Goal: Task Accomplishment & Management: Use online tool/utility

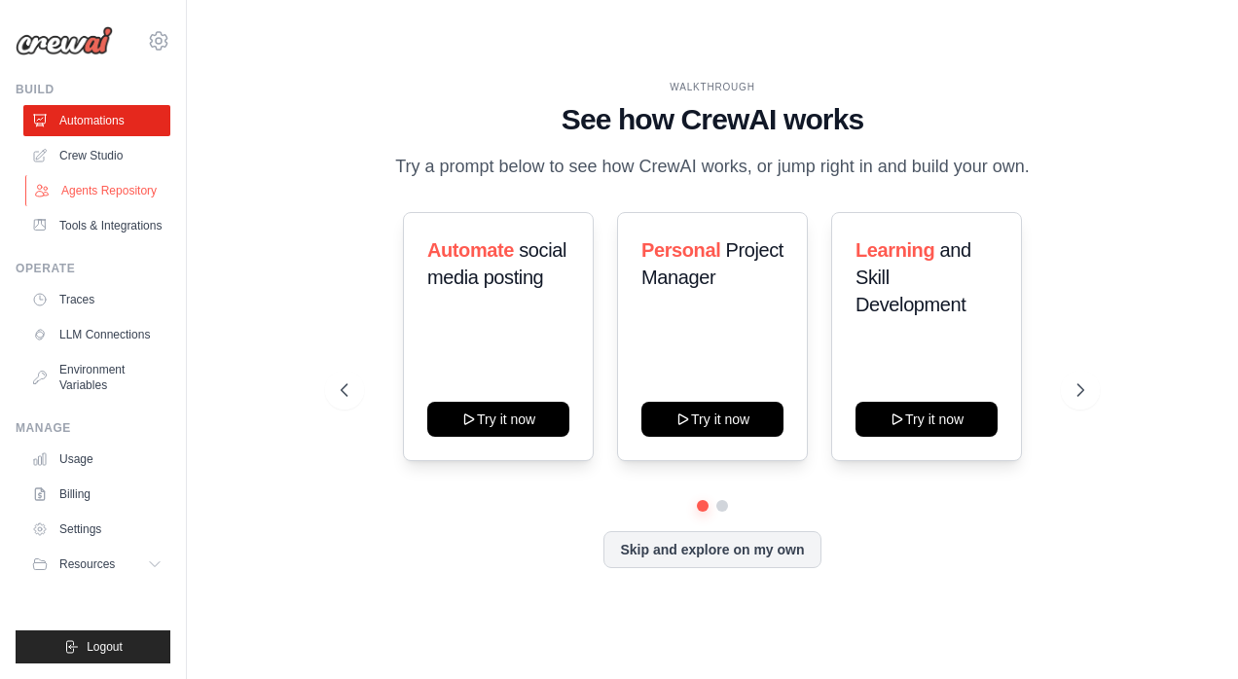
click at [101, 179] on link "Agents Repository" at bounding box center [98, 190] width 147 height 31
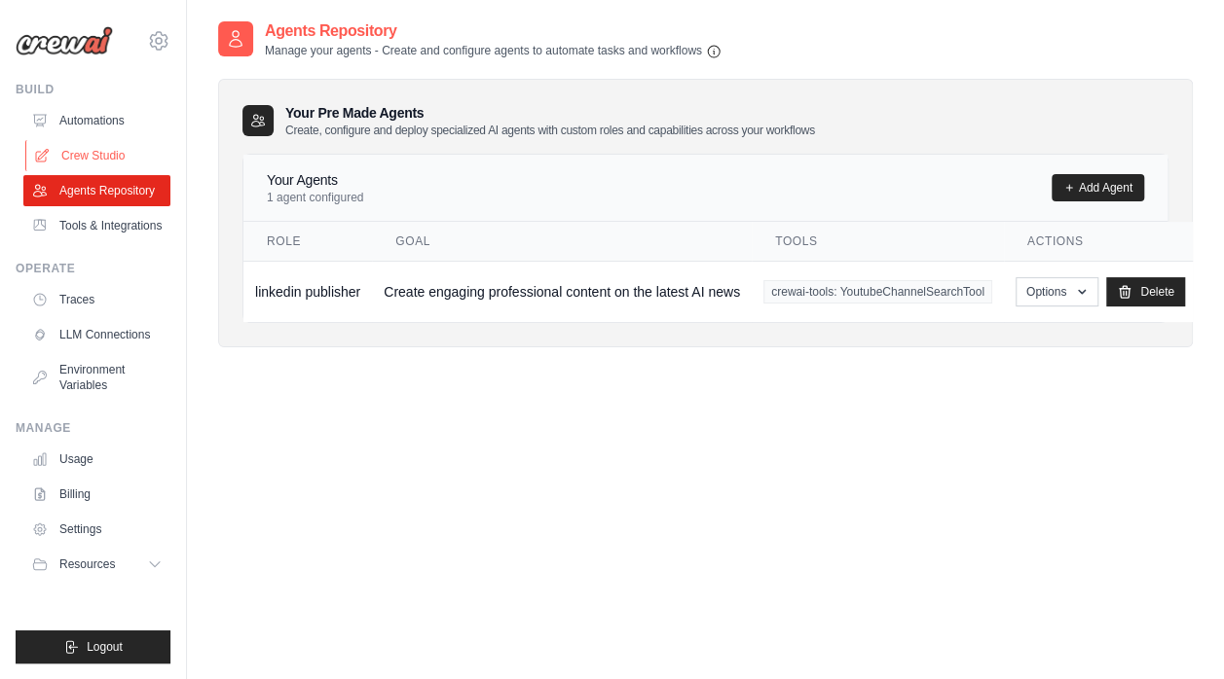
click at [93, 152] on link "Crew Studio" at bounding box center [98, 155] width 147 height 31
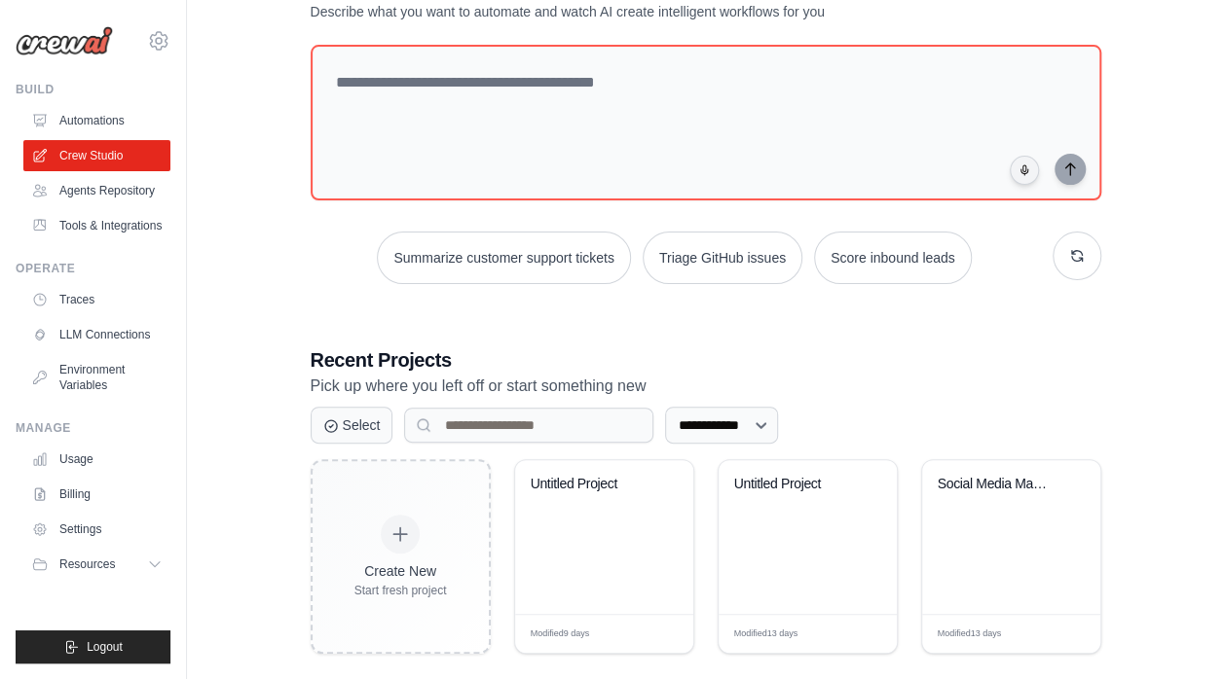
scroll to position [78, 0]
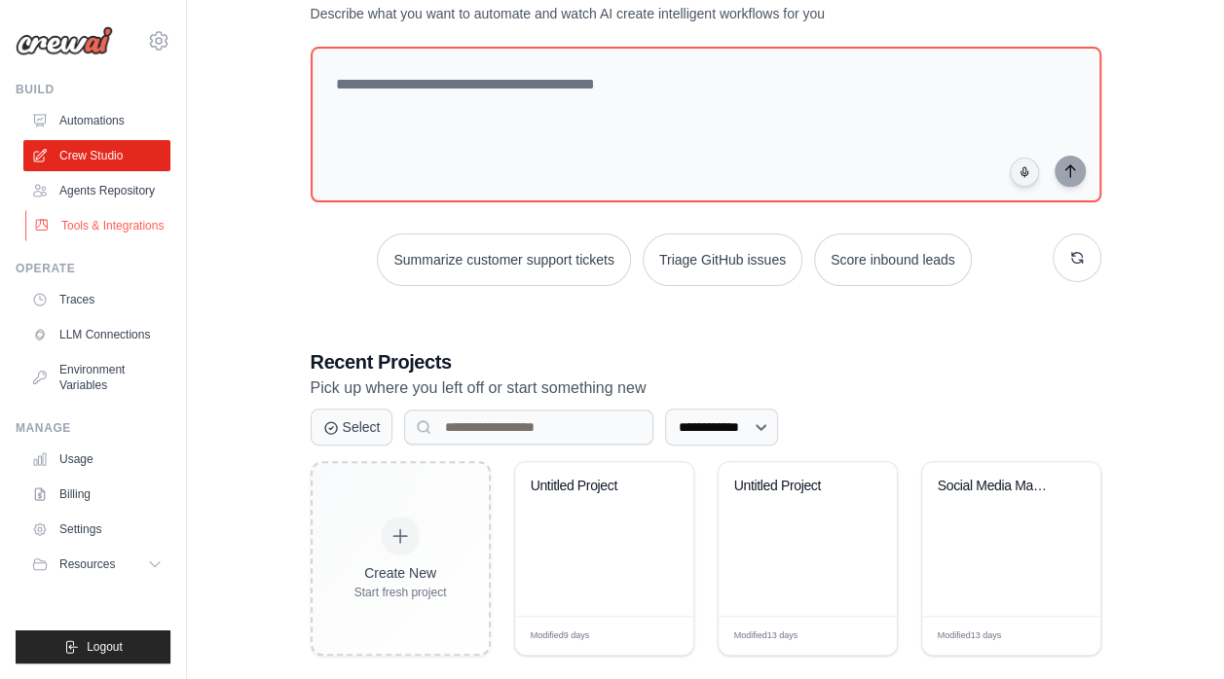
click at [85, 215] on link "Tools & Integrations" at bounding box center [98, 225] width 147 height 31
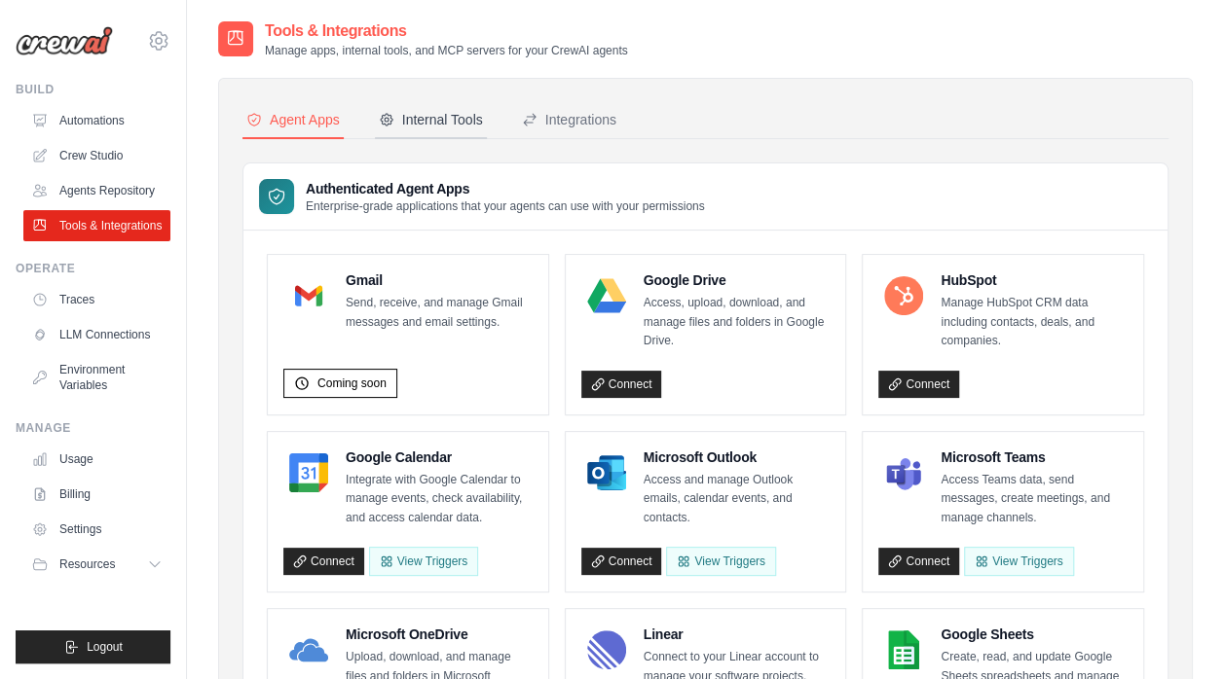
click at [422, 111] on div "Internal Tools" at bounding box center [431, 119] width 104 height 19
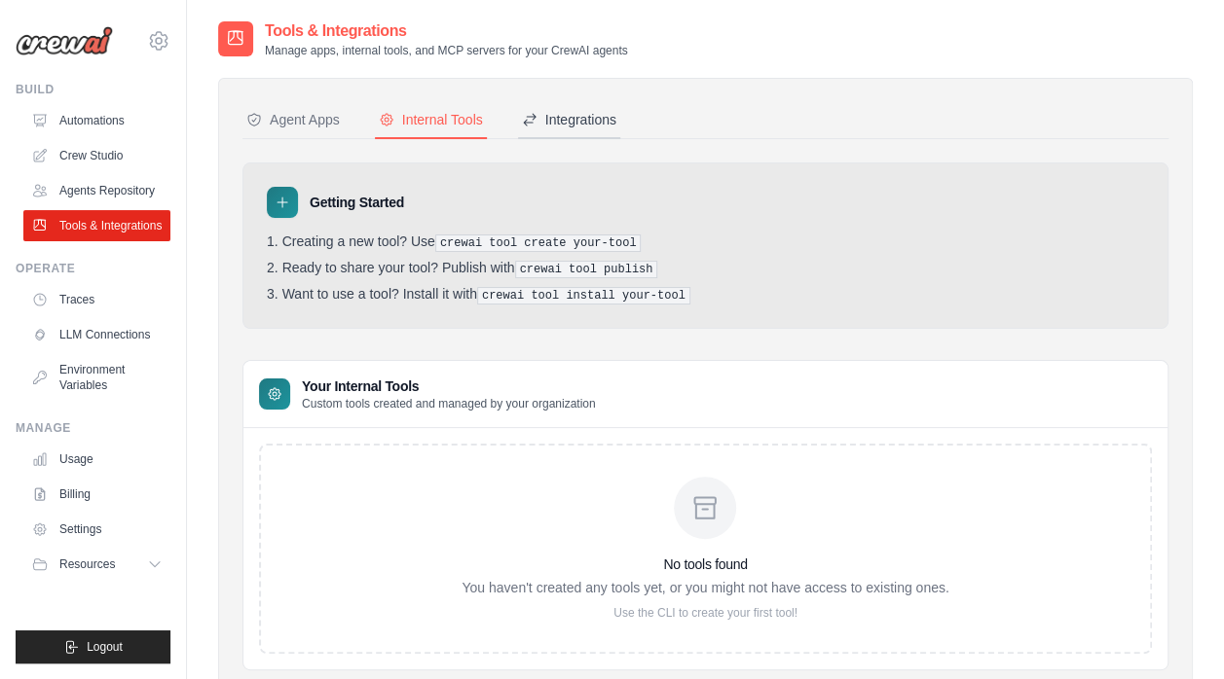
click at [573, 111] on div "Integrations" at bounding box center [569, 119] width 94 height 19
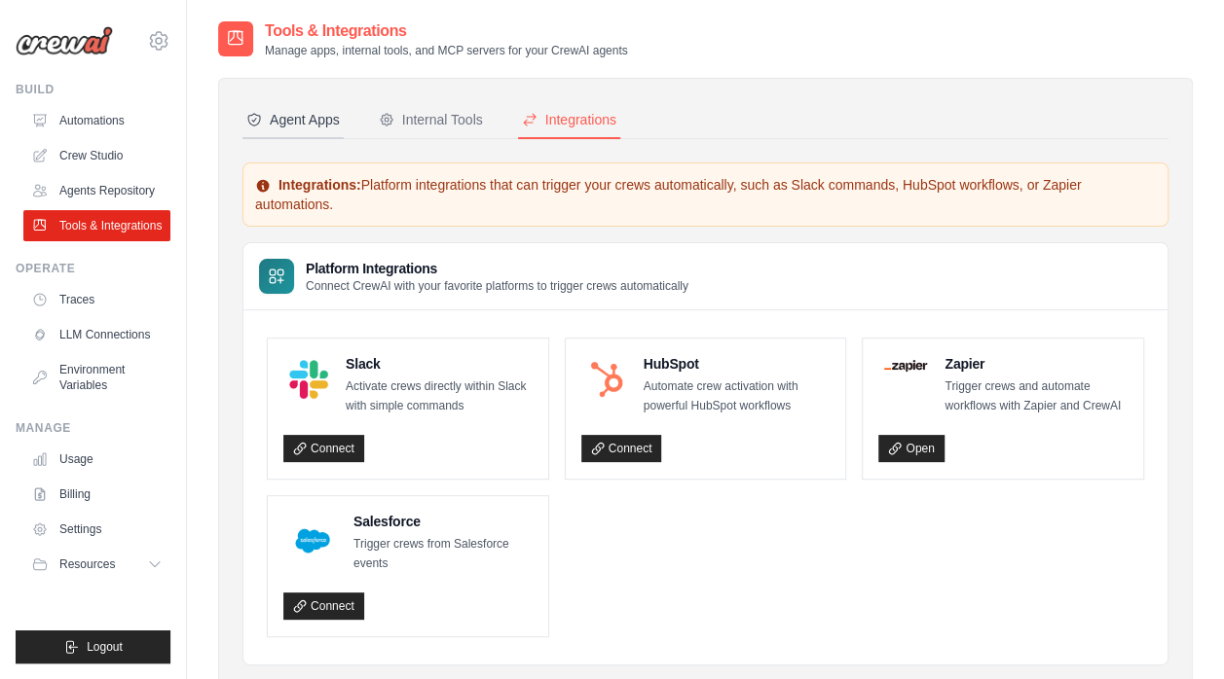
click at [314, 122] on div "Agent Apps" at bounding box center [292, 119] width 93 height 19
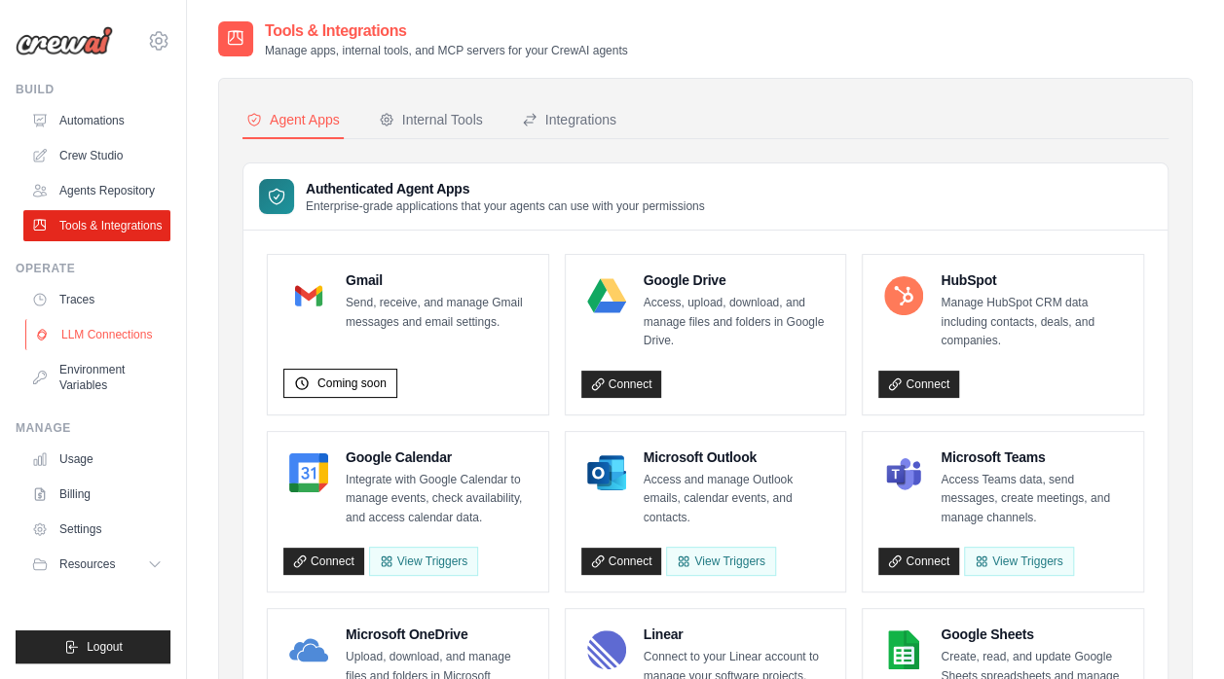
click at [74, 335] on link "LLM Connections" at bounding box center [98, 334] width 147 height 31
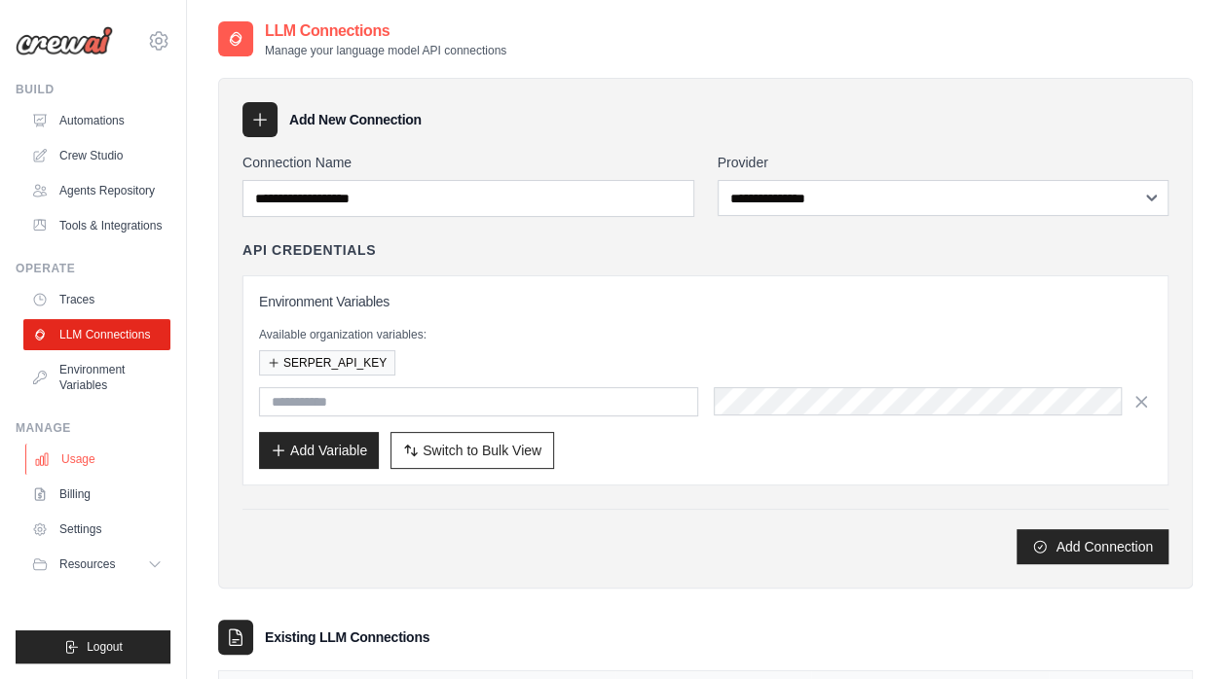
click at [80, 457] on link "Usage" at bounding box center [98, 459] width 147 height 31
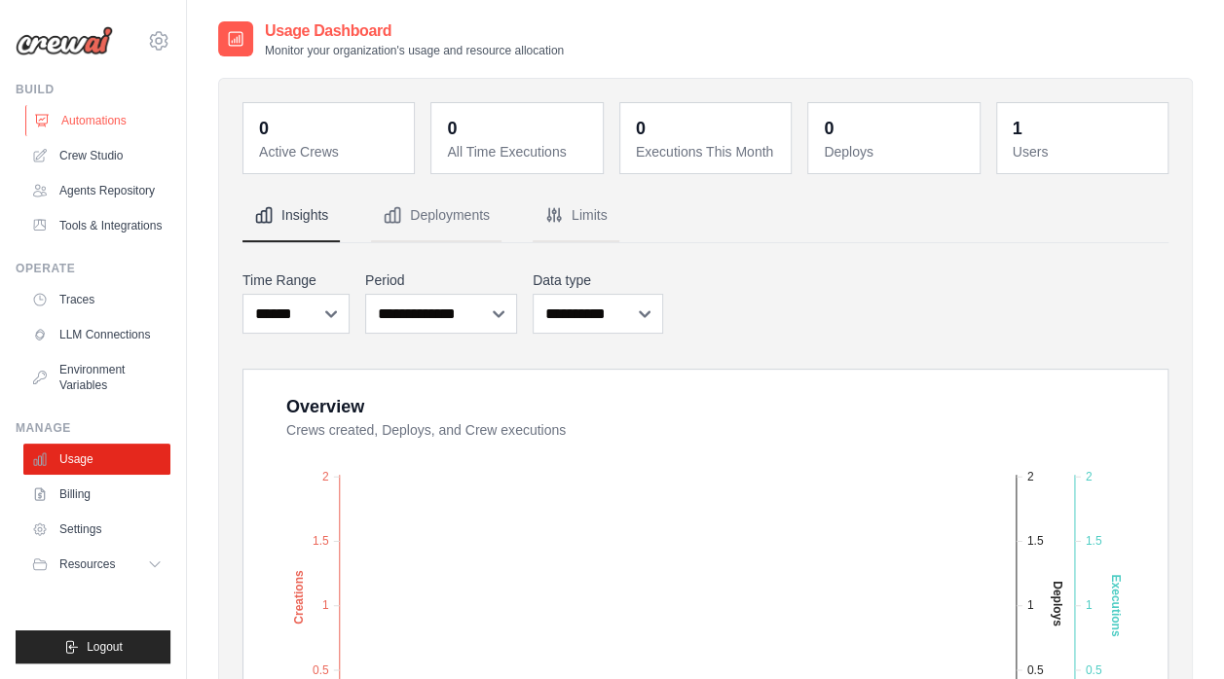
click at [91, 119] on link "Automations" at bounding box center [98, 120] width 147 height 31
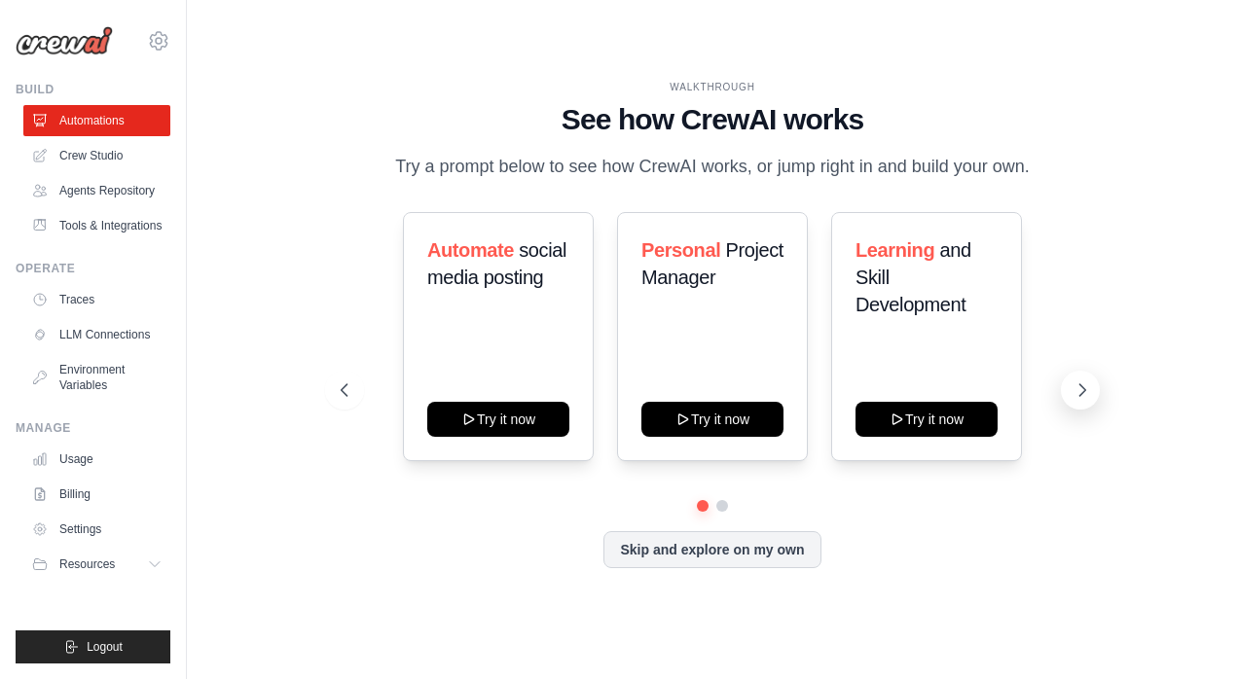
click at [1078, 389] on icon at bounding box center [1082, 390] width 19 height 19
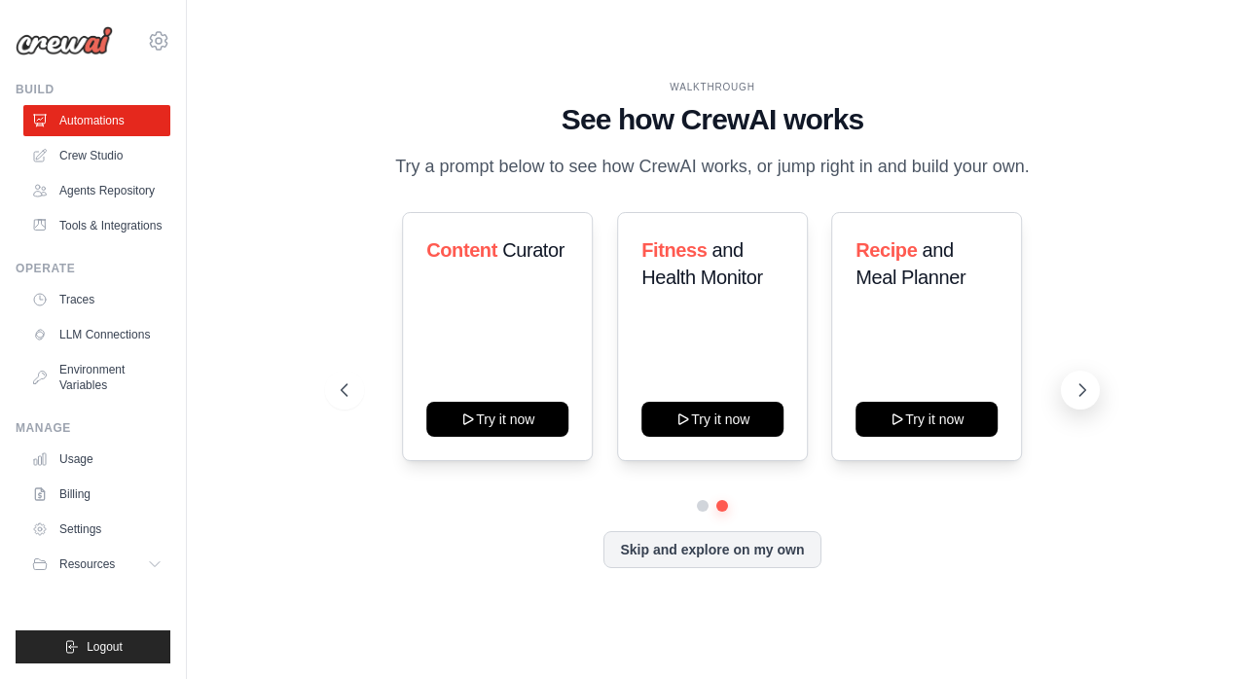
click at [1080, 391] on icon at bounding box center [1082, 390] width 19 height 19
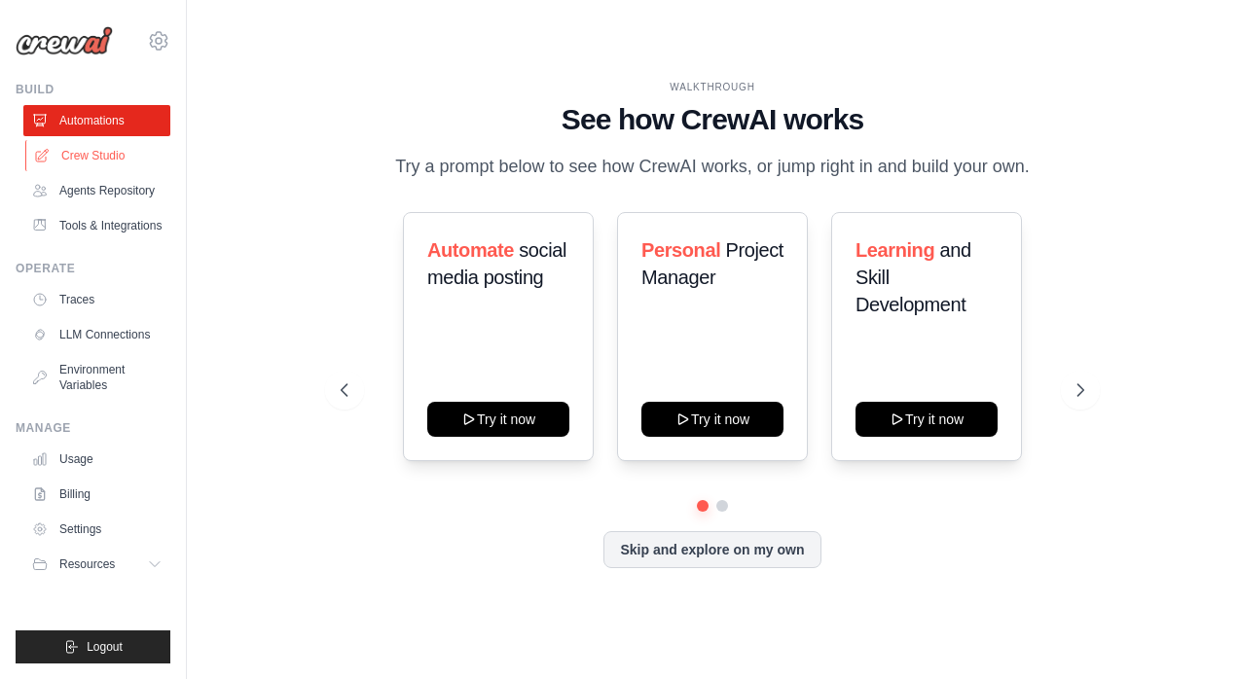
click at [112, 161] on link "Crew Studio" at bounding box center [98, 155] width 147 height 31
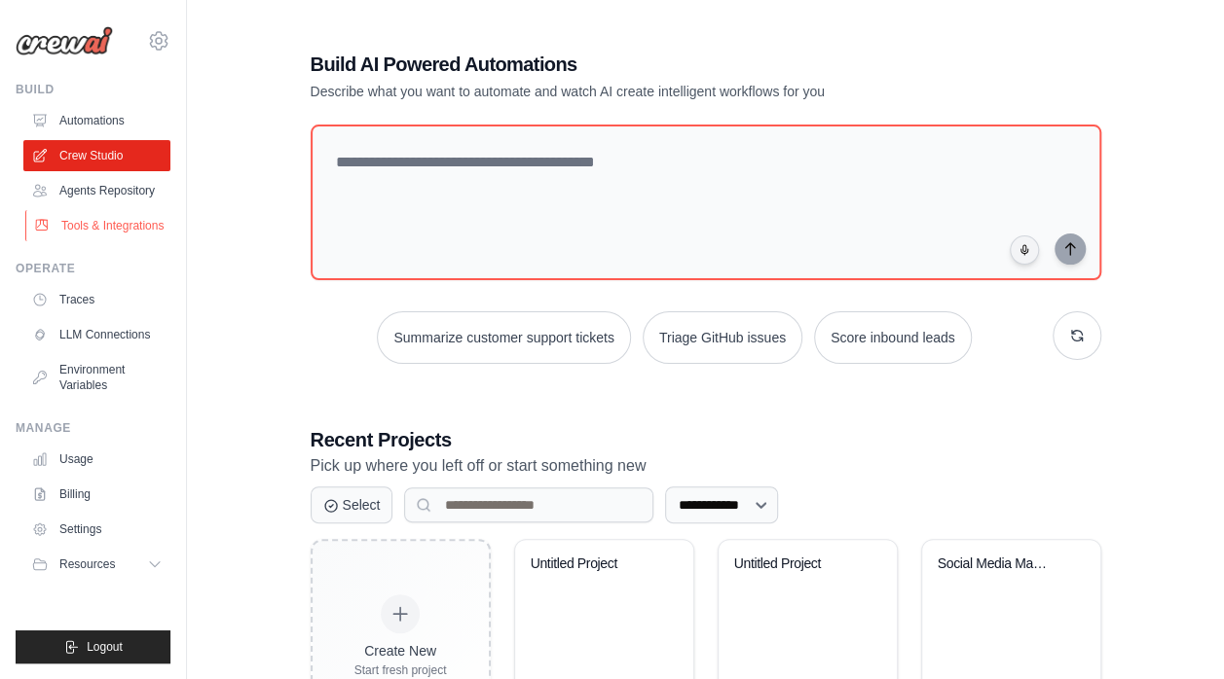
click at [101, 217] on link "Tools & Integrations" at bounding box center [98, 225] width 147 height 31
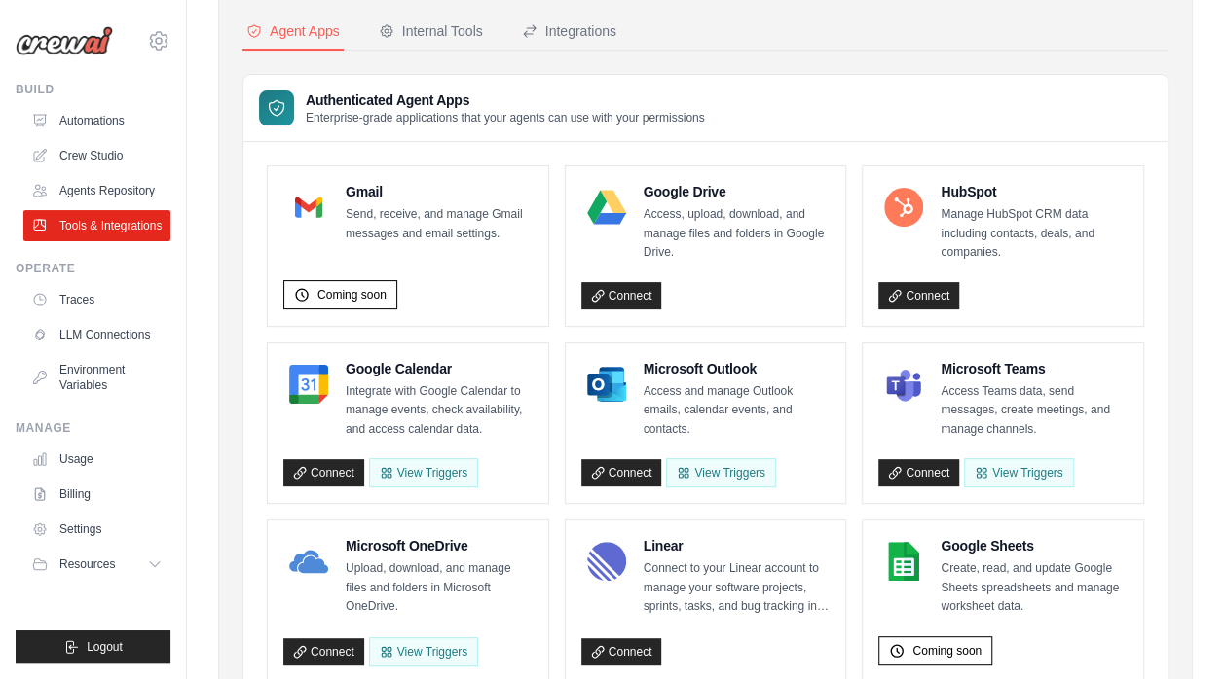
scroll to position [92, 0]
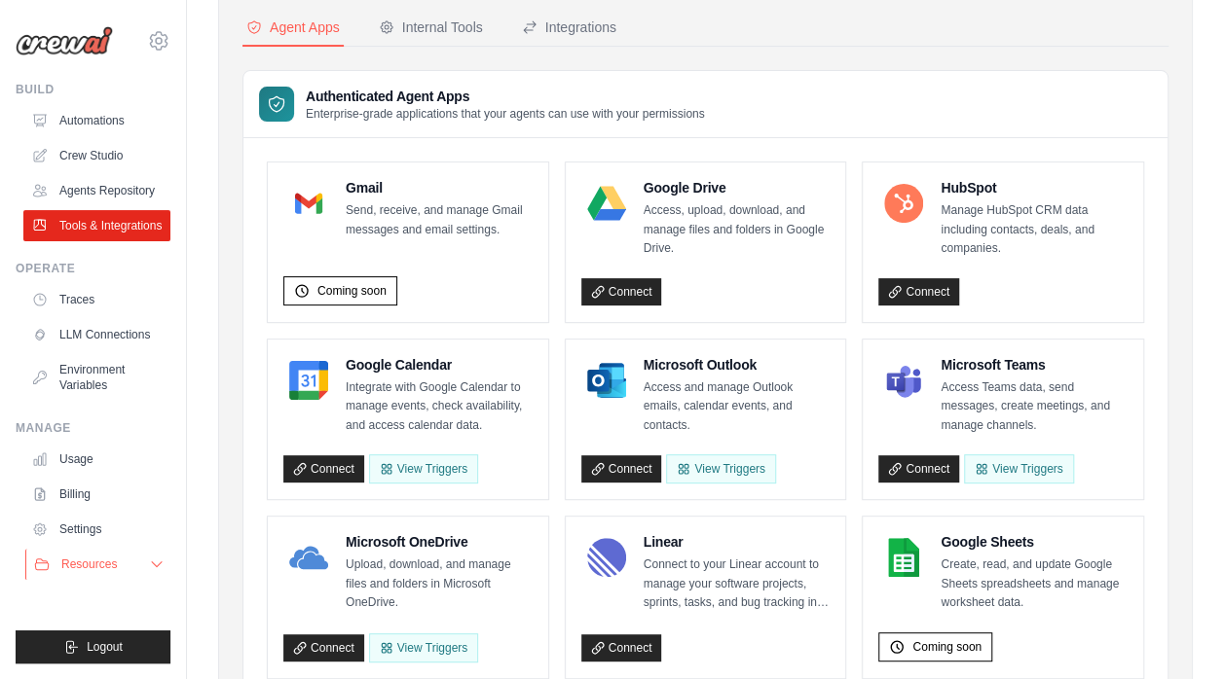
click at [158, 566] on icon at bounding box center [157, 565] width 10 height 5
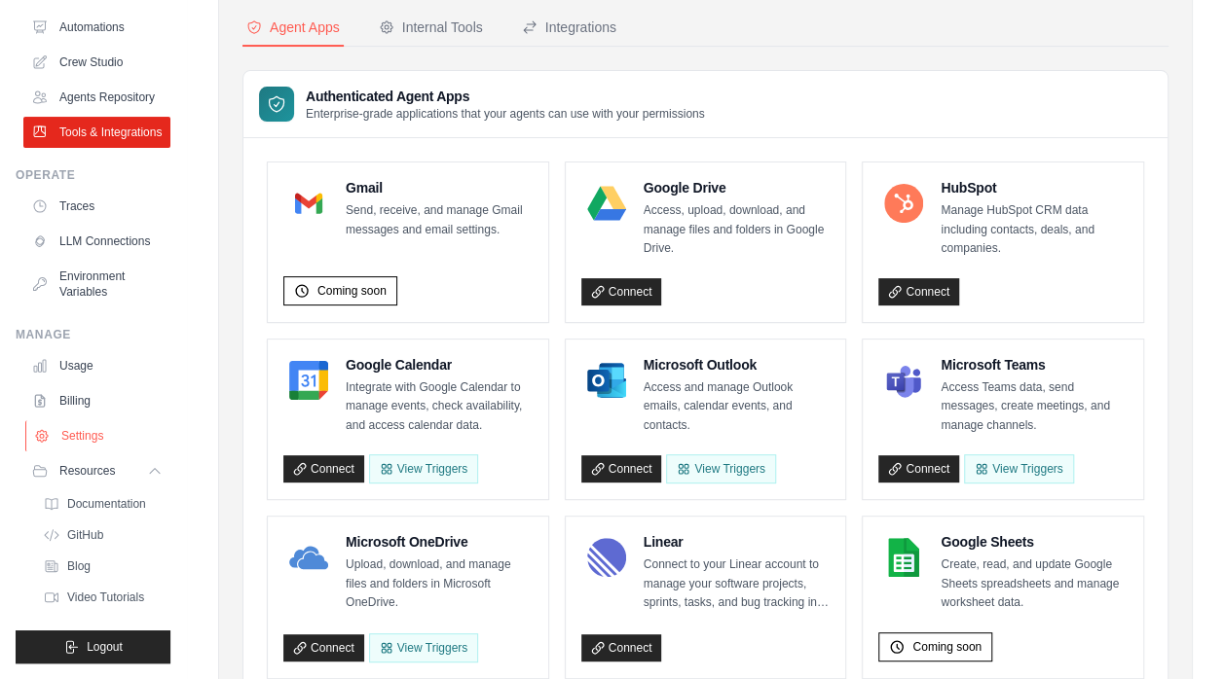
click at [89, 432] on link "Settings" at bounding box center [98, 435] width 147 height 31
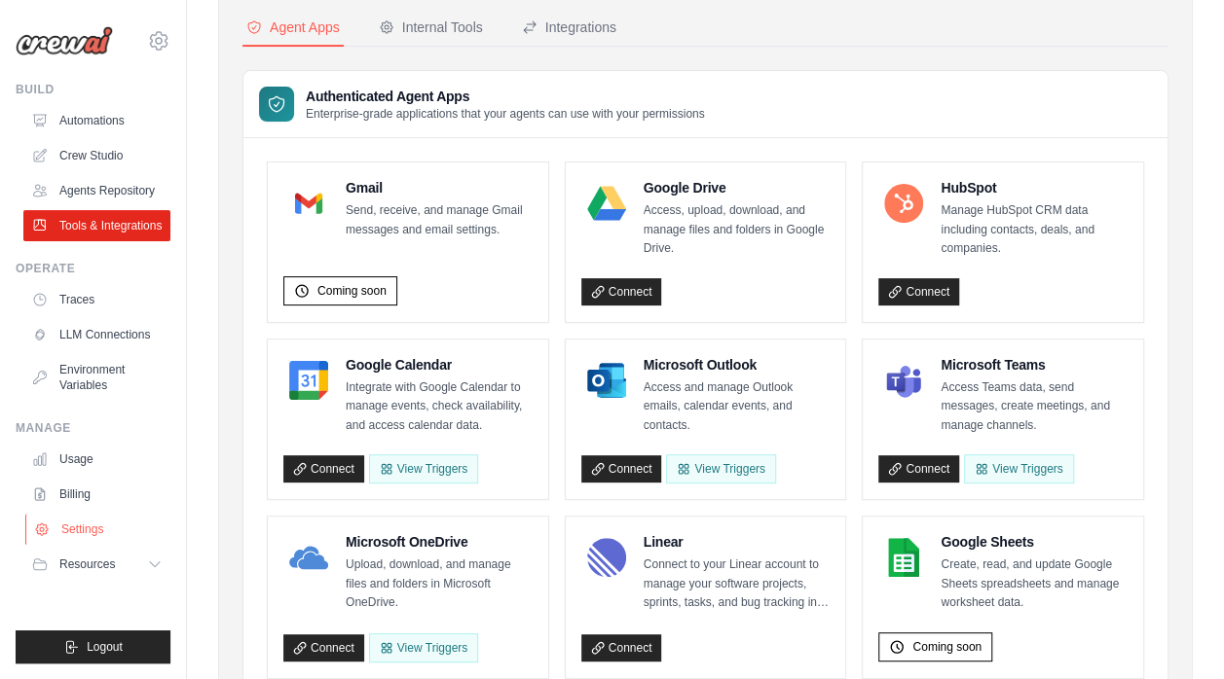
scroll to position [0, 0]
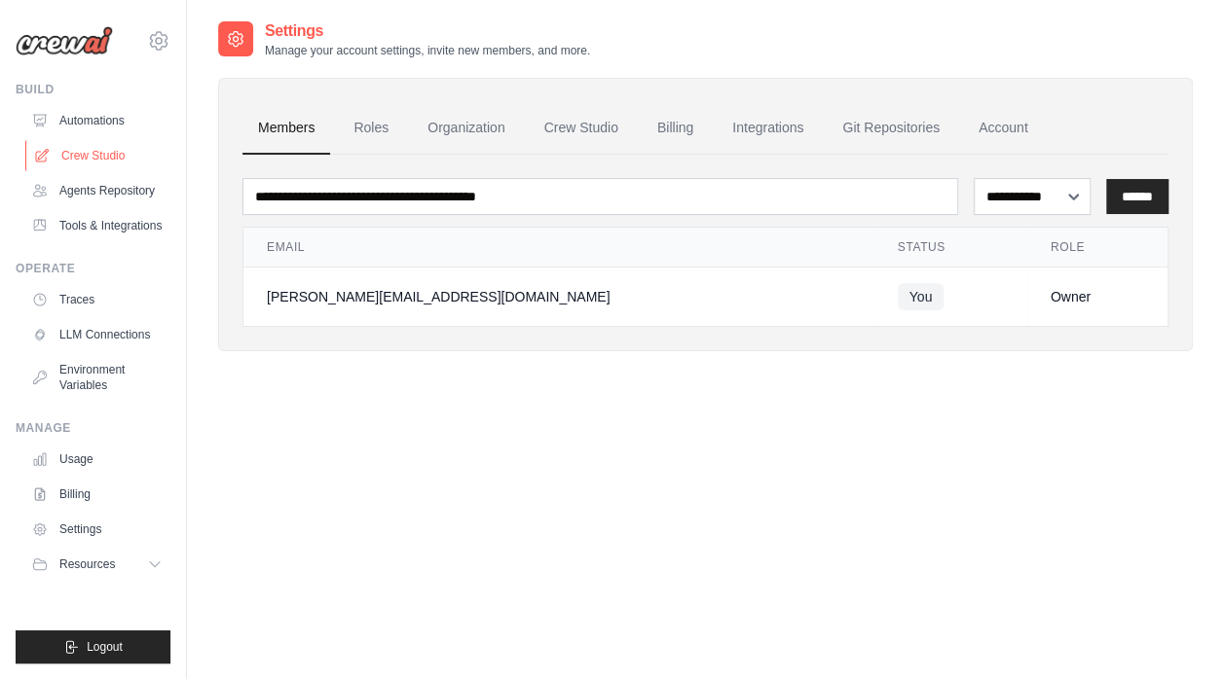
click at [110, 158] on link "Crew Studio" at bounding box center [98, 155] width 147 height 31
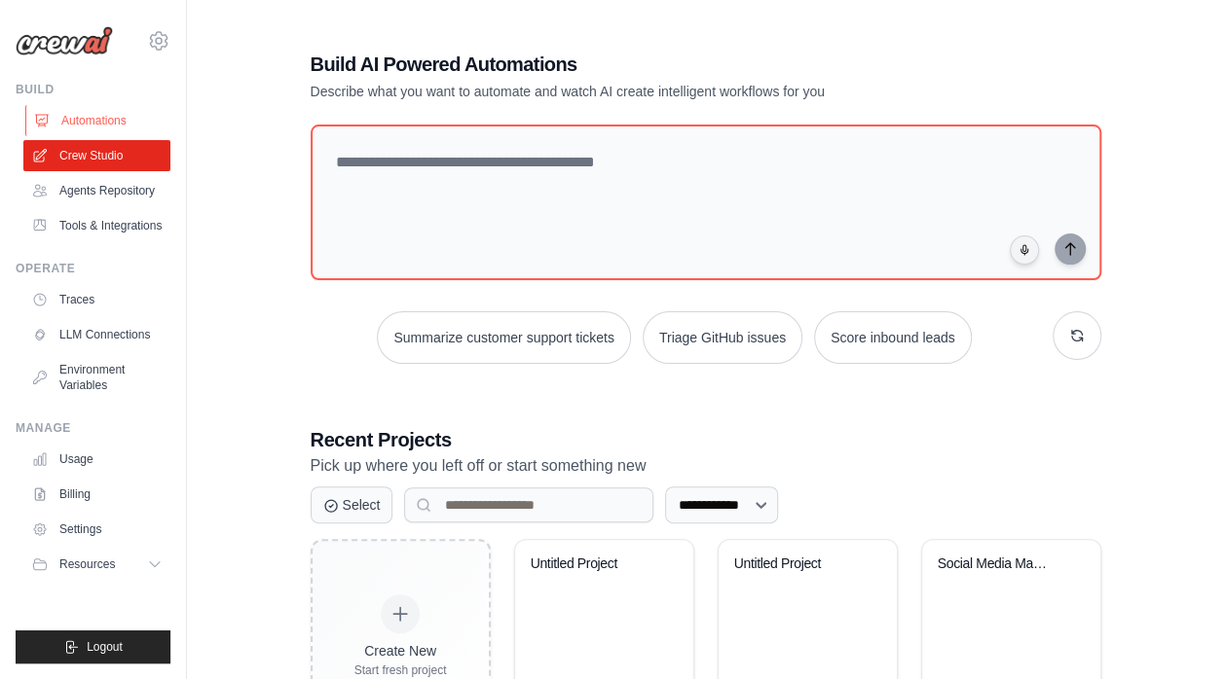
click at [68, 121] on link "Automations" at bounding box center [98, 120] width 147 height 31
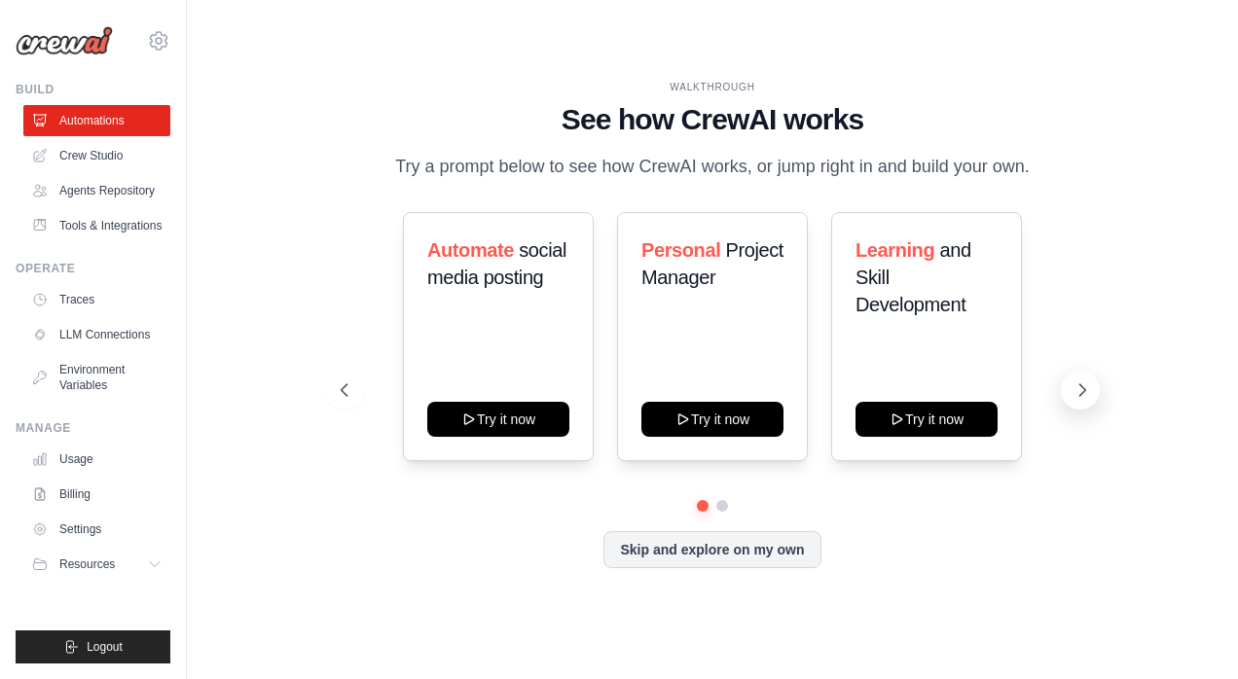
click at [1090, 391] on icon at bounding box center [1082, 390] width 19 height 19
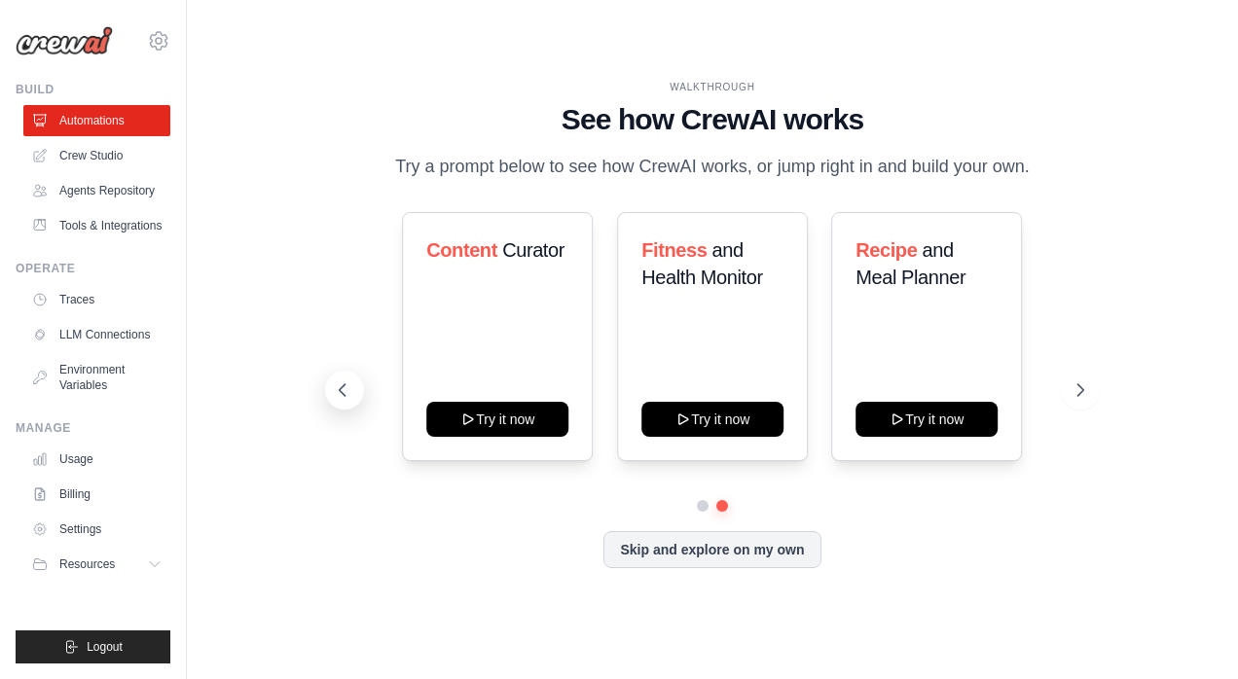
click at [347, 395] on icon at bounding box center [342, 390] width 19 height 19
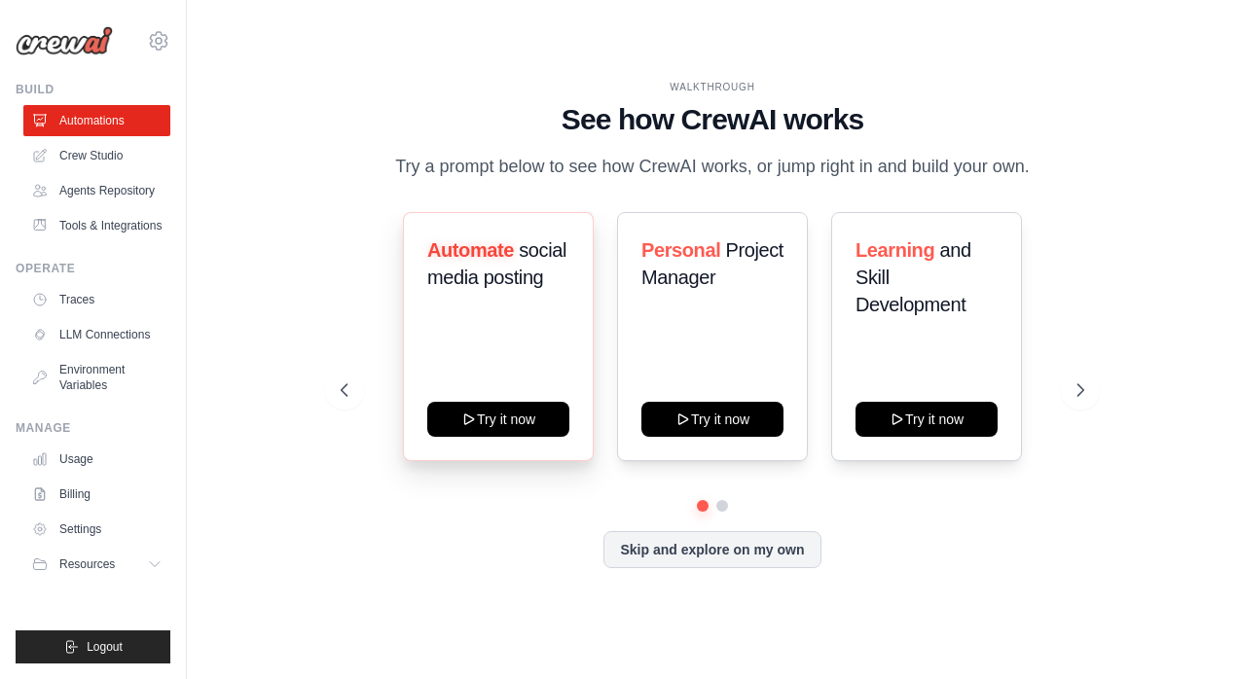
click at [535, 317] on div "Automate social media posting Try it now" at bounding box center [498, 336] width 191 height 249
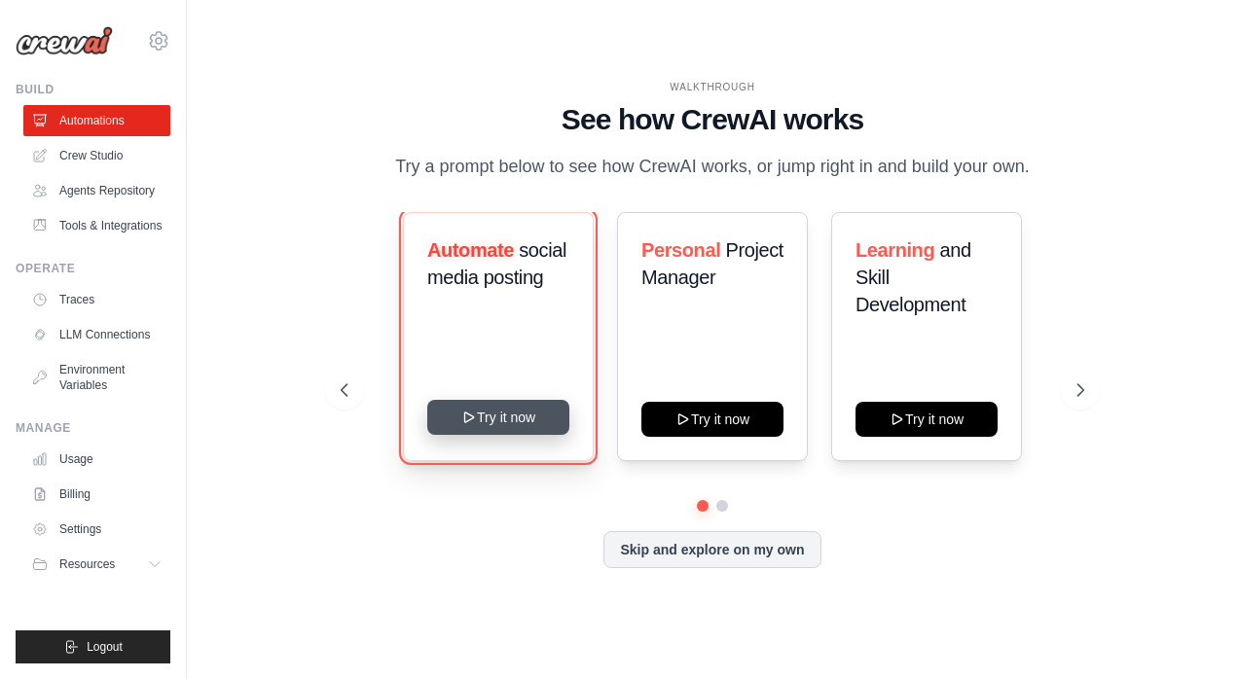
click at [493, 413] on button "Try it now" at bounding box center [498, 417] width 142 height 35
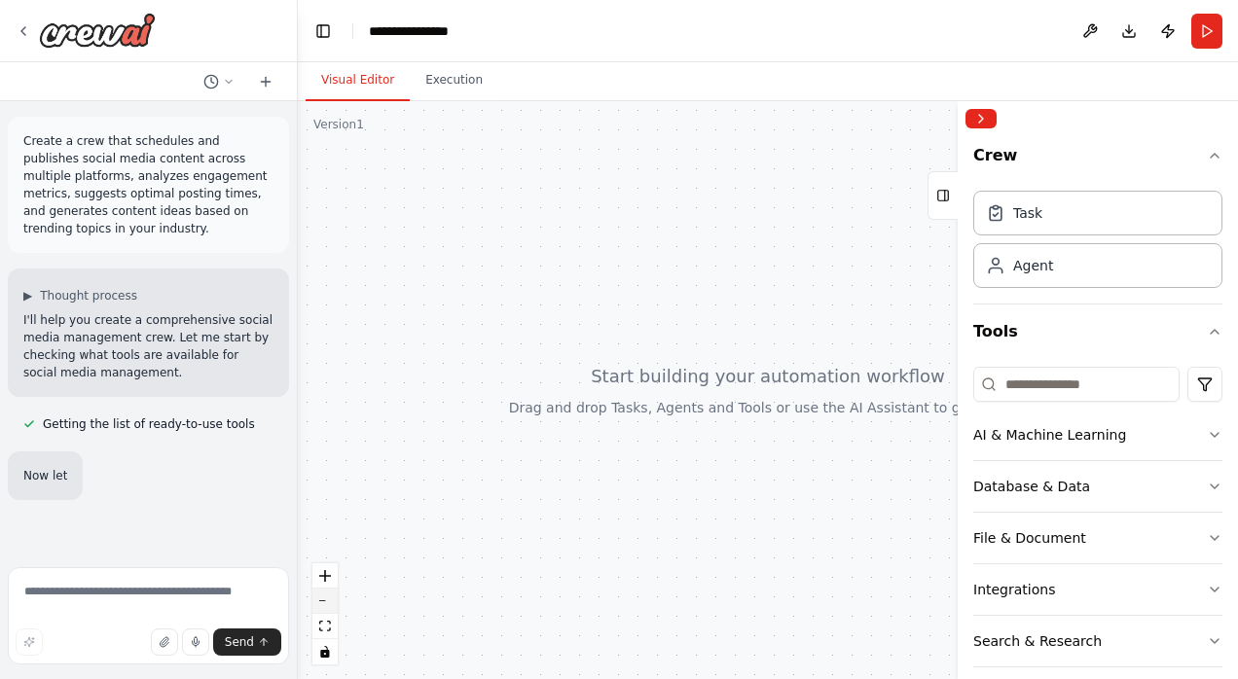
click at [328, 599] on button "zoom out" at bounding box center [324, 601] width 25 height 25
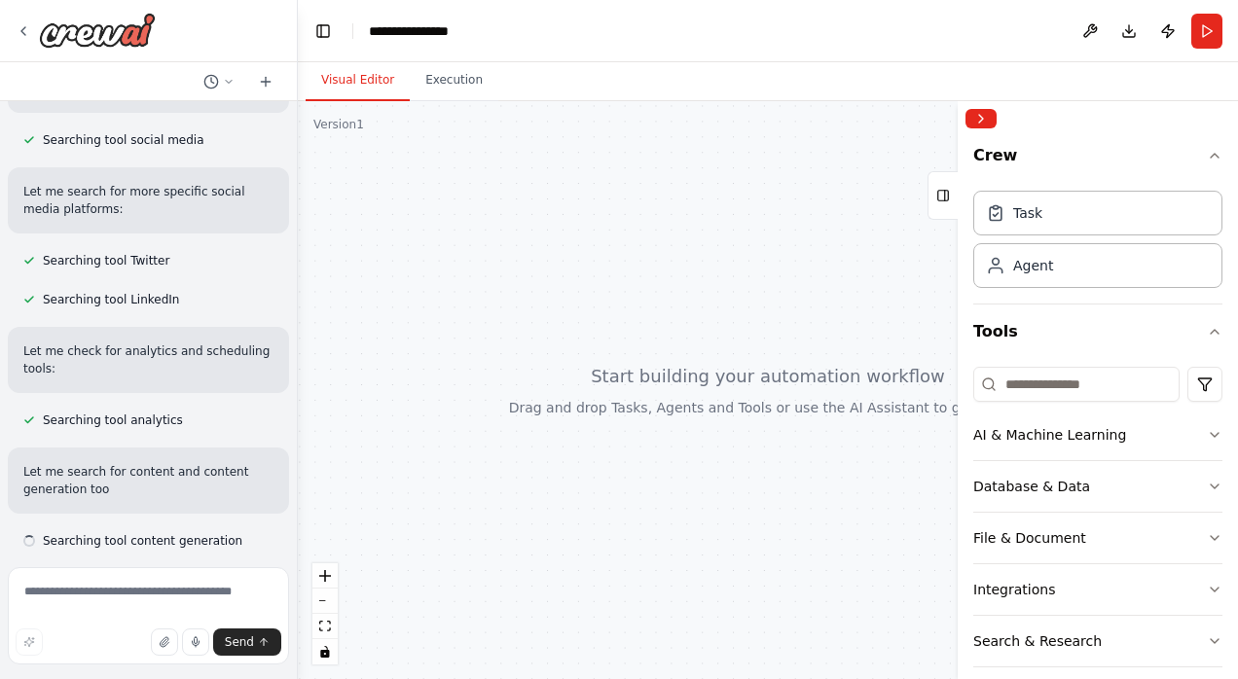
scroll to position [412, 0]
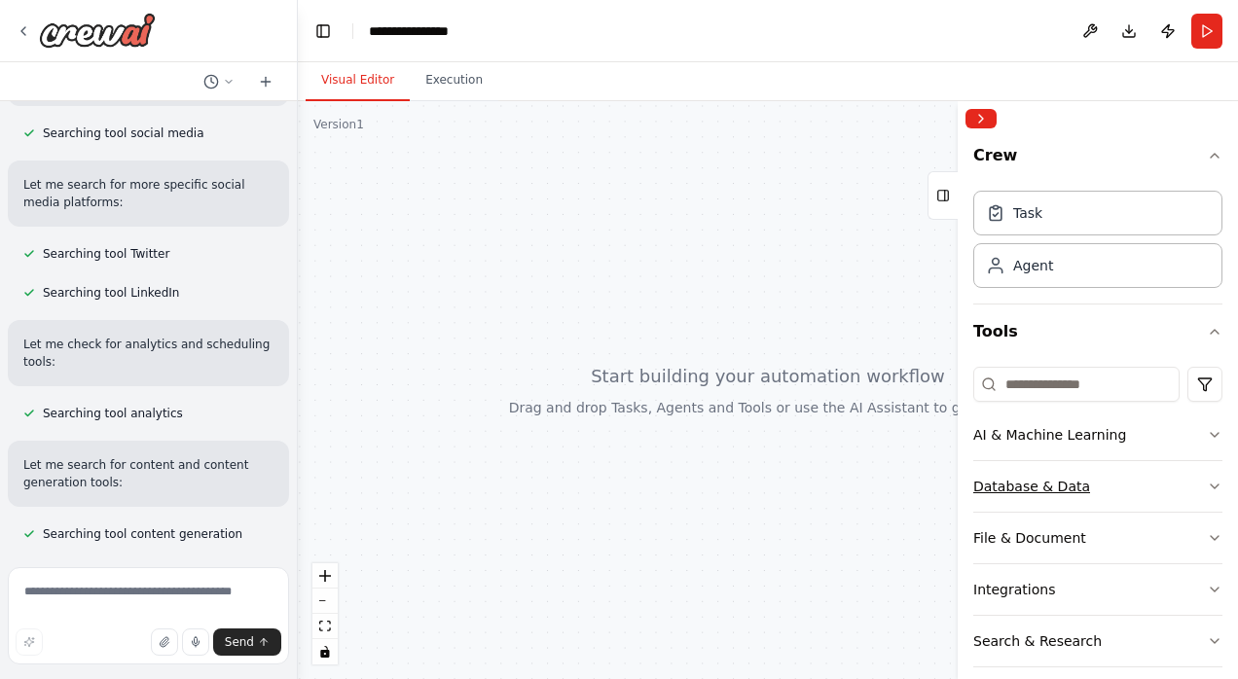
click at [1207, 479] on icon "button" at bounding box center [1215, 487] width 16 height 16
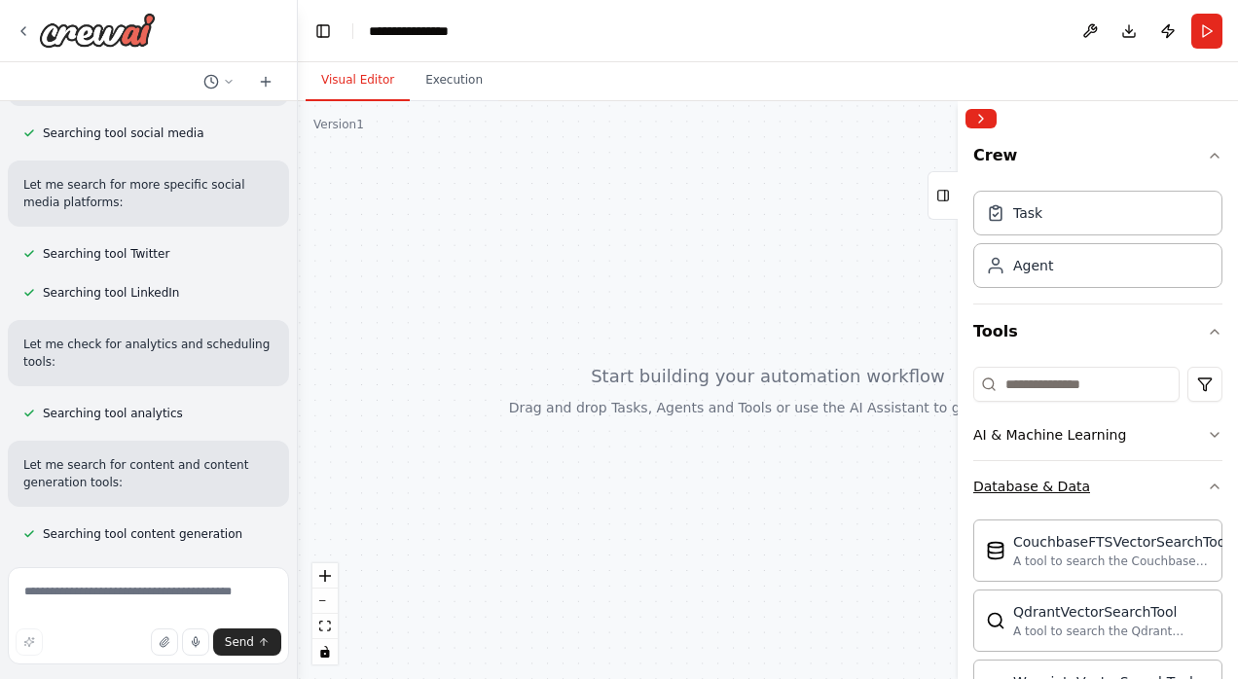
click at [1207, 479] on icon "button" at bounding box center [1215, 487] width 16 height 16
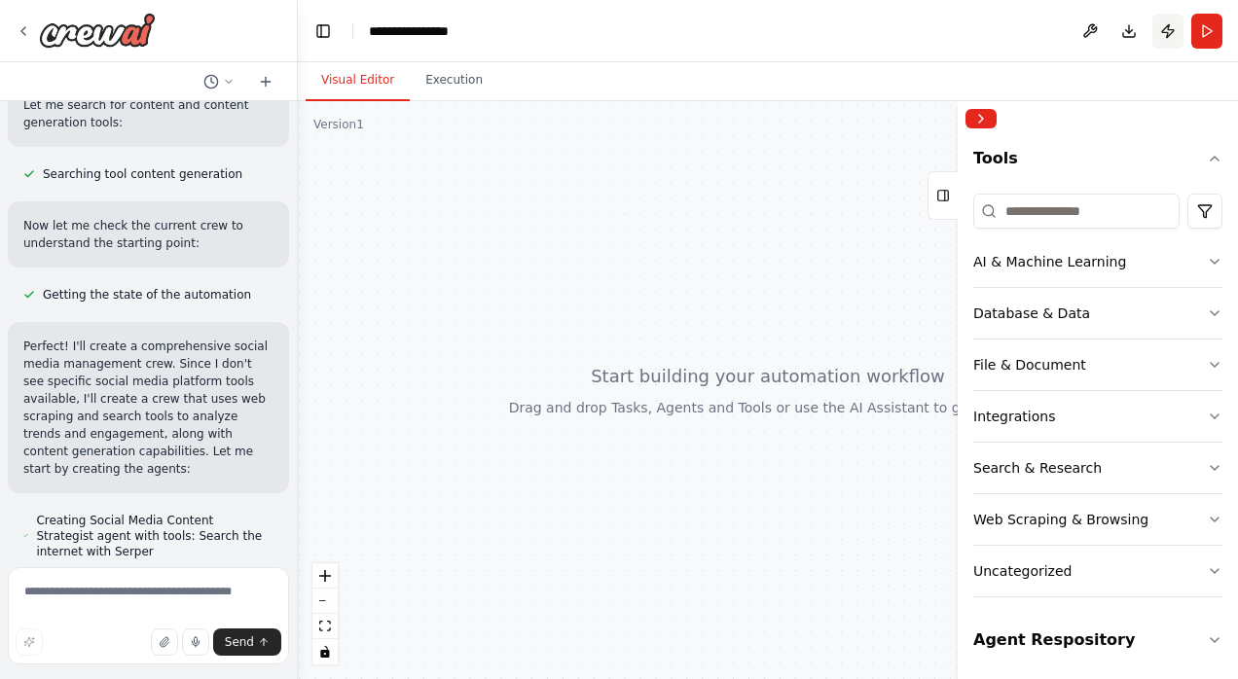
scroll to position [789, 0]
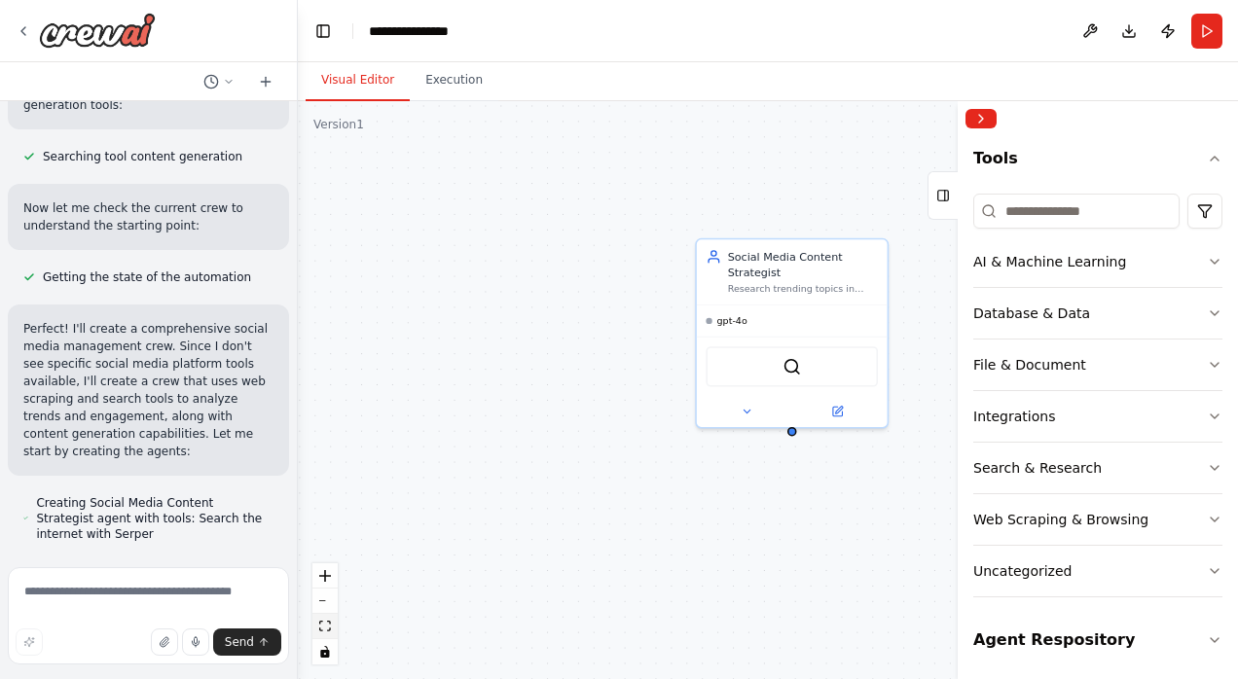
click at [325, 623] on icon "fit view" at bounding box center [325, 626] width 12 height 11
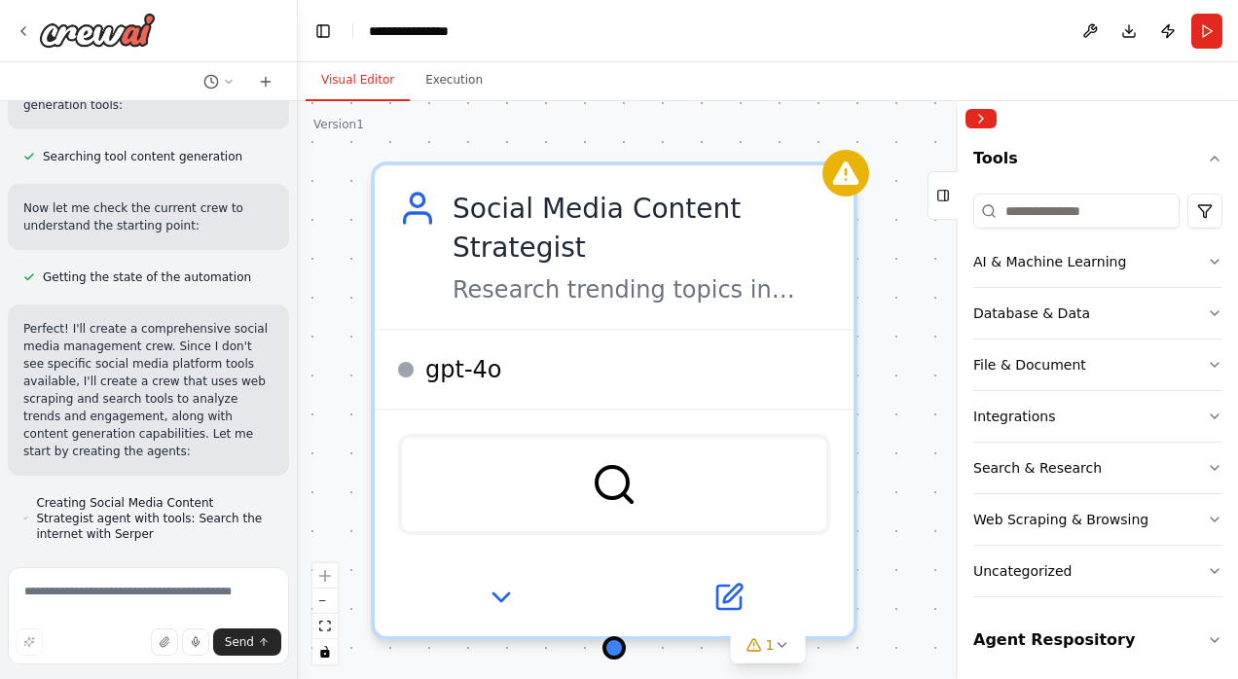
drag, startPoint x: 563, startPoint y: 134, endPoint x: 409, endPoint y: 144, distance: 154.1
click at [409, 144] on div "Social Media Content Strategist Research trending topics in {industry}, analyze…" at bounding box center [768, 390] width 940 height 578
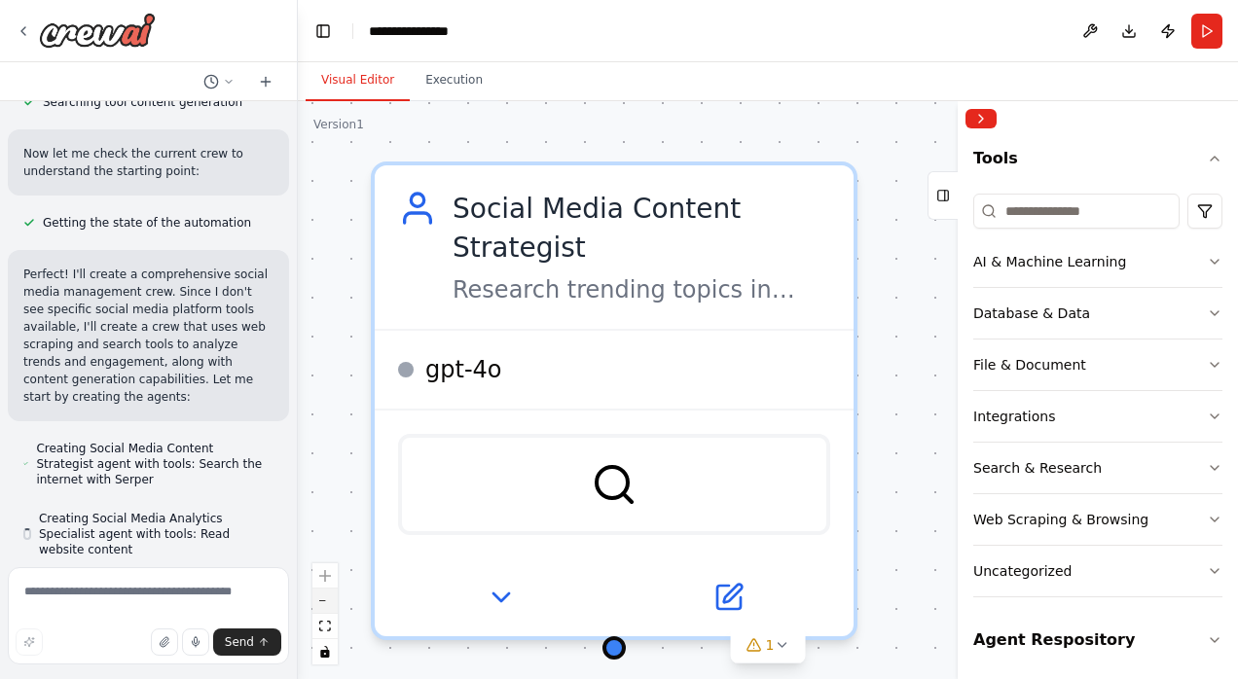
click at [331, 602] on button "zoom out" at bounding box center [324, 601] width 25 height 25
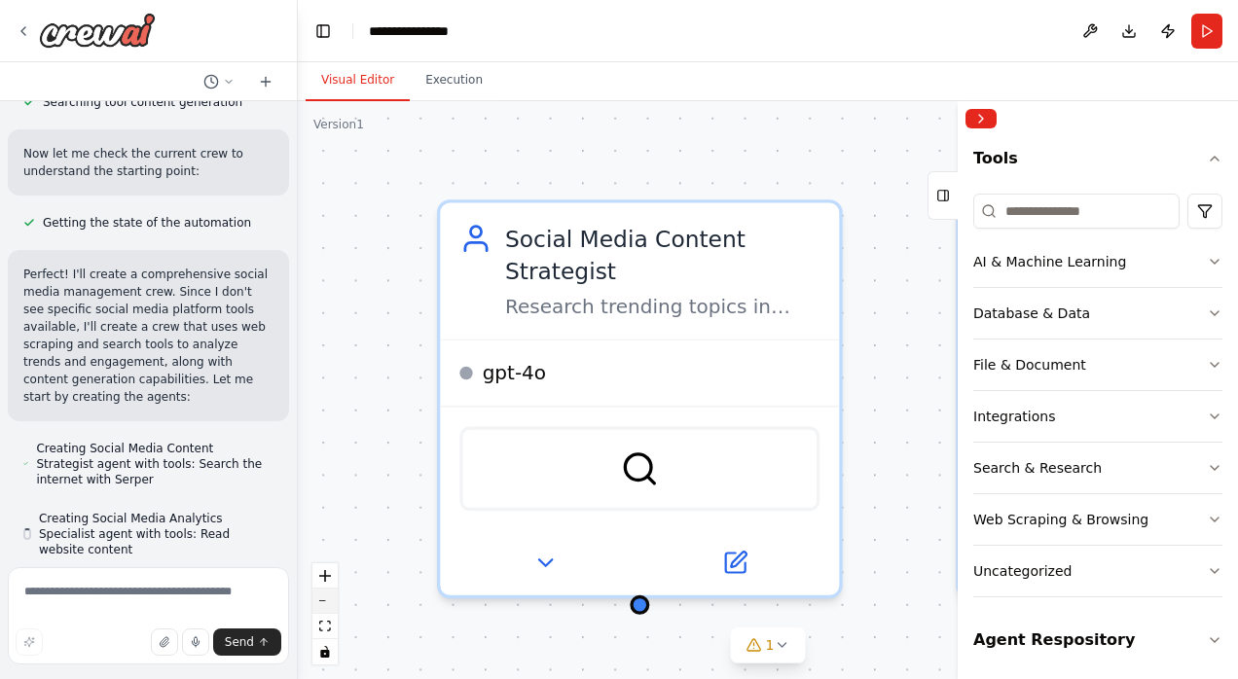
click at [331, 602] on button "zoom out" at bounding box center [324, 601] width 25 height 25
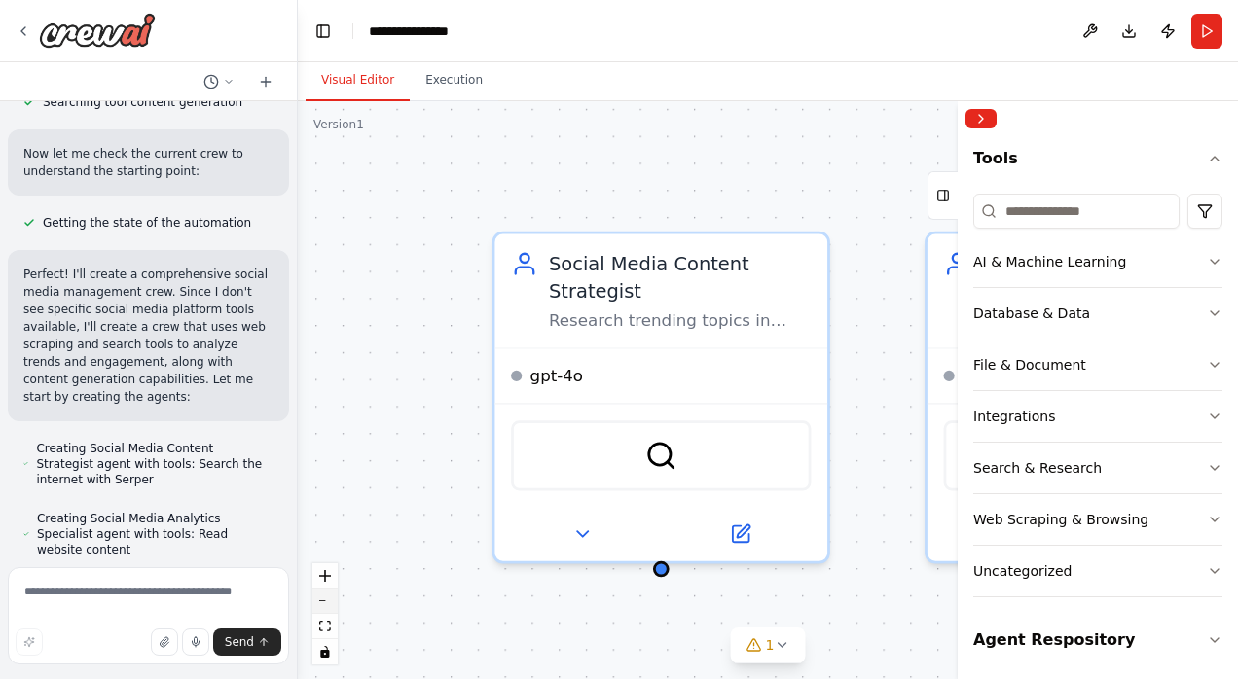
click at [331, 602] on button "zoom out" at bounding box center [324, 601] width 25 height 25
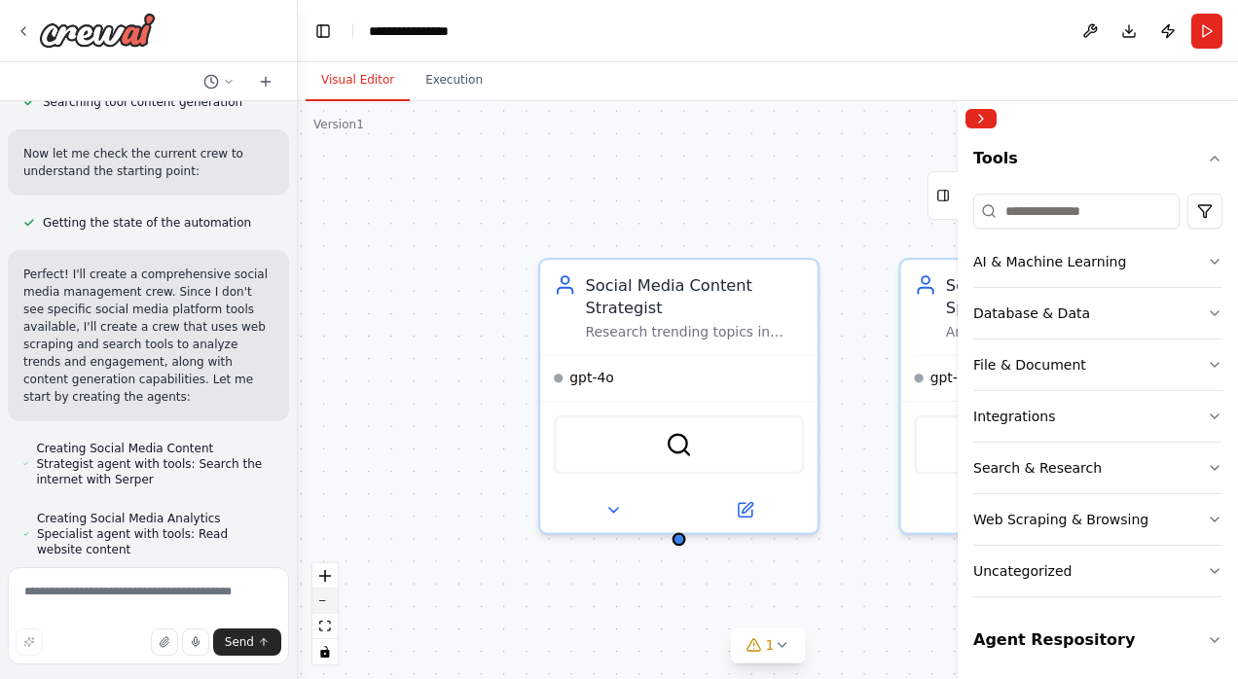
click at [331, 602] on button "zoom out" at bounding box center [324, 601] width 25 height 25
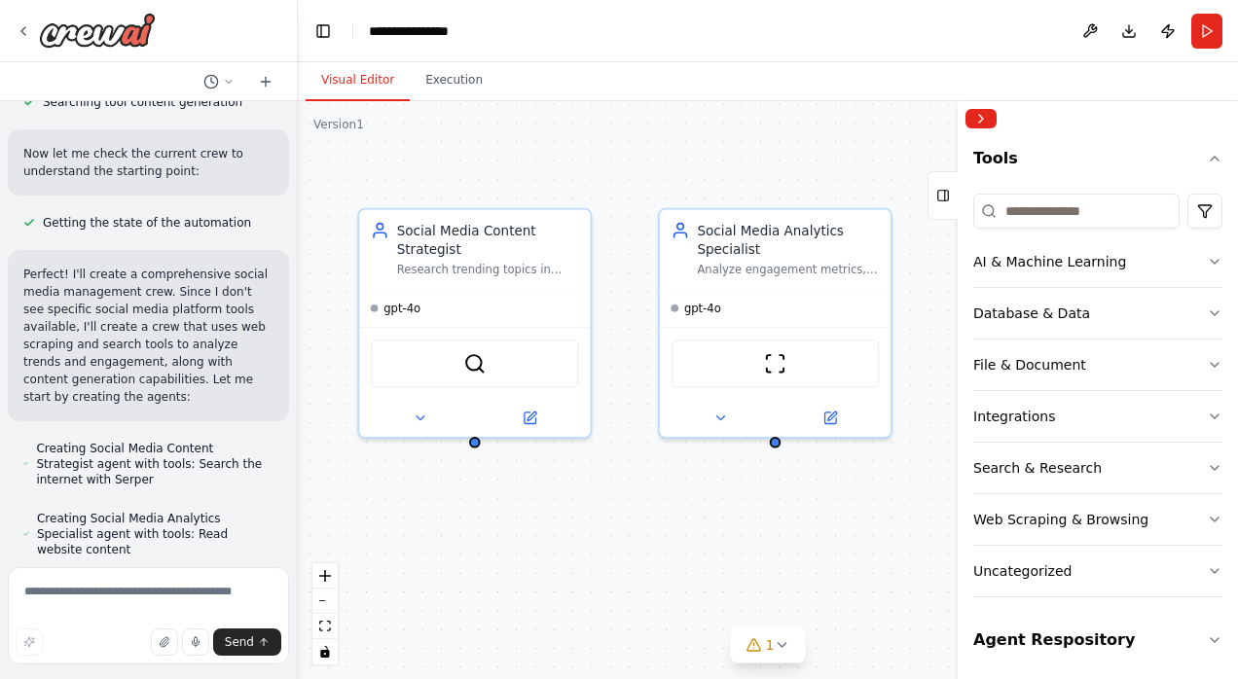
drag, startPoint x: 713, startPoint y: 214, endPoint x: 494, endPoint y: 142, distance: 229.6
click at [494, 142] on div "Social Media Content Strategist Research trending topics in {industry}, analyze…" at bounding box center [768, 390] width 940 height 578
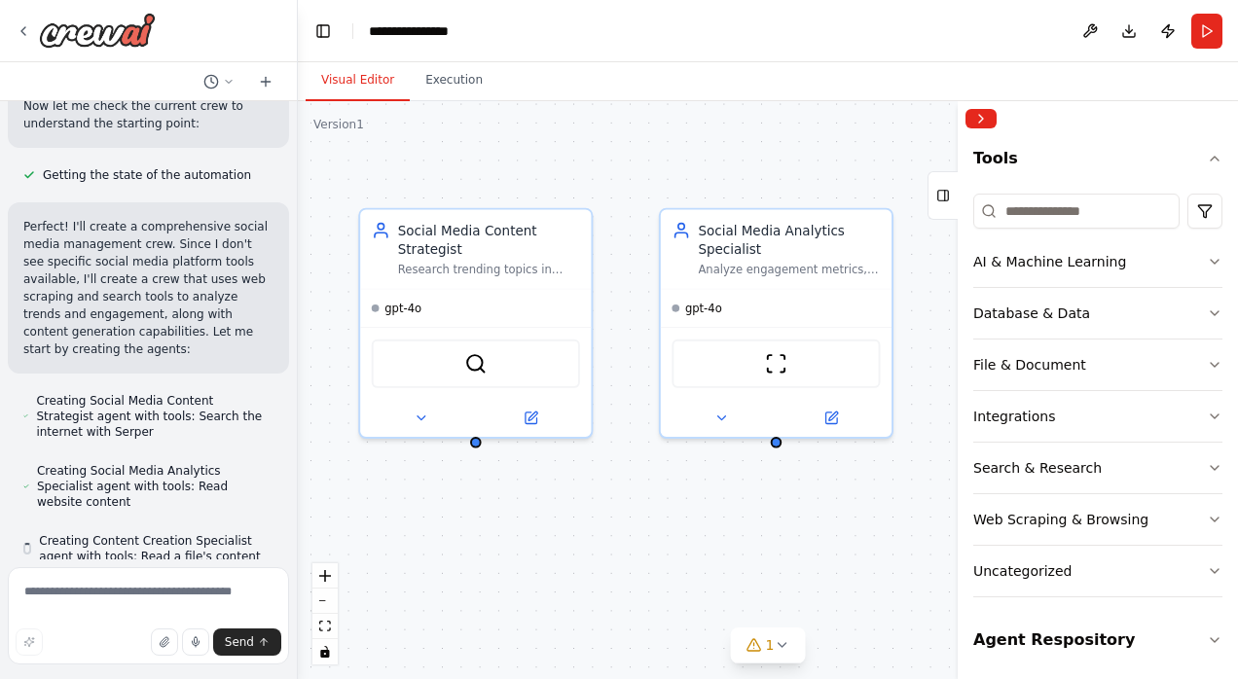
scroll to position [898, 0]
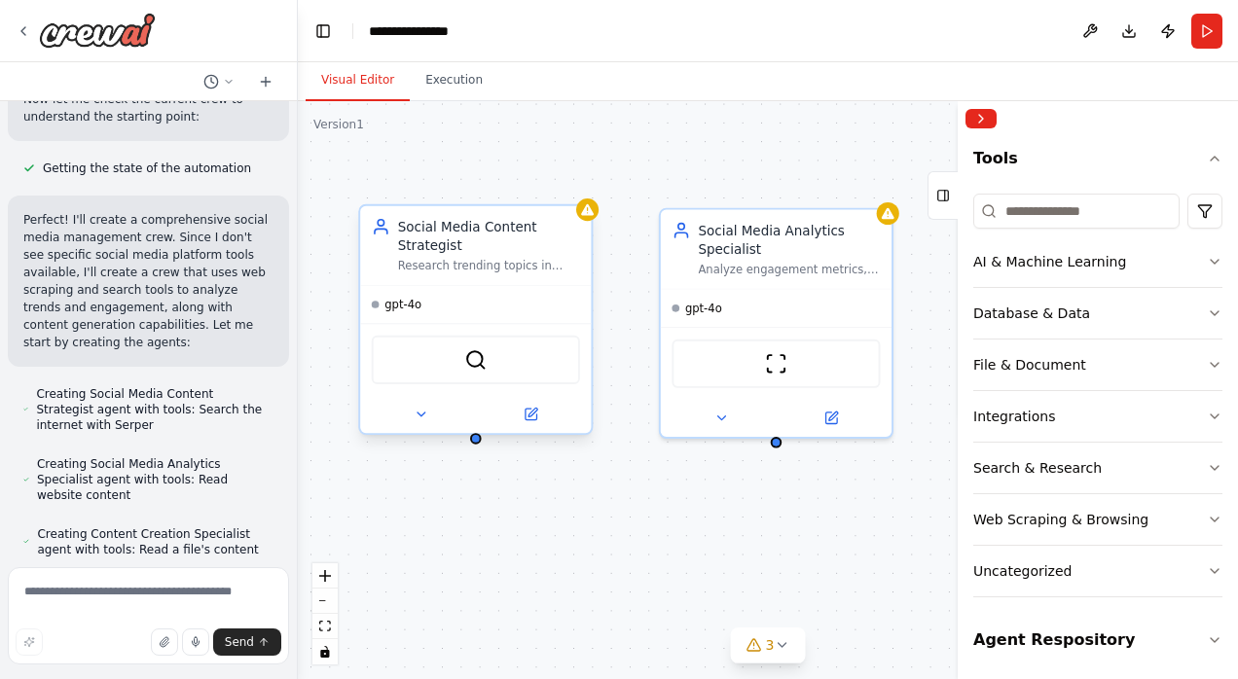
click at [488, 256] on div "Social Media Content Strategist Research trending topics in {industry}, analyze…" at bounding box center [489, 245] width 182 height 56
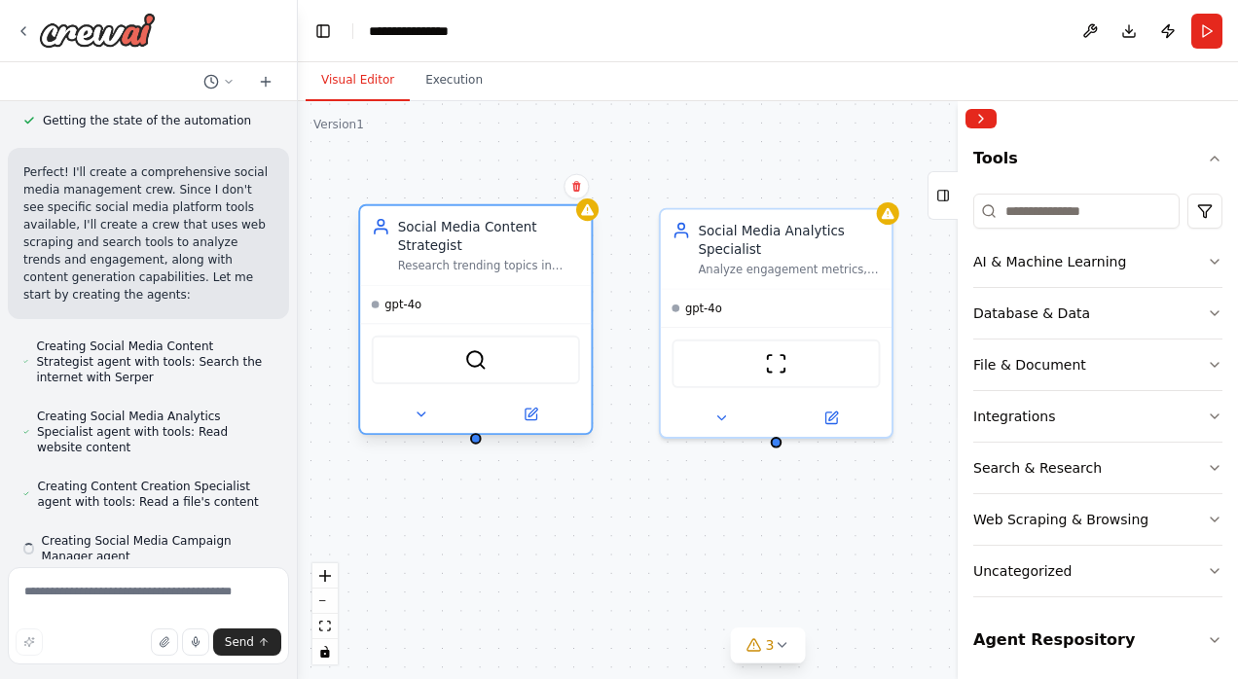
scroll to position [953, 0]
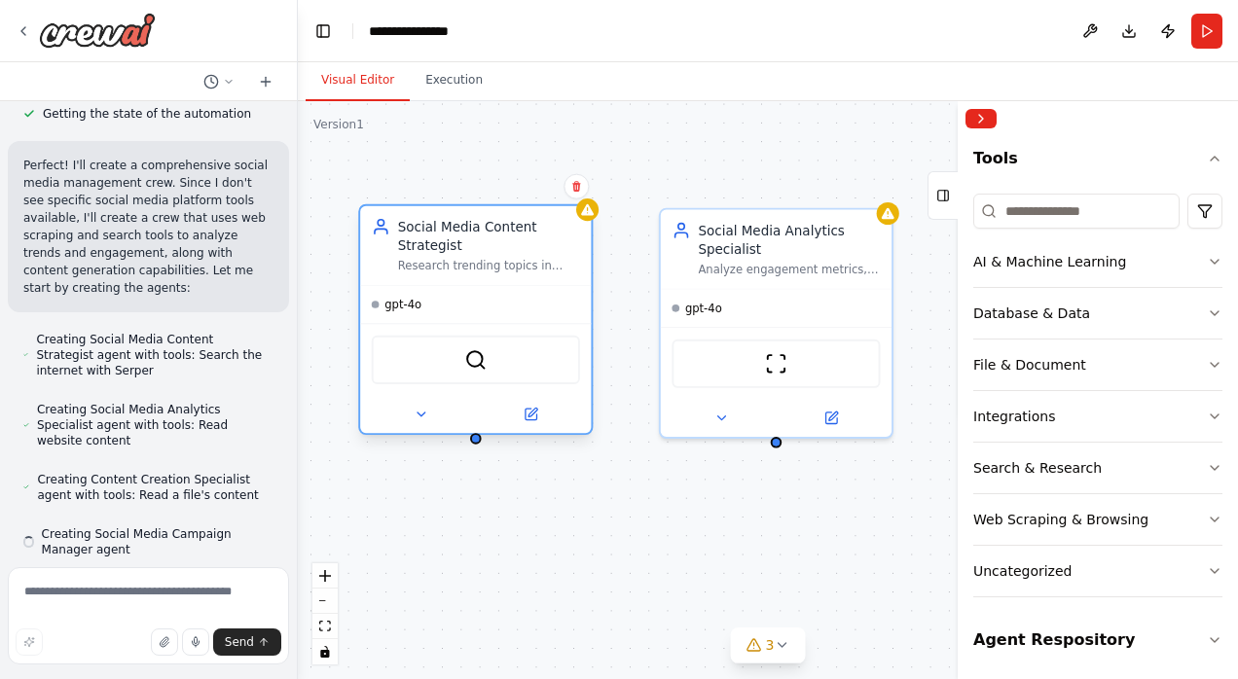
click at [404, 310] on span "gpt-4o" at bounding box center [402, 304] width 37 height 15
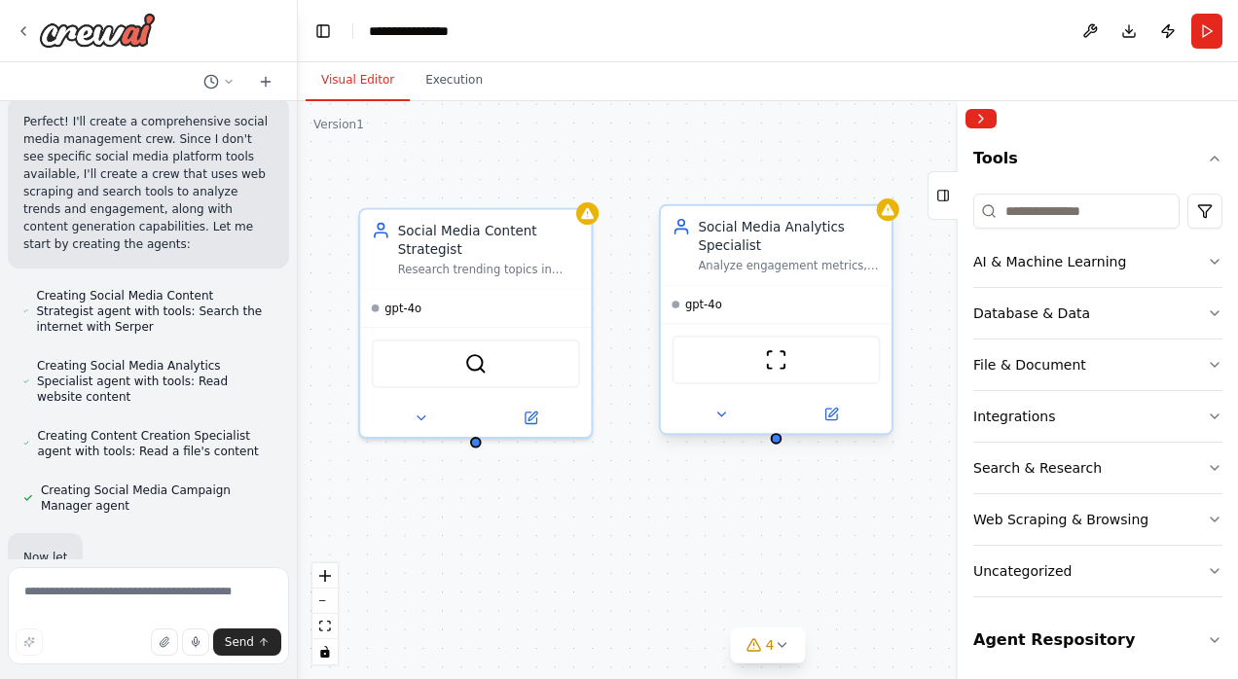
scroll to position [1000, 0]
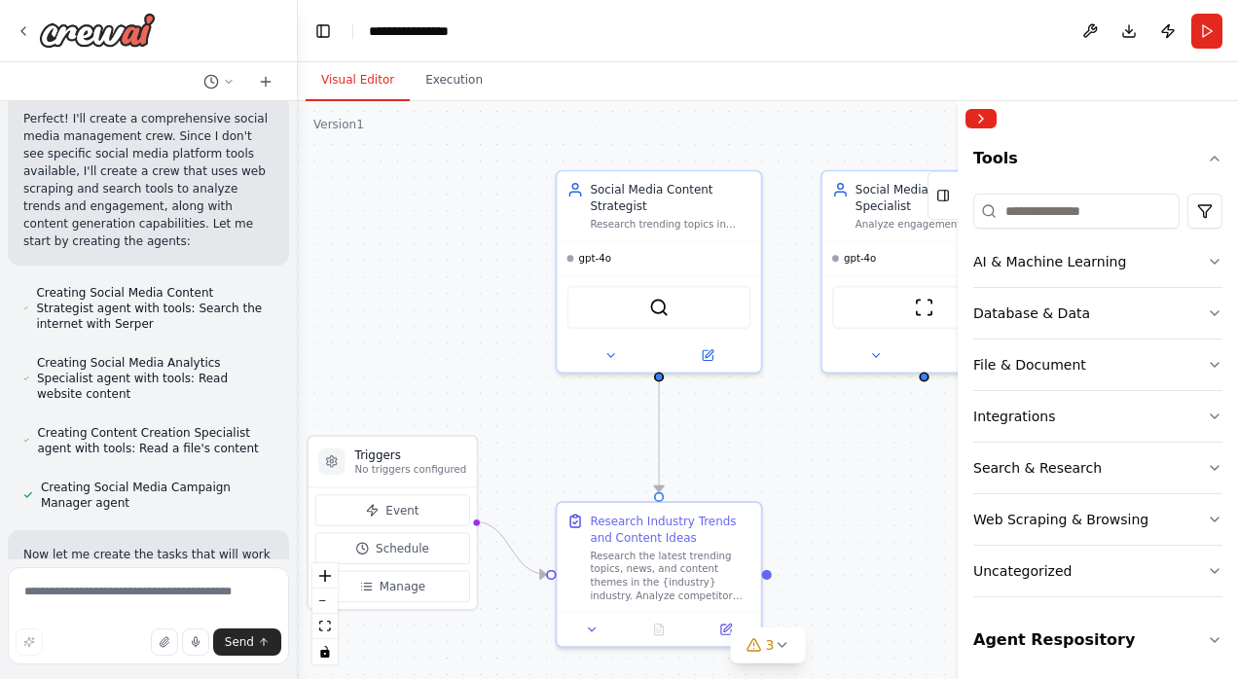
drag, startPoint x: 457, startPoint y: 220, endPoint x: 615, endPoint y: 149, distance: 173.0
click at [615, 149] on div ".deletable-edge-delete-btn { width: 20px; height: 20px; border: 0px solid #ffff…" at bounding box center [768, 390] width 940 height 578
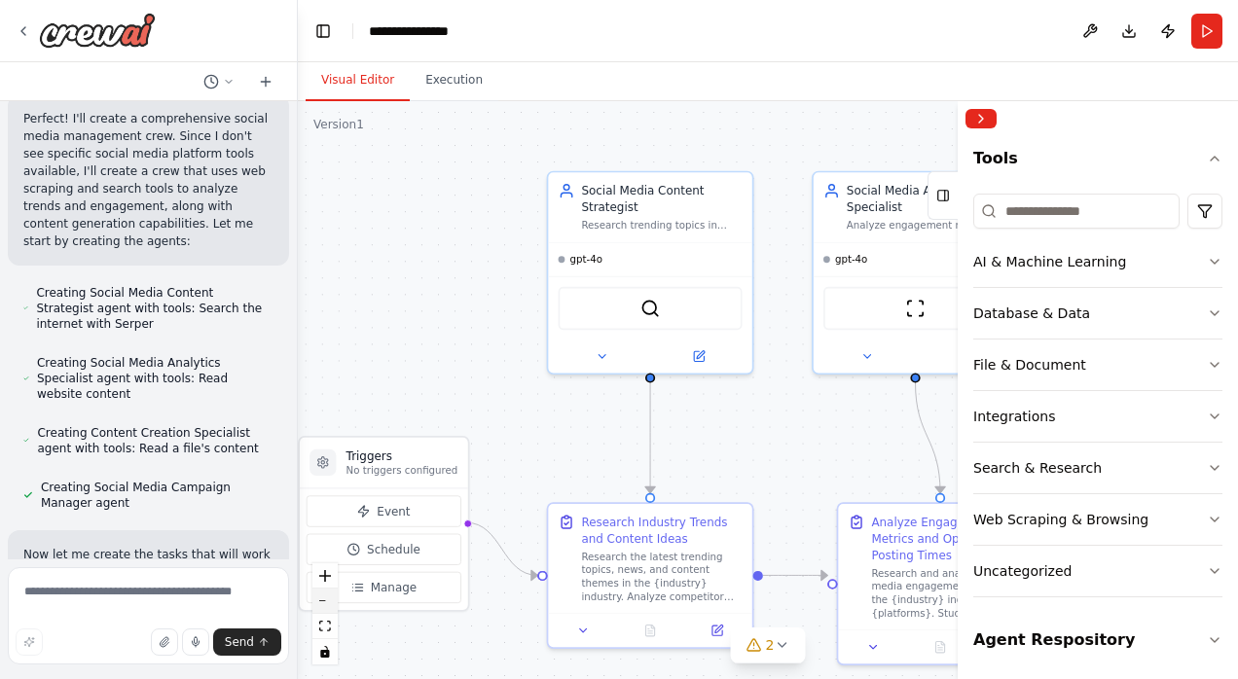
click at [329, 603] on button "zoom out" at bounding box center [324, 601] width 25 height 25
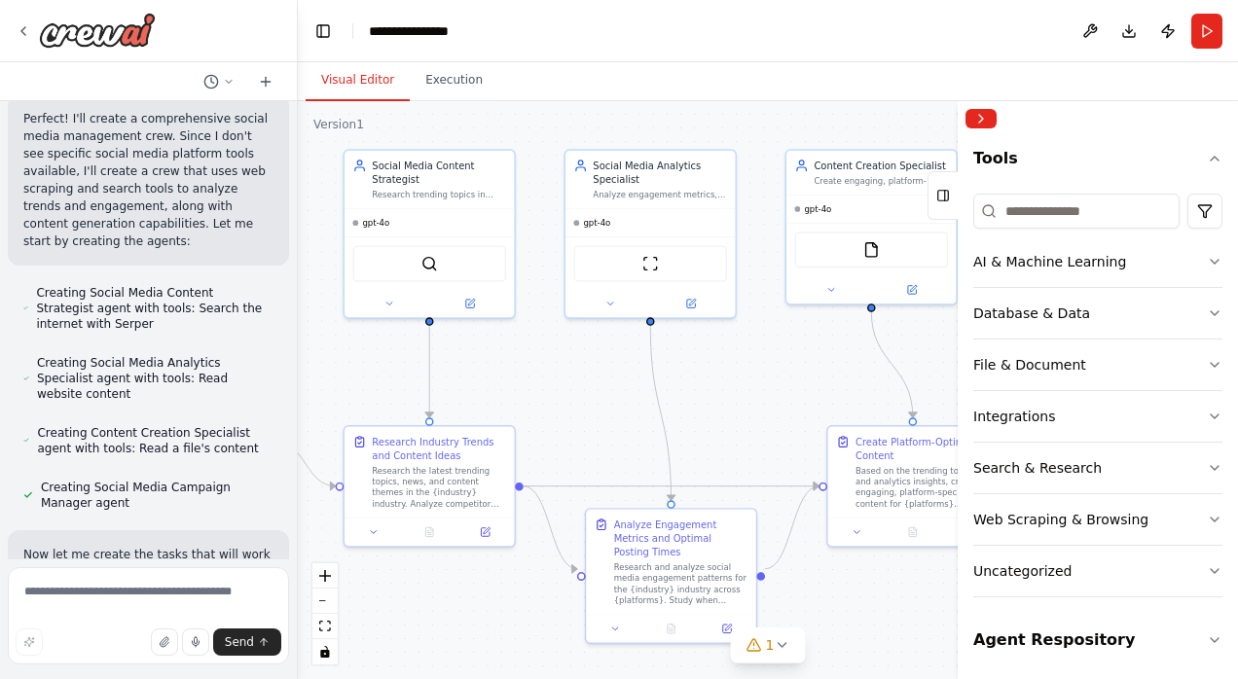
drag, startPoint x: 512, startPoint y: 273, endPoint x: 265, endPoint y: 216, distance: 253.6
click at [265, 216] on div "Create a crew that schedules and publishes social media content across multiple…" at bounding box center [619, 339] width 1238 height 679
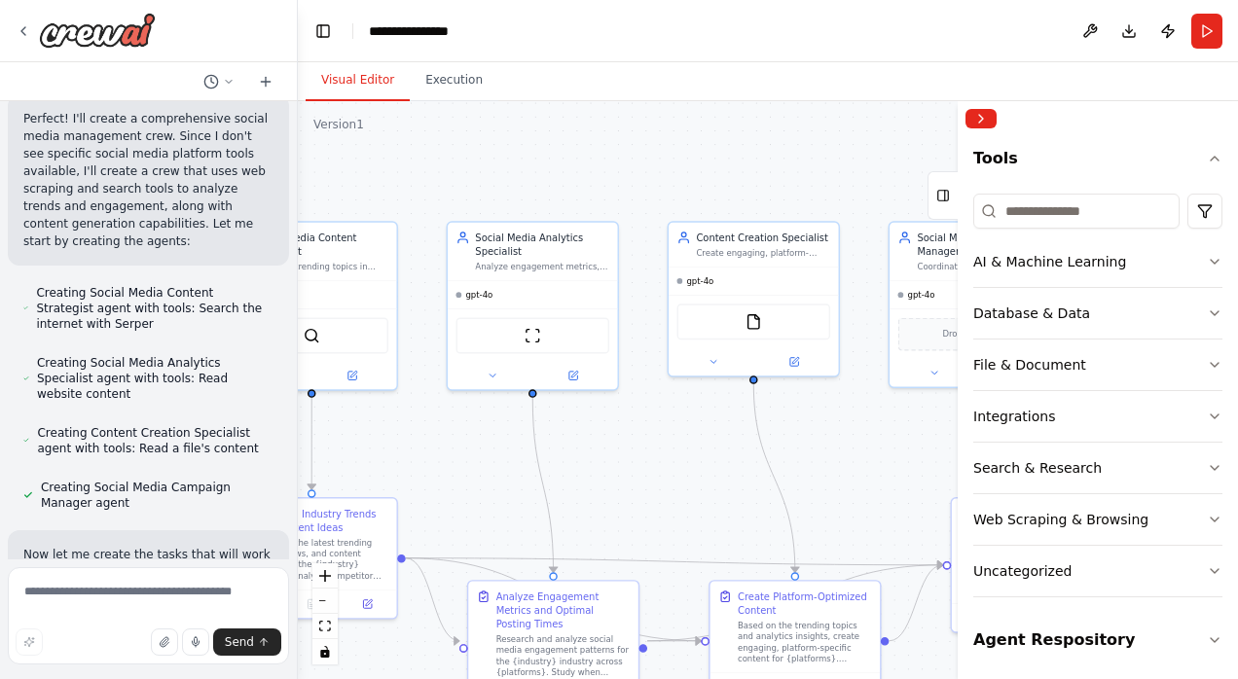
drag, startPoint x: 744, startPoint y: 348, endPoint x: 631, endPoint y: 411, distance: 129.0
click at [631, 411] on div ".deletable-edge-delete-btn { width: 20px; height: 20px; border: 0px solid #ffff…" at bounding box center [768, 390] width 940 height 578
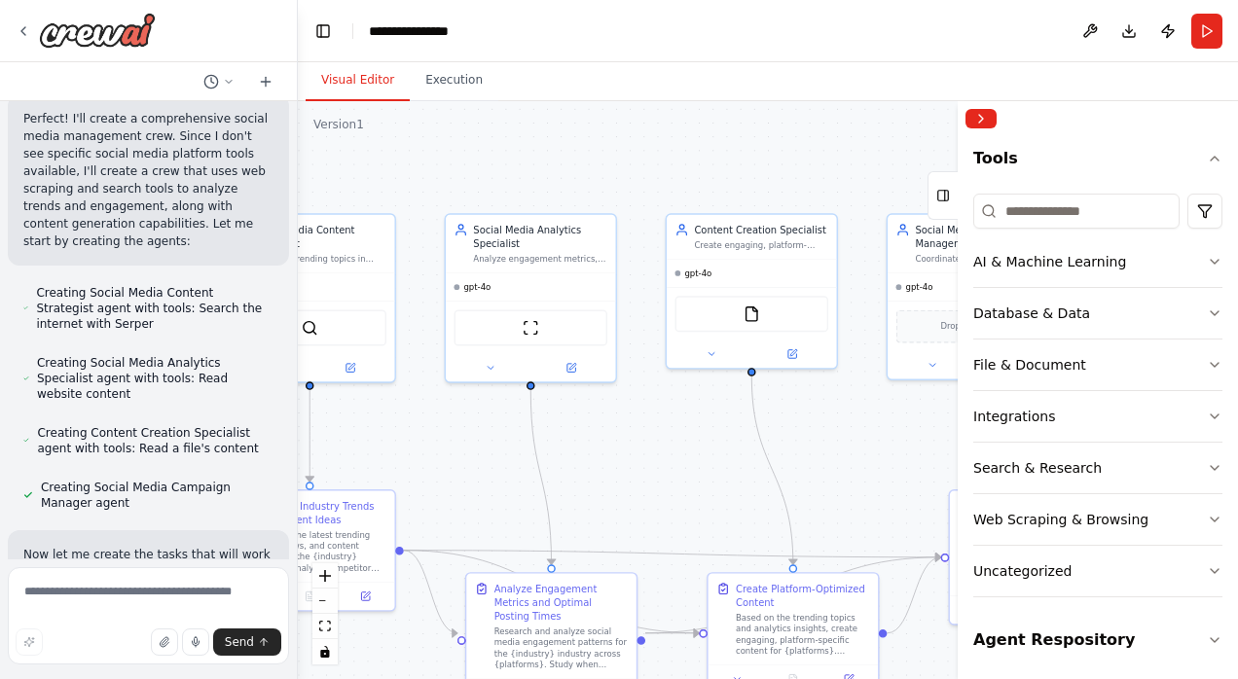
click at [290, 399] on div at bounding box center [294, 339] width 8 height 679
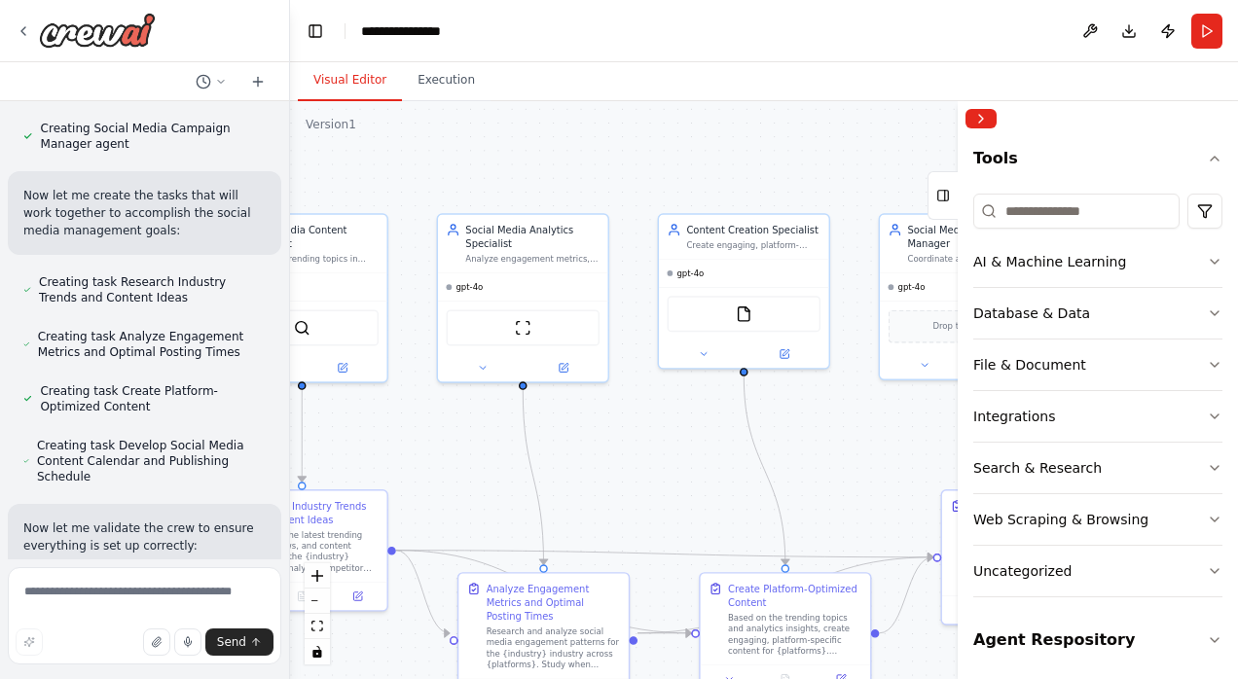
scroll to position [1422, 0]
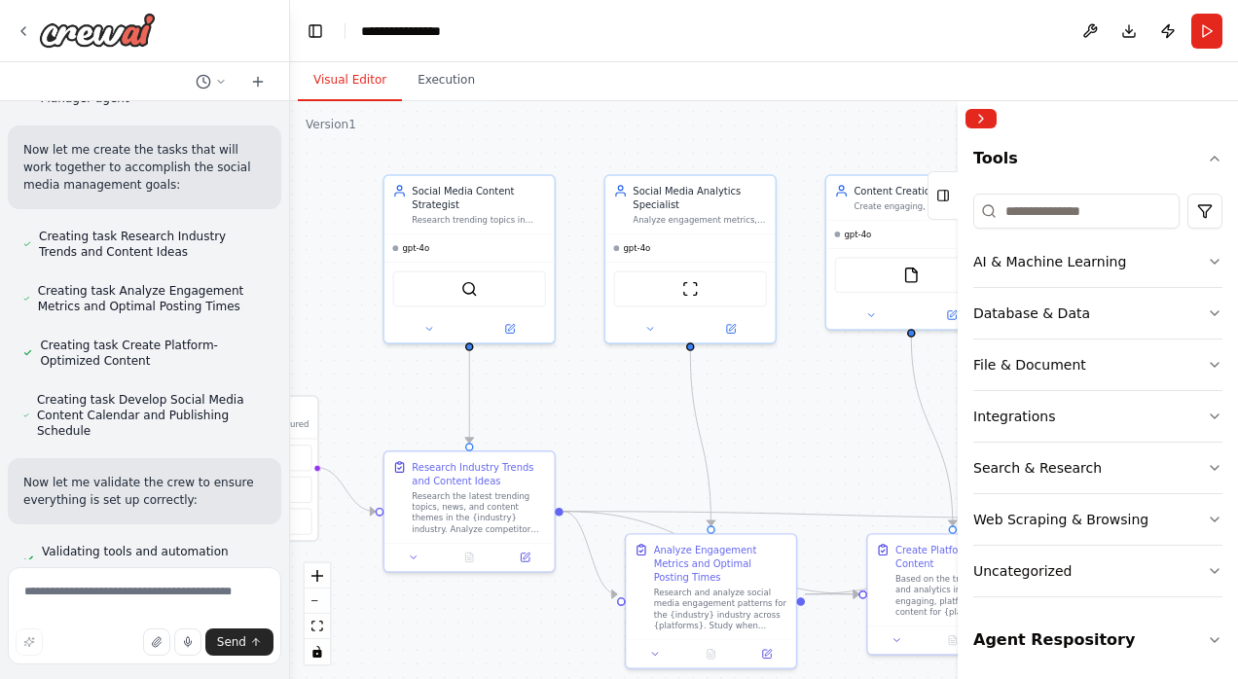
drag, startPoint x: 469, startPoint y: 444, endPoint x: 637, endPoint y: 405, distance: 171.9
click at [637, 405] on div ".deletable-edge-delete-btn { width: 20px; height: 20px; border: 0px solid #ffff…" at bounding box center [764, 390] width 948 height 578
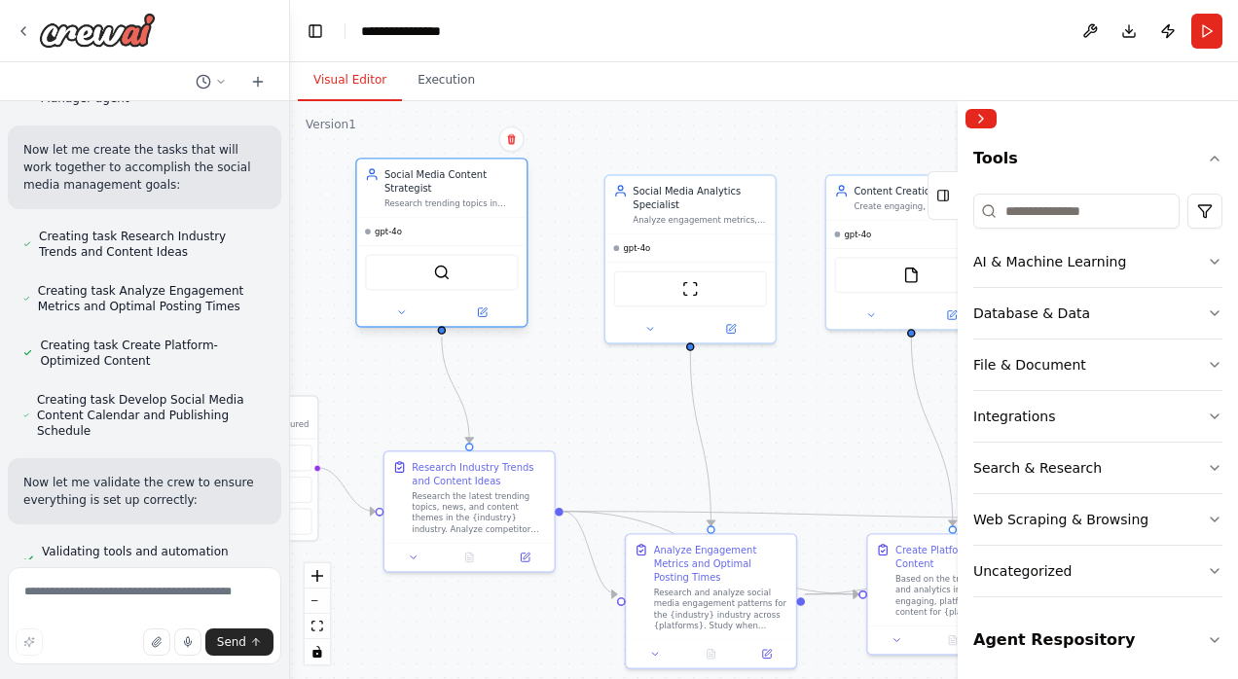
drag, startPoint x: 483, startPoint y: 228, endPoint x: 452, endPoint y: 205, distance: 38.4
click at [452, 205] on div "Social Media Content Strategist Research trending topics in {industry}, analyze…" at bounding box center [441, 243] width 172 height 170
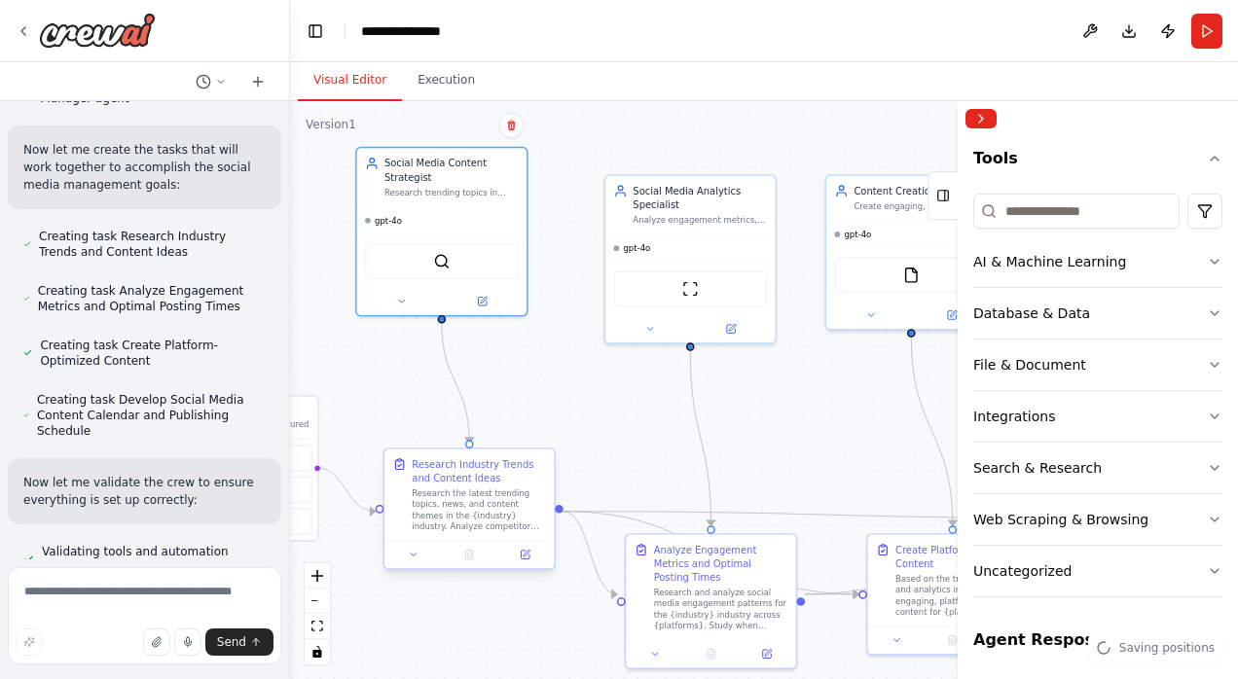
click at [464, 485] on div "Research Industry Trends and Content Ideas Research the latest trending topics,…" at bounding box center [479, 494] width 134 height 75
click at [449, 512] on div "Research the latest trending topics, news, and content themes in the {industry}…" at bounding box center [479, 510] width 134 height 44
click at [1207, 638] on icon "button" at bounding box center [1215, 641] width 16 height 16
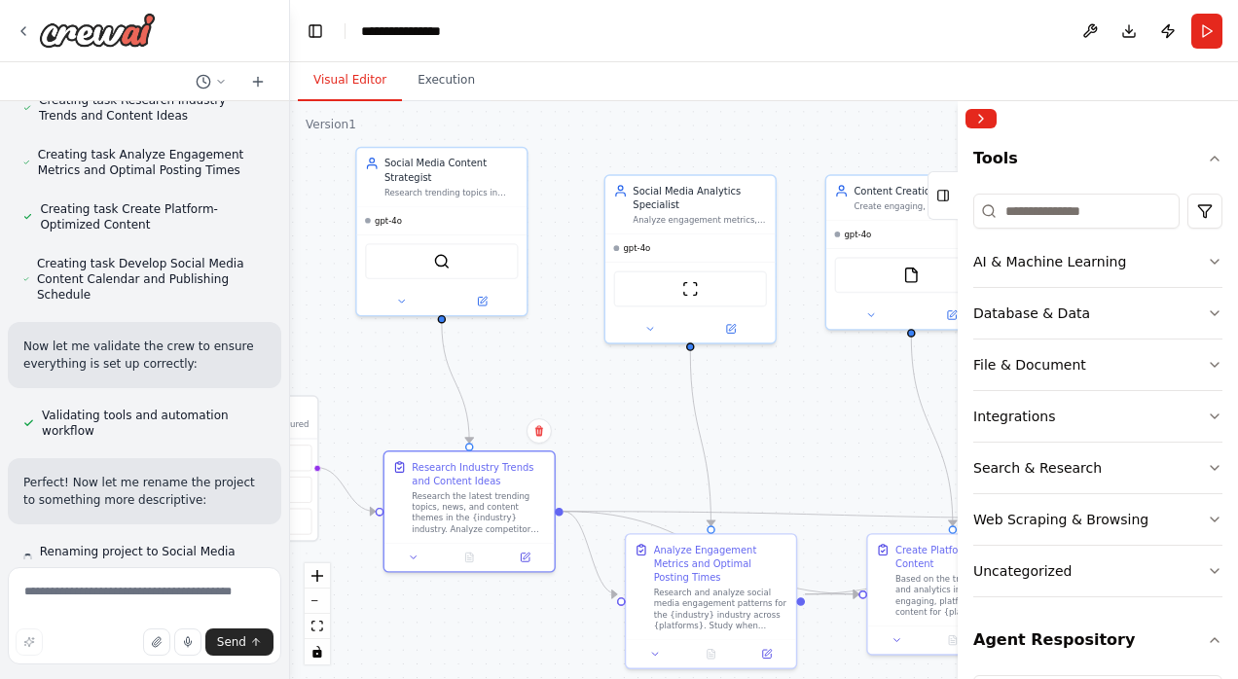
scroll to position [309, 0]
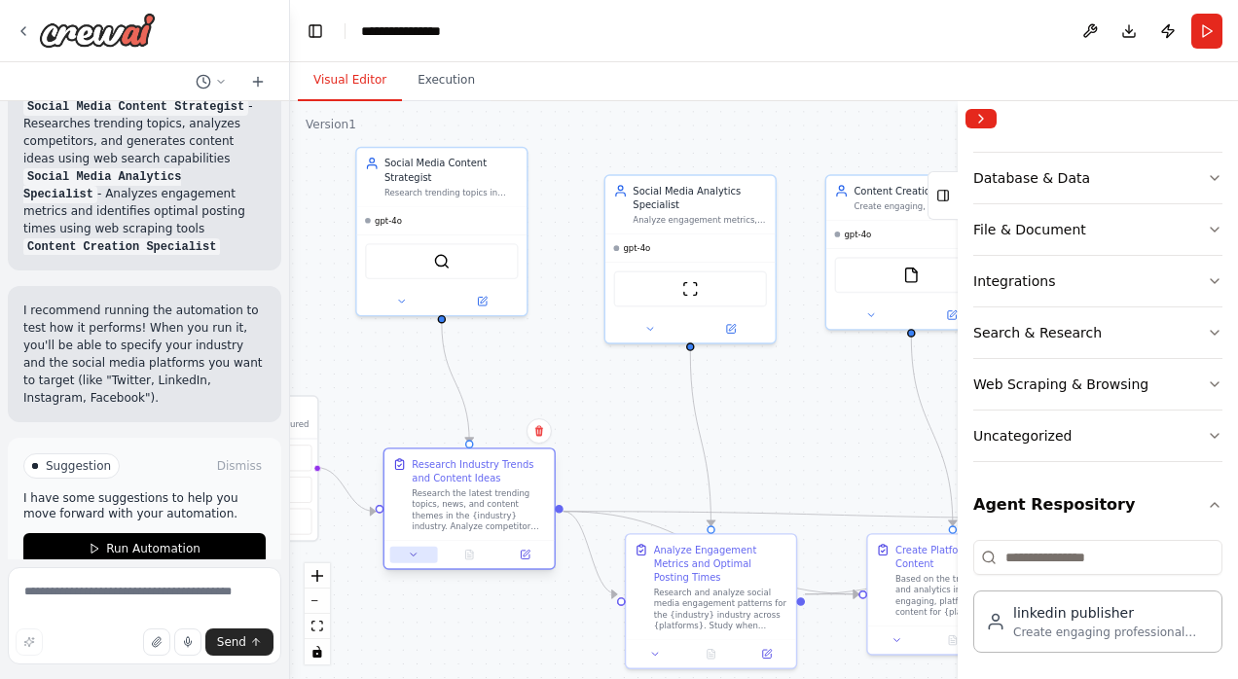
click at [416, 558] on icon at bounding box center [413, 554] width 11 height 11
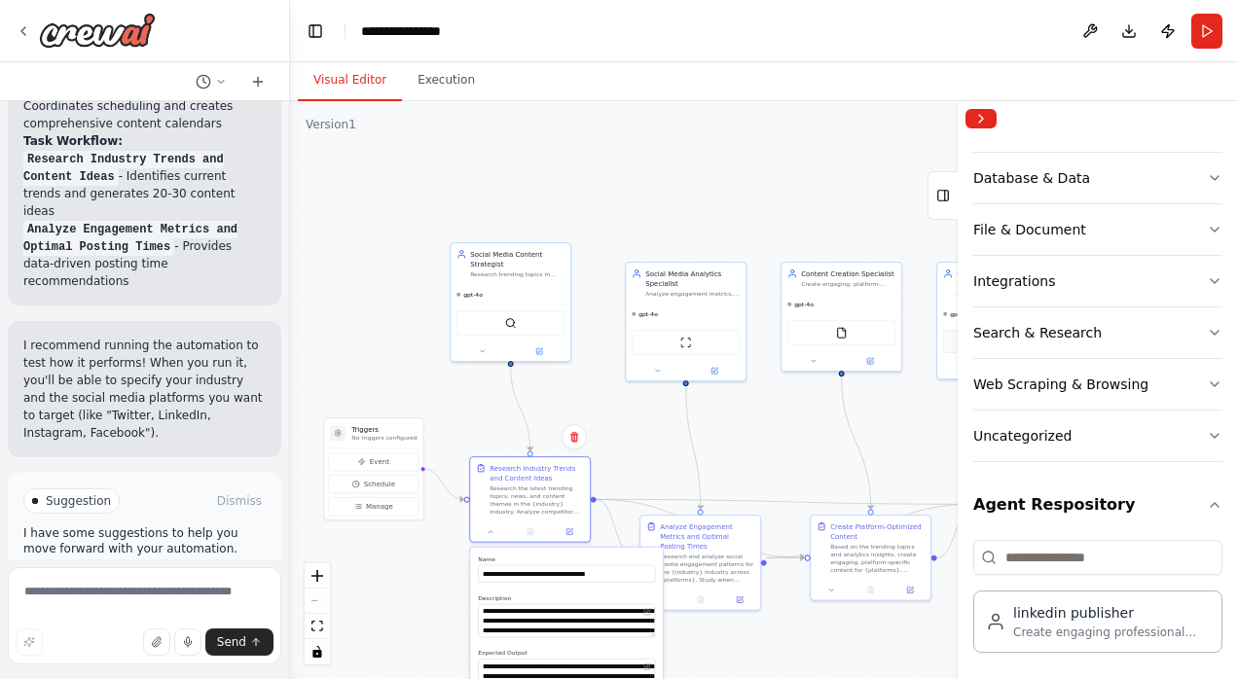
drag, startPoint x: 348, startPoint y: 358, endPoint x: 406, endPoint y: 355, distance: 57.5
click at [406, 355] on div ".deletable-edge-delete-btn { width: 20px; height: 20px; border: 0px solid #ffff…" at bounding box center [764, 390] width 948 height 578
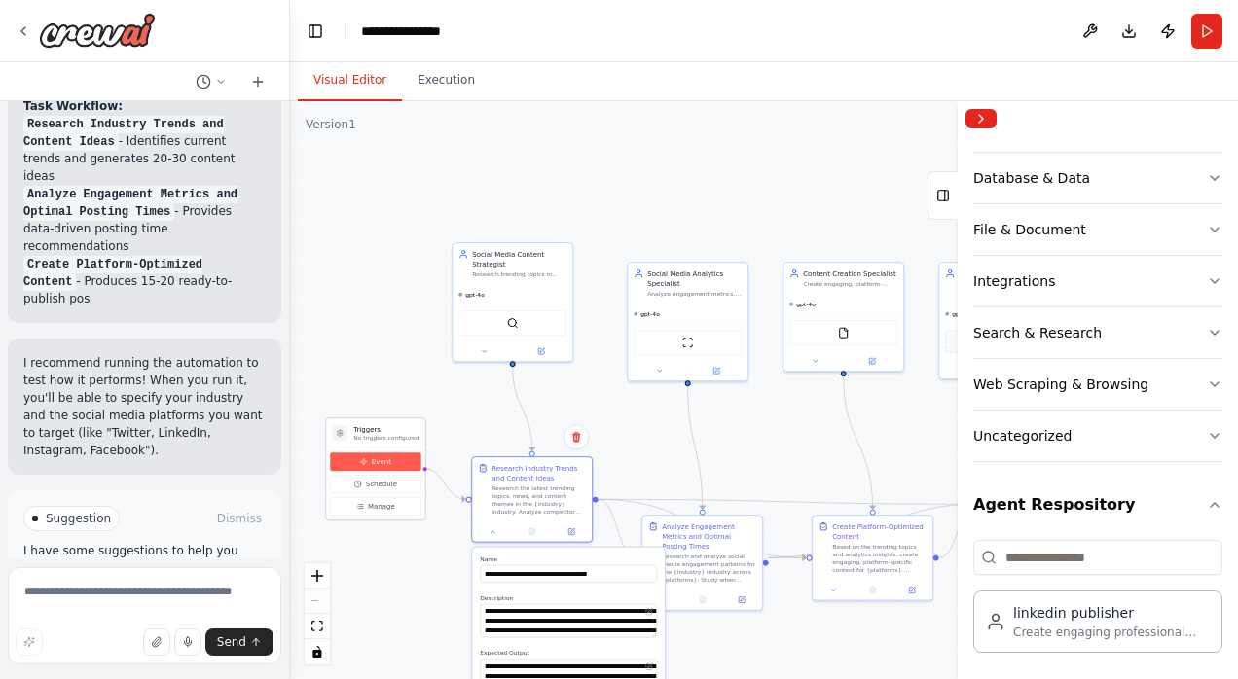
click at [379, 466] on button "Event" at bounding box center [375, 462] width 91 height 18
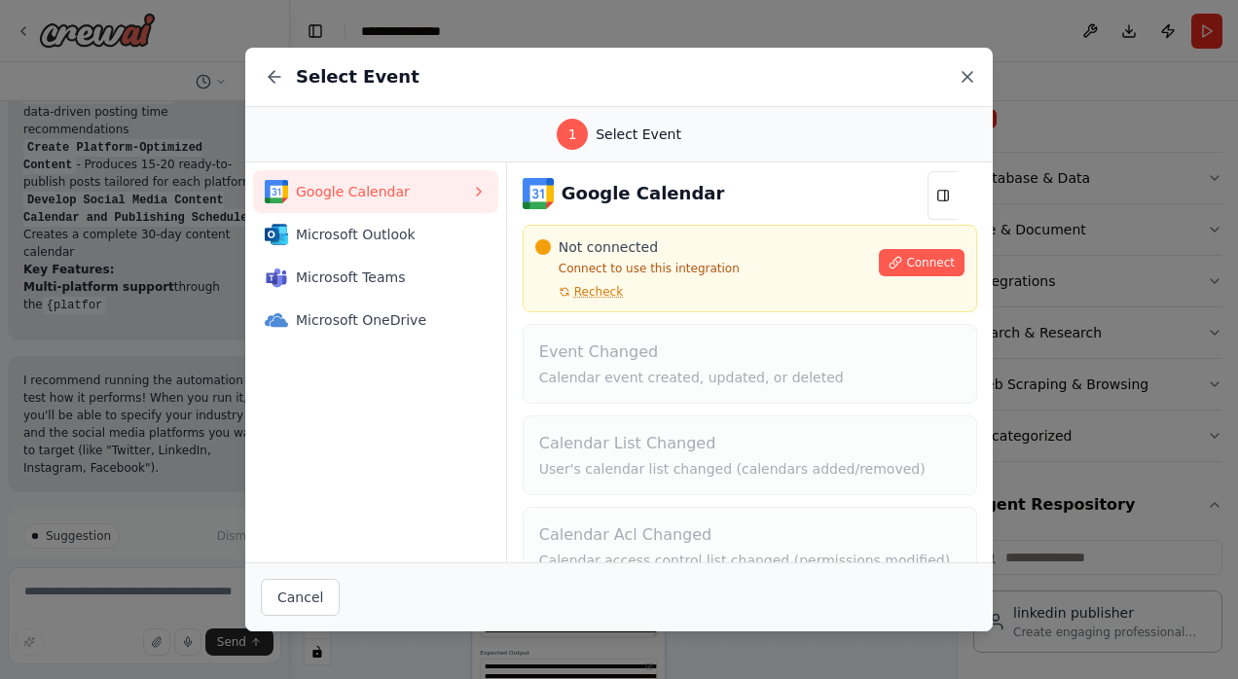
click at [968, 73] on icon at bounding box center [967, 76] width 19 height 19
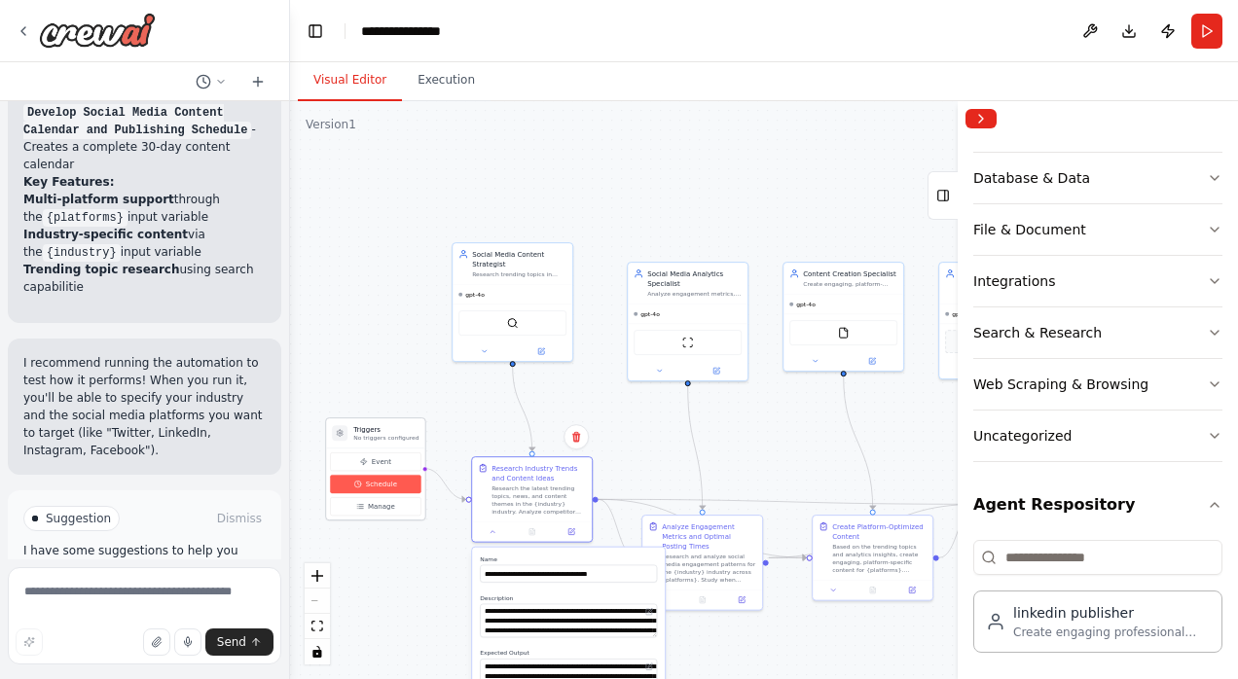
click at [375, 486] on span "Schedule" at bounding box center [381, 485] width 31 height 10
select select "******"
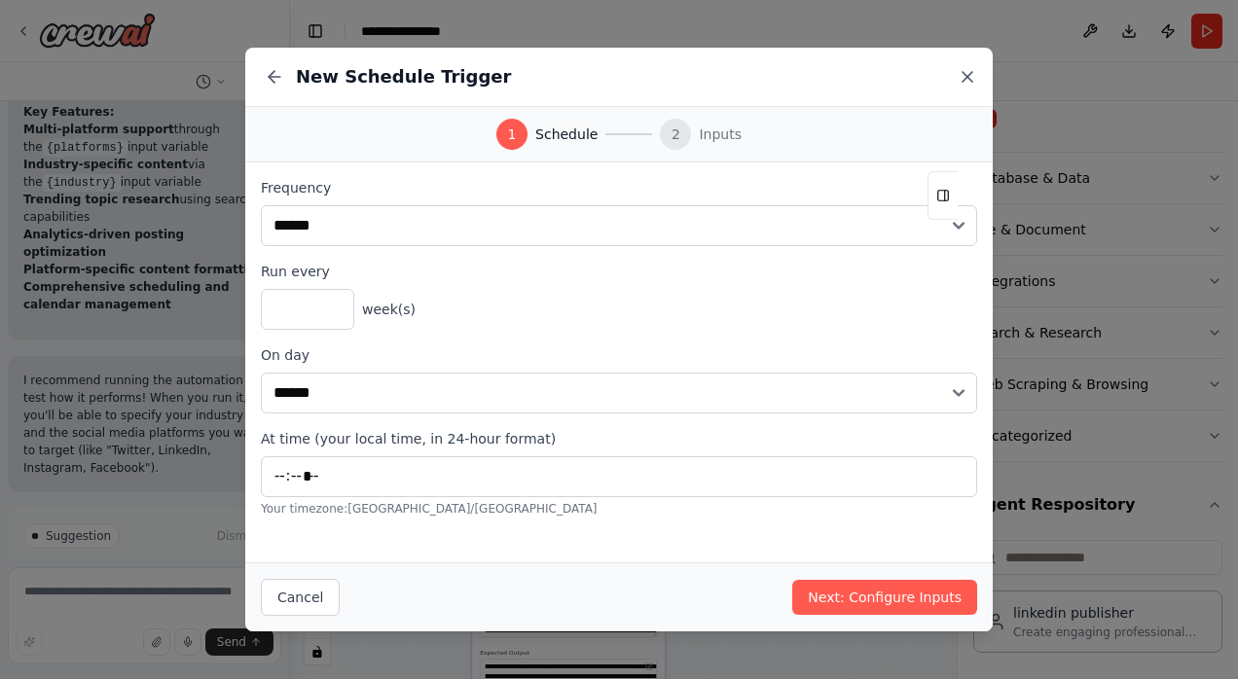
click at [969, 76] on icon at bounding box center [967, 76] width 19 height 19
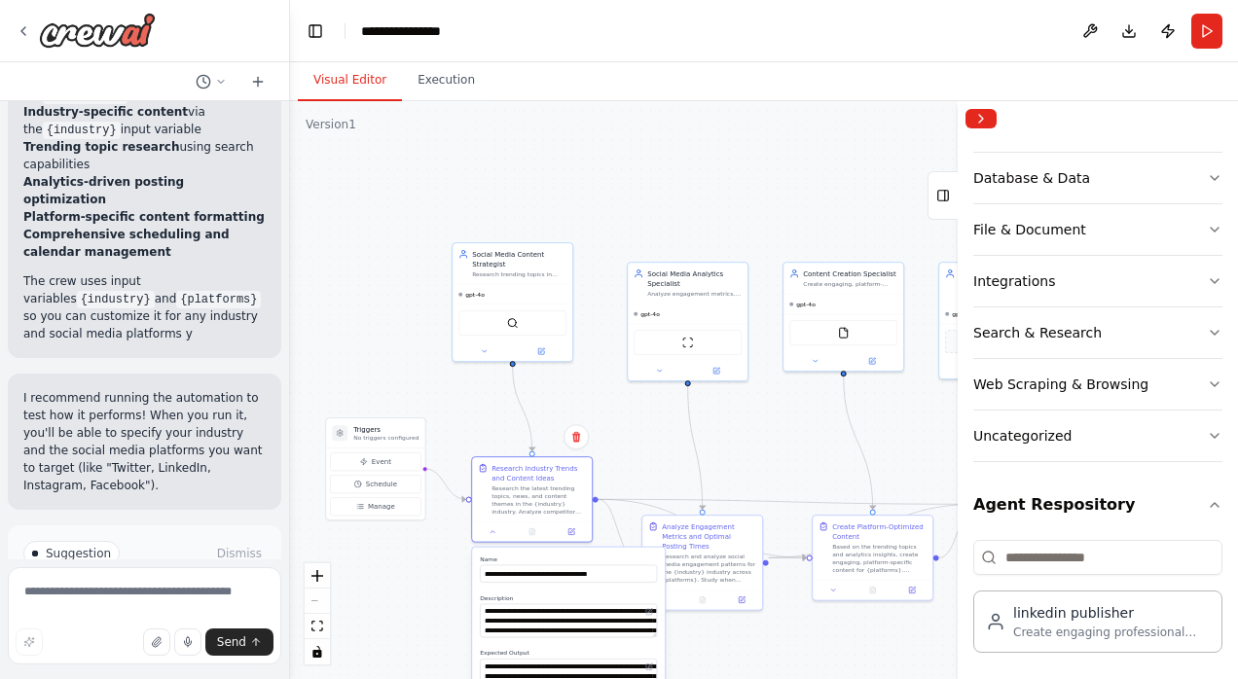
scroll to position [2755, 0]
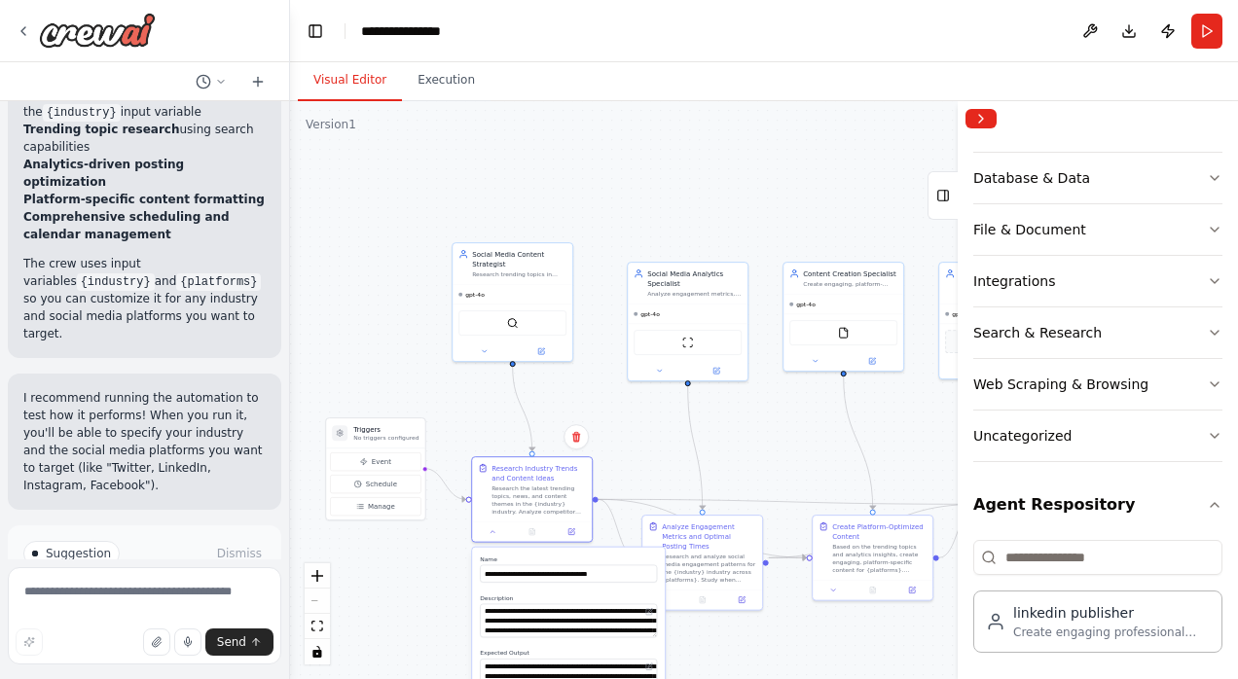
click at [666, 429] on div ".deletable-edge-delete-btn { width: 20px; height: 20px; border: 0px solid #ffff…" at bounding box center [764, 390] width 948 height 578
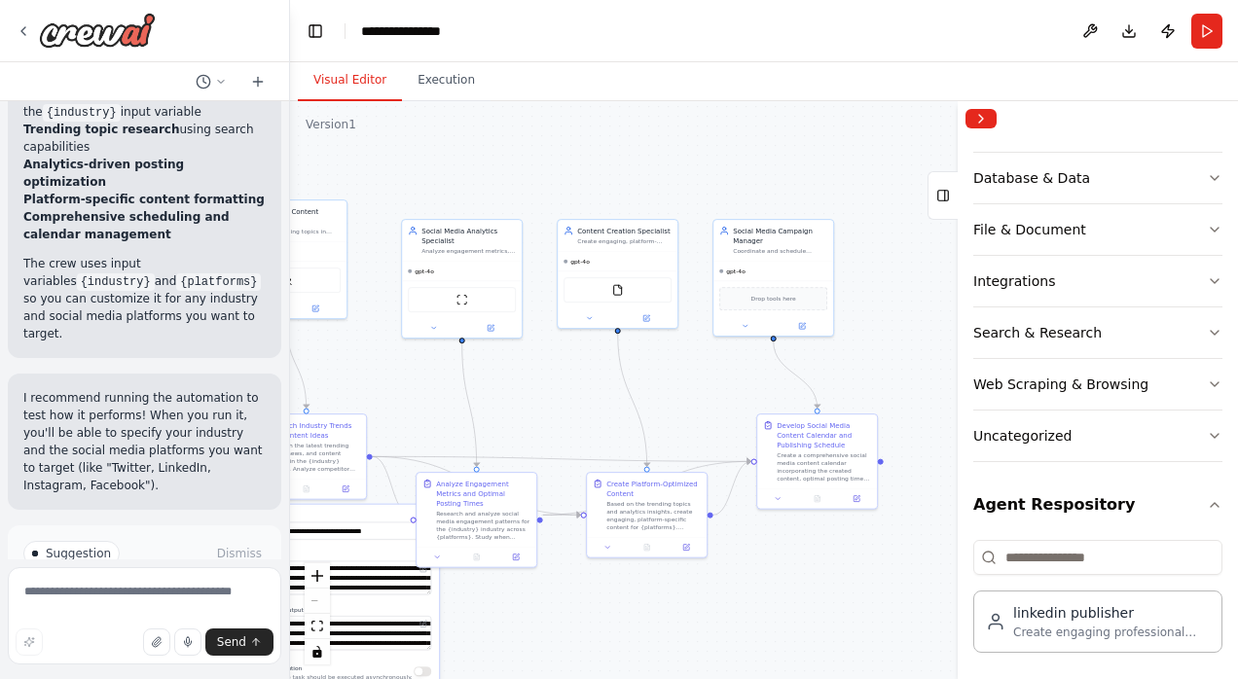
drag, startPoint x: 814, startPoint y: 403, endPoint x: 582, endPoint y: 362, distance: 235.2
click at [582, 362] on div ".deletable-edge-delete-btn { width: 20px; height: 20px; border: 0px solid #ffff…" at bounding box center [764, 390] width 948 height 578
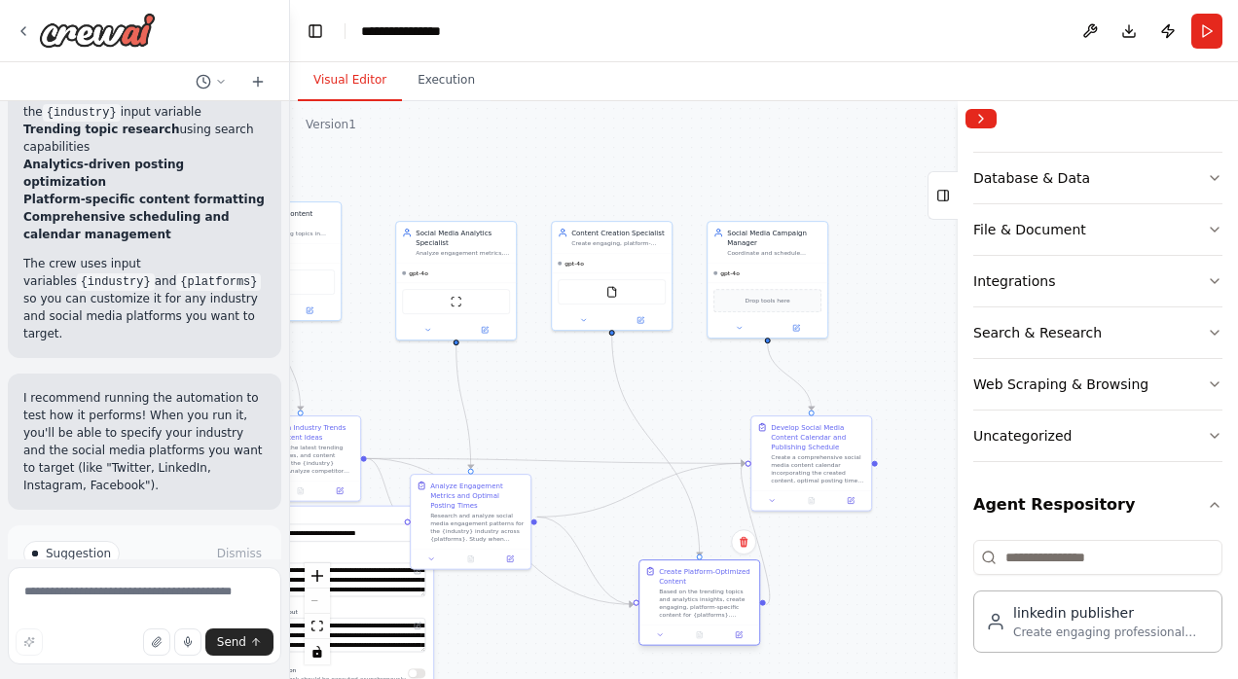
drag, startPoint x: 641, startPoint y: 530, endPoint x: 699, endPoint y: 613, distance: 101.5
click at [699, 613] on div "Based on the trending topics and analytics insights, create engaging, platform-…" at bounding box center [706, 603] width 94 height 31
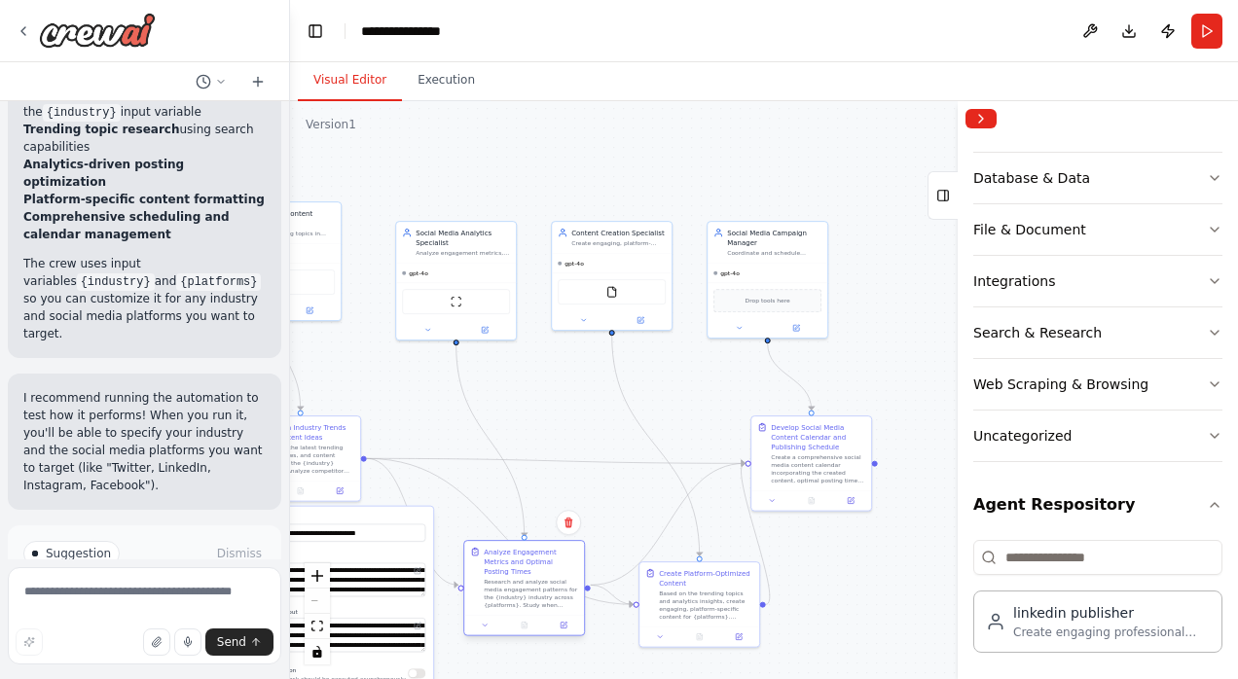
drag, startPoint x: 467, startPoint y: 500, endPoint x: 526, endPoint y: 570, distance: 91.2
click at [526, 578] on div "Research and analyze social media engagement patterns for the {industry} indust…" at bounding box center [531, 593] width 94 height 31
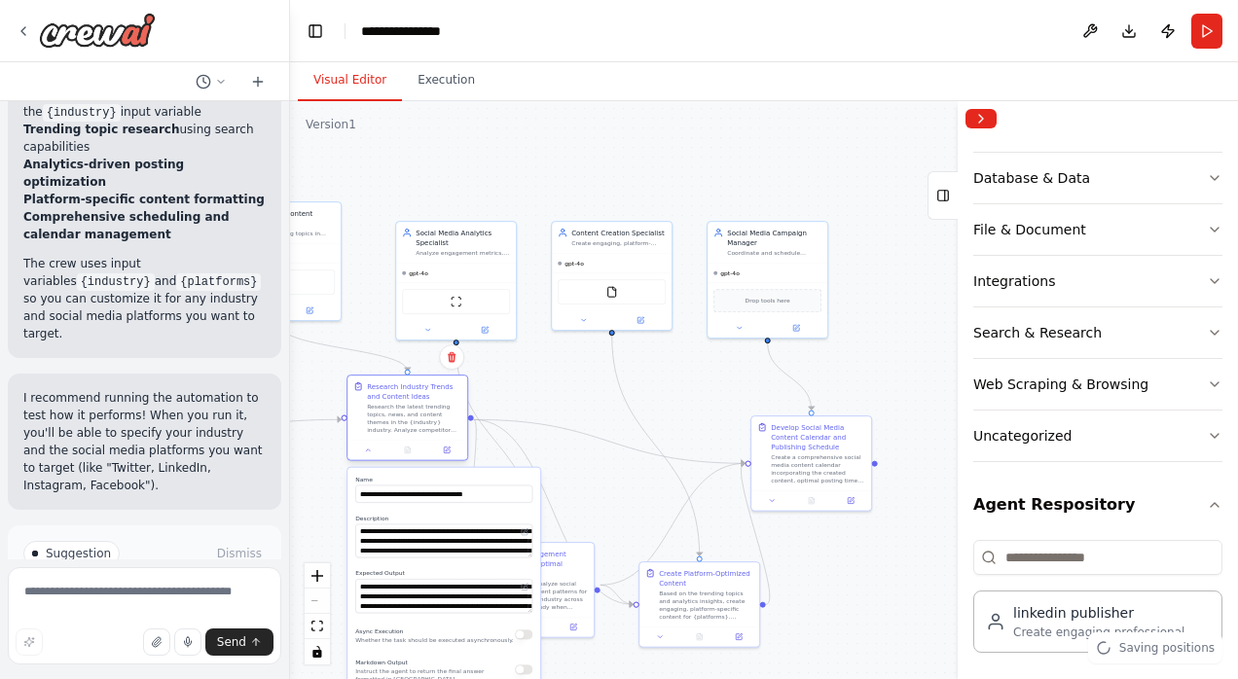
drag, startPoint x: 339, startPoint y: 453, endPoint x: 444, endPoint y: 406, distance: 115.0
click at [444, 406] on div "Research the latest trending topics, news, and content themes in the {industry}…" at bounding box center [414, 418] width 94 height 31
click at [175, 629] on span "Run Automation" at bounding box center [153, 637] width 94 height 16
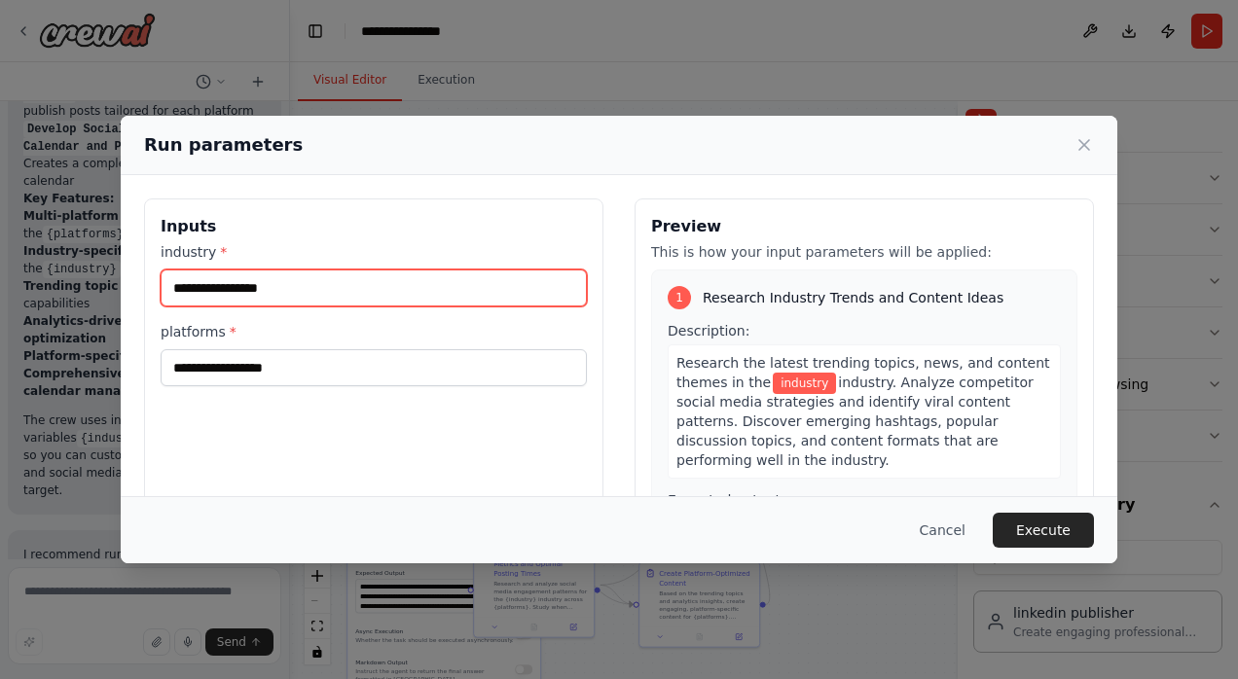
click at [344, 287] on input "industry *" at bounding box center [374, 288] width 426 height 37
type input "**"
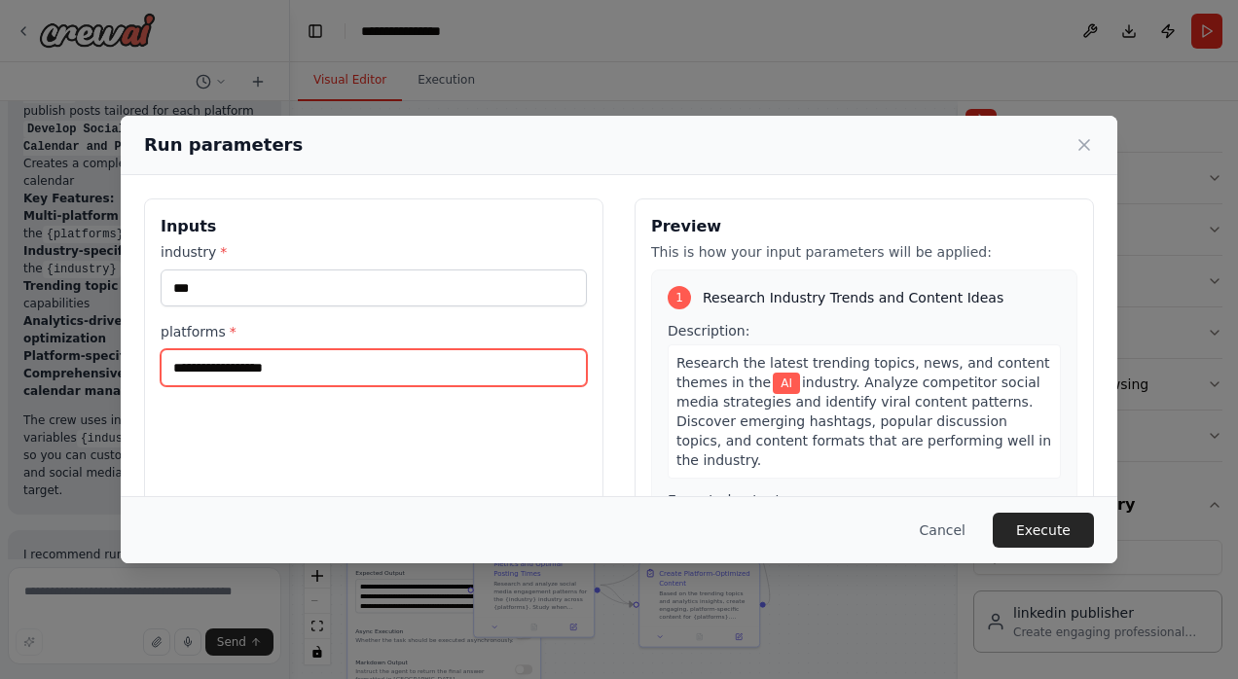
click at [202, 356] on input "platforms *" at bounding box center [374, 367] width 426 height 37
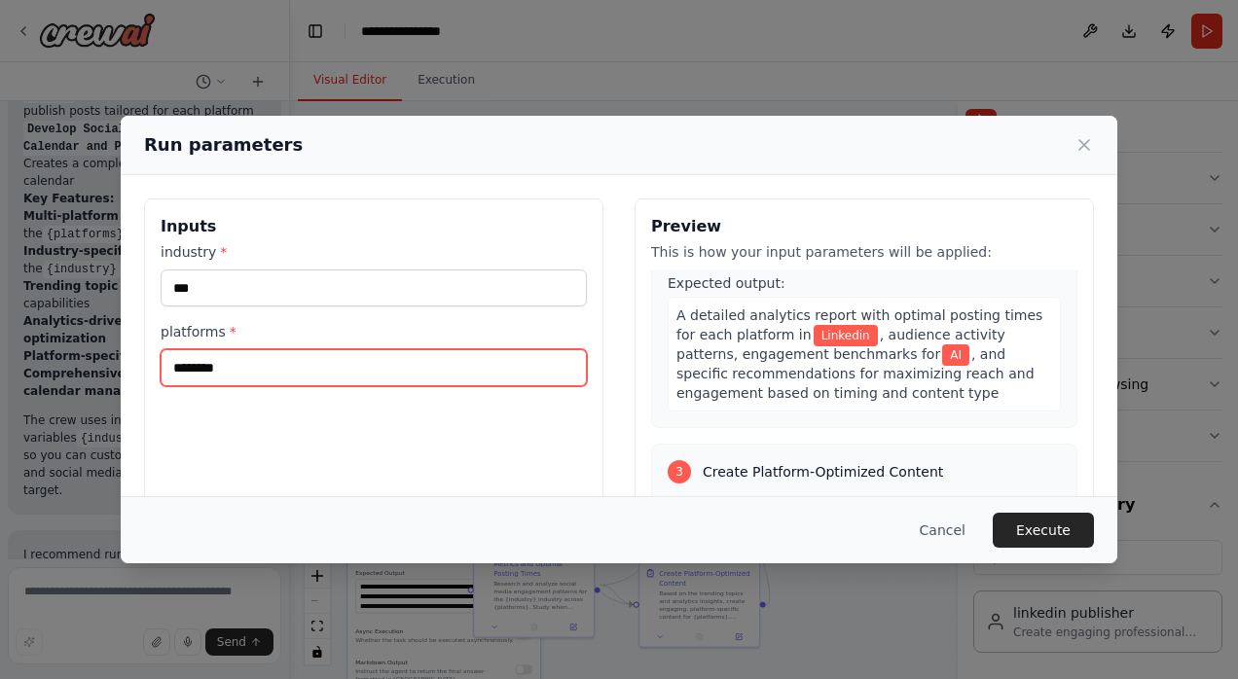
scroll to position [185, 0]
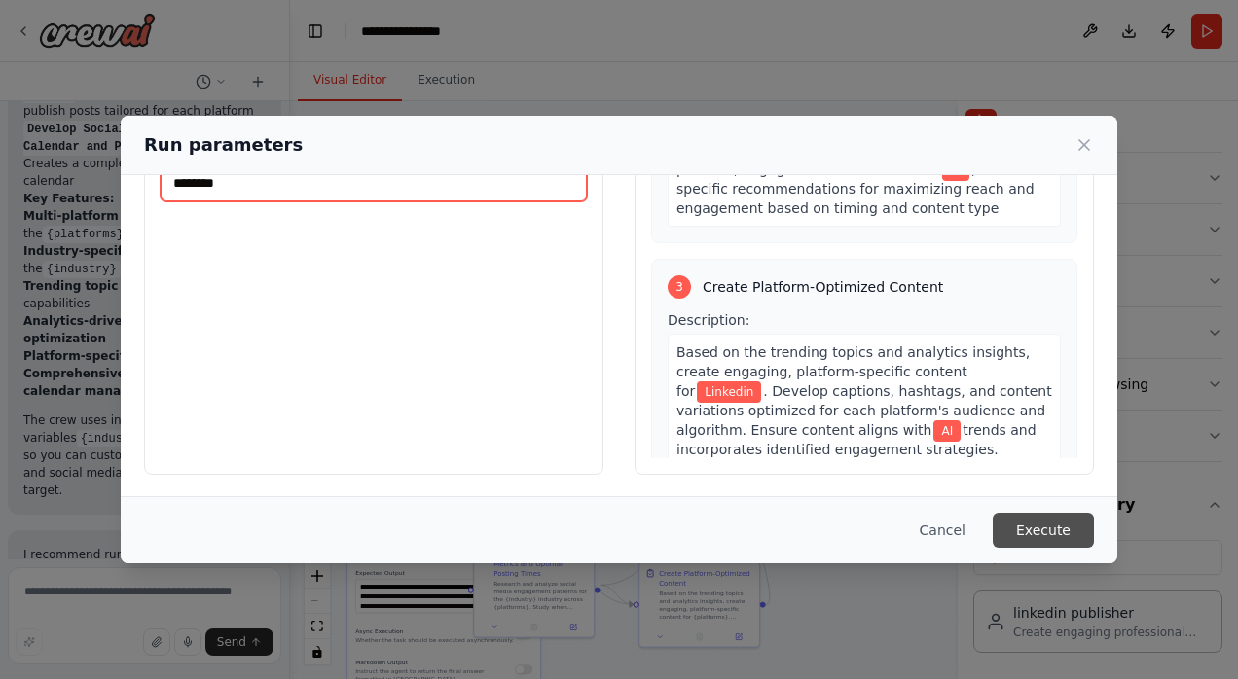
type input "********"
click at [1041, 528] on button "Execute" at bounding box center [1043, 530] width 101 height 35
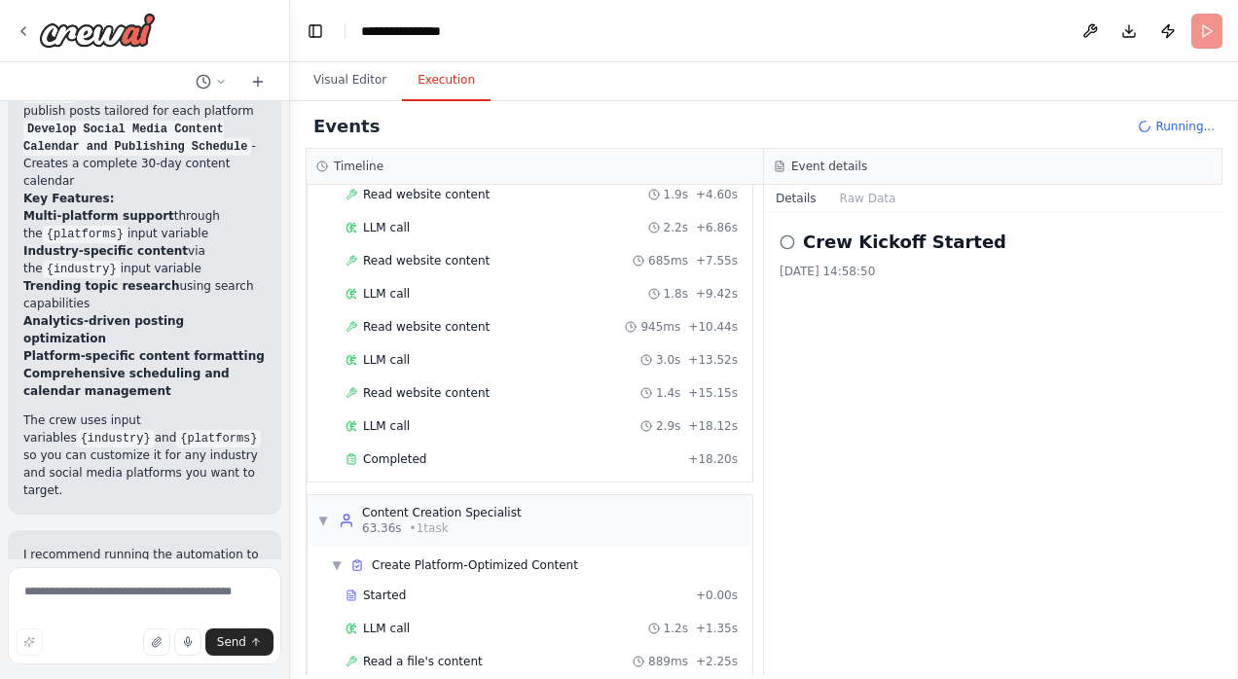
scroll to position [630, 0]
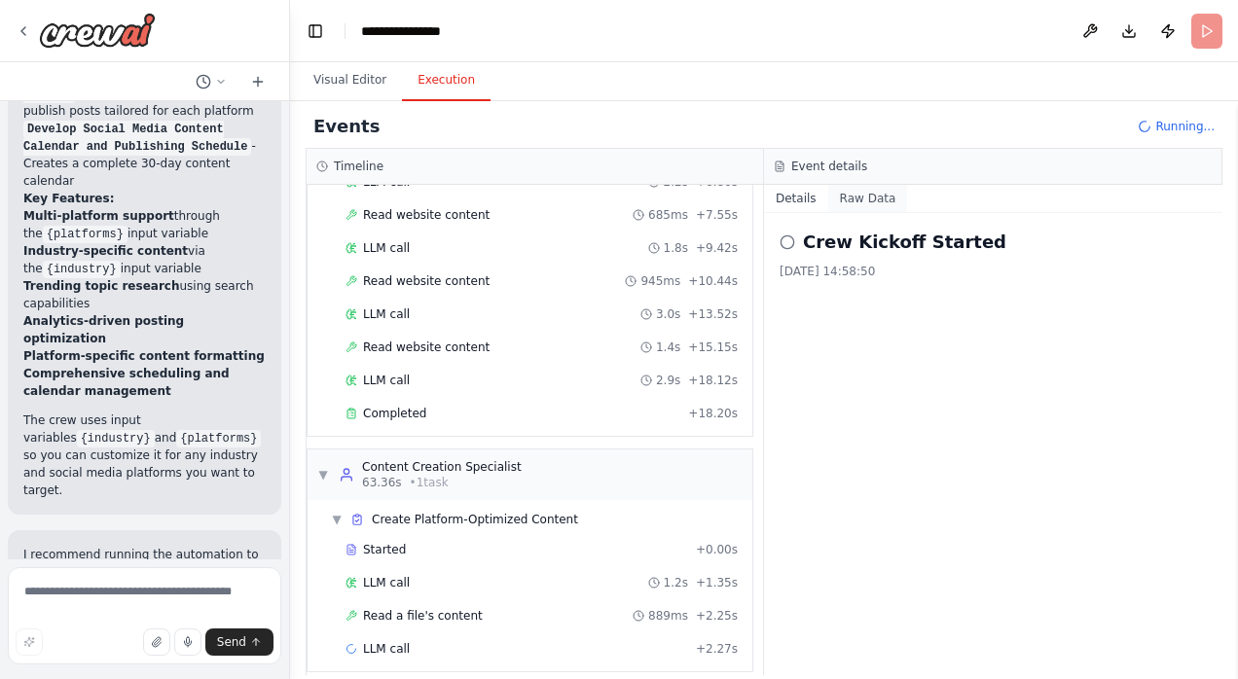
click at [859, 200] on button "Raw Data" at bounding box center [868, 198] width 80 height 27
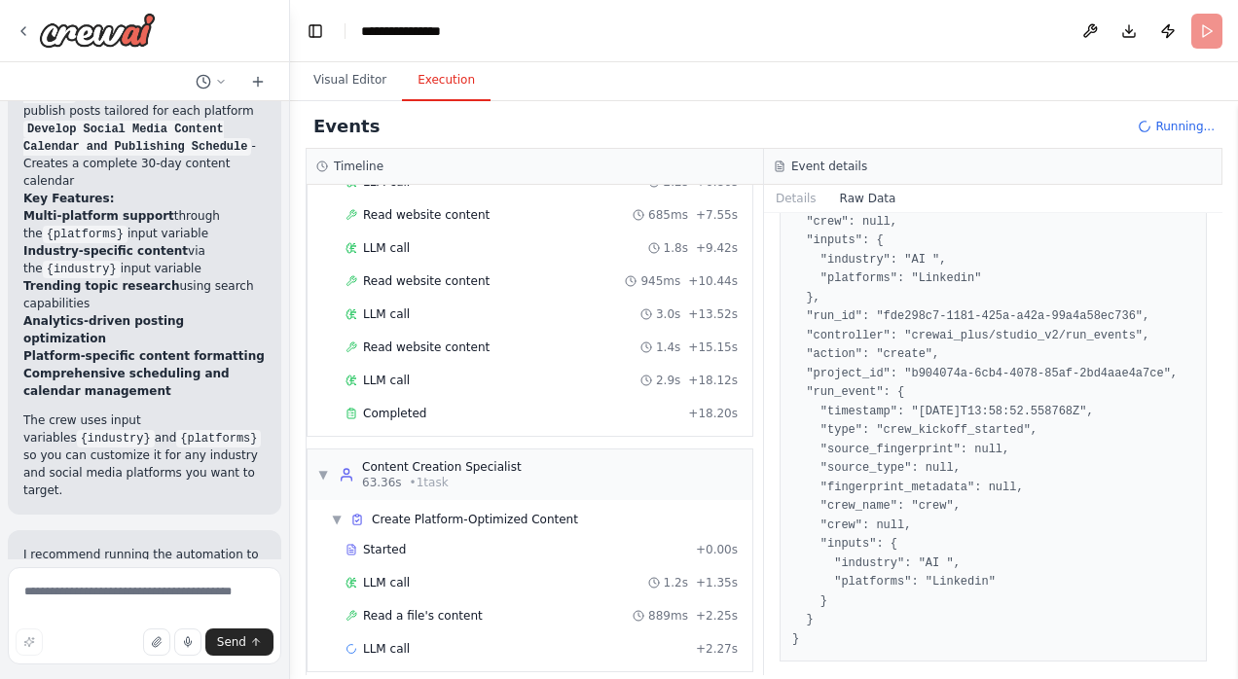
scroll to position [0, 0]
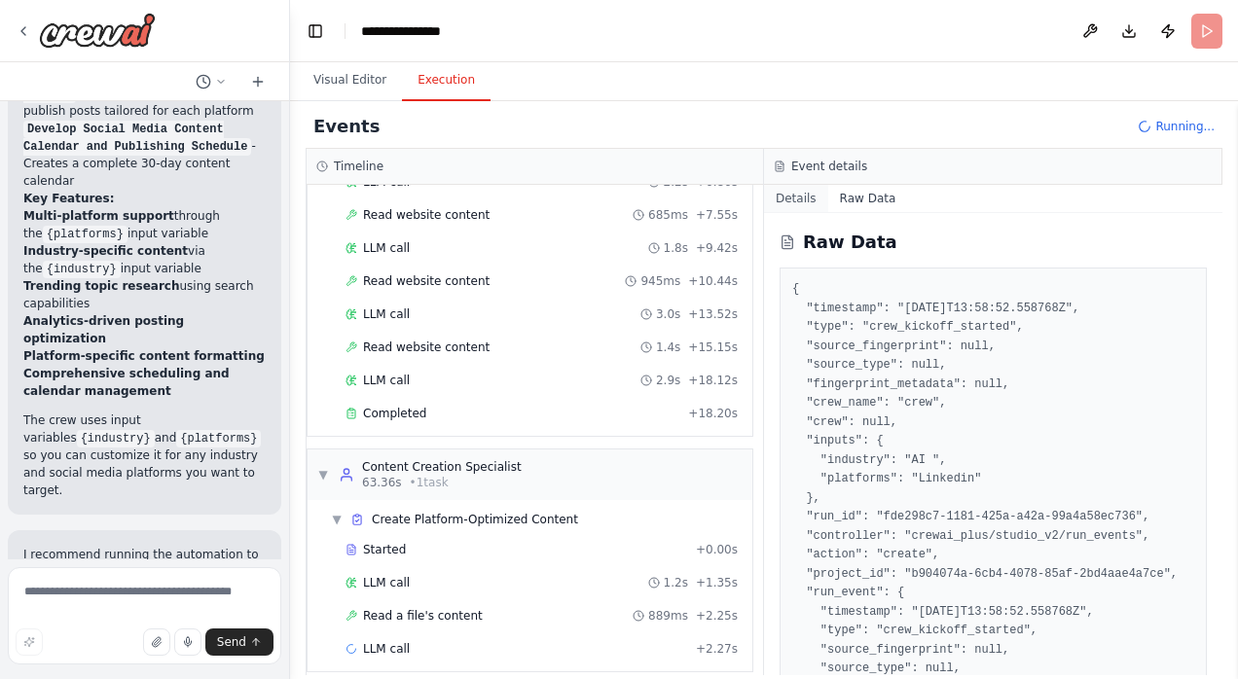
click at [800, 195] on button "Details" at bounding box center [796, 198] width 64 height 27
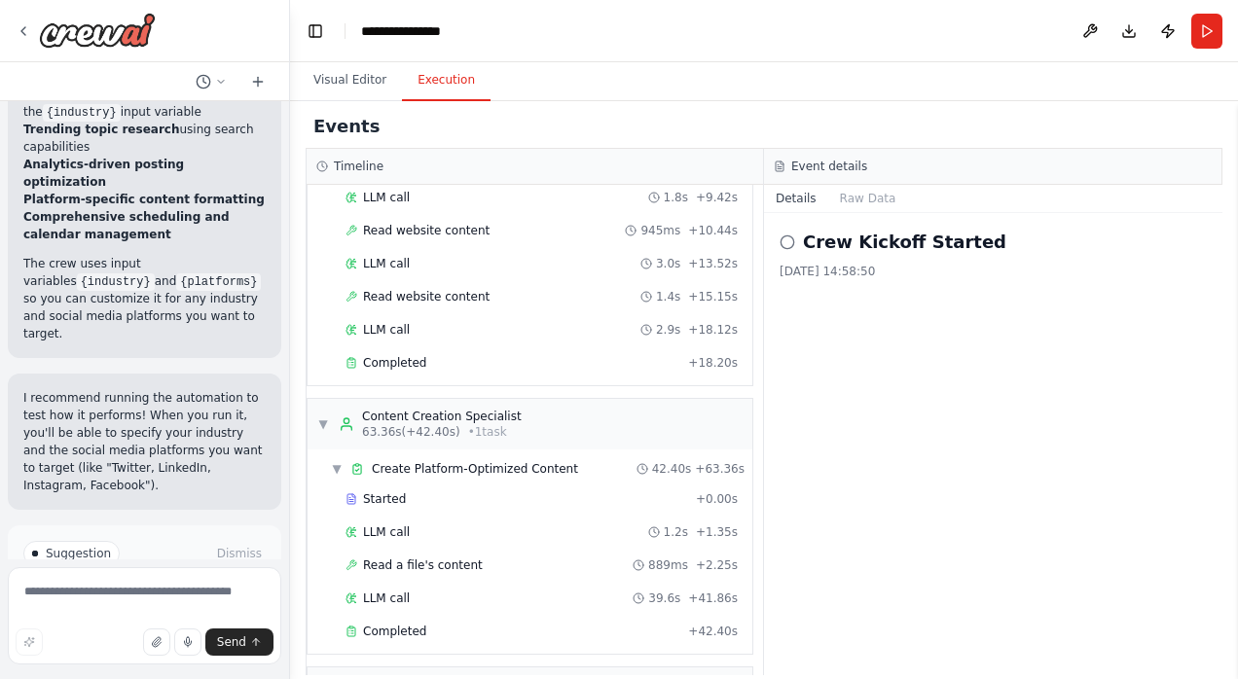
scroll to position [834, 0]
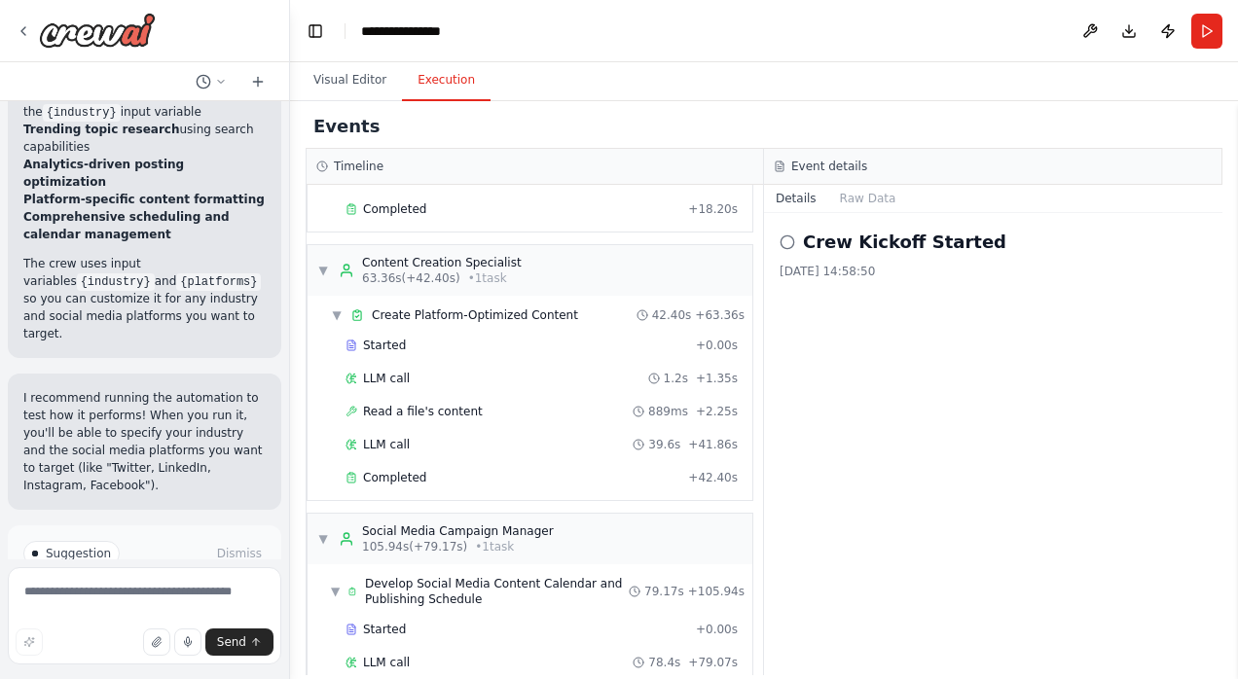
click at [757, 520] on div "Timeline ▼ Social Media Content Strategist 0.03s (+45.36s) • 1 task ▼ Research …" at bounding box center [764, 412] width 917 height 527
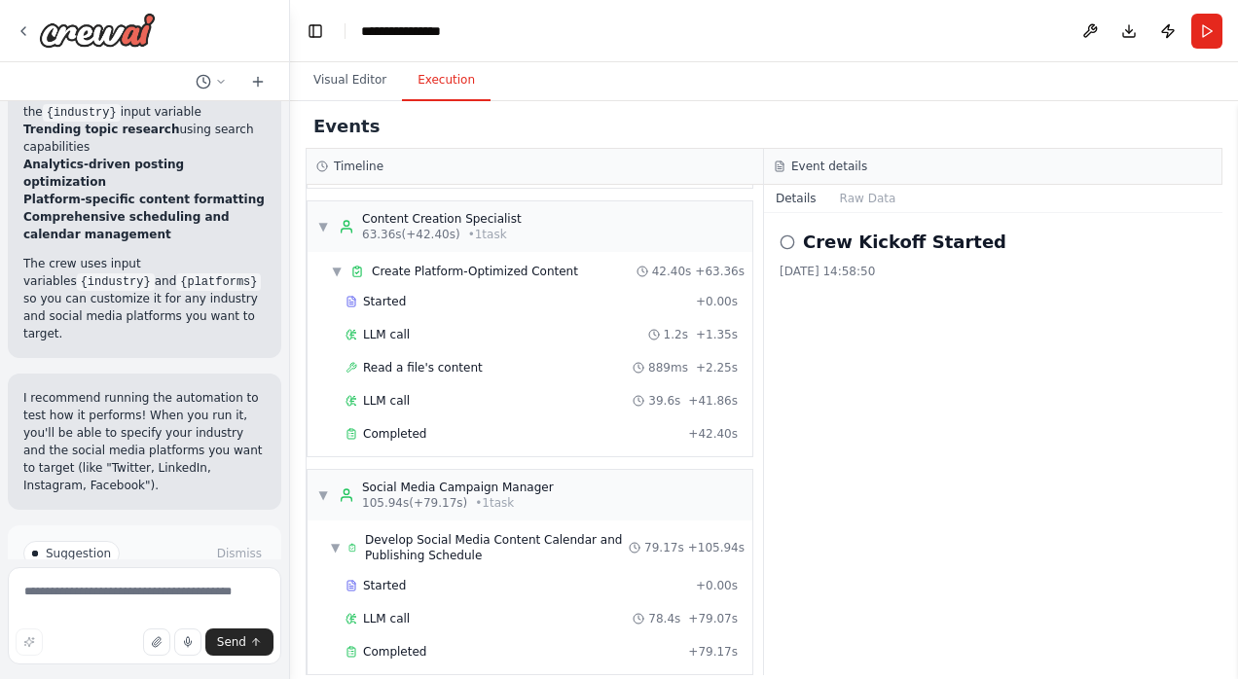
click at [922, 486] on div "Crew Kickoff Started 14/10/2025 14:58:50" at bounding box center [993, 444] width 458 height 462
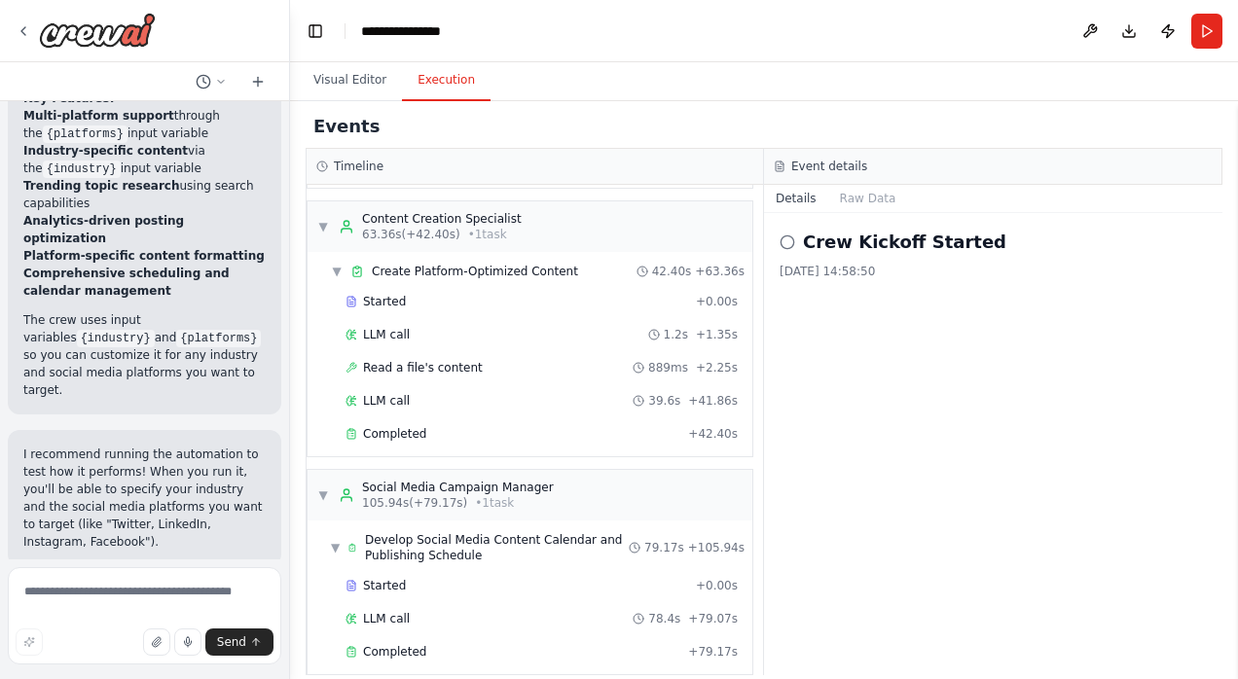
scroll to position [2755, 0]
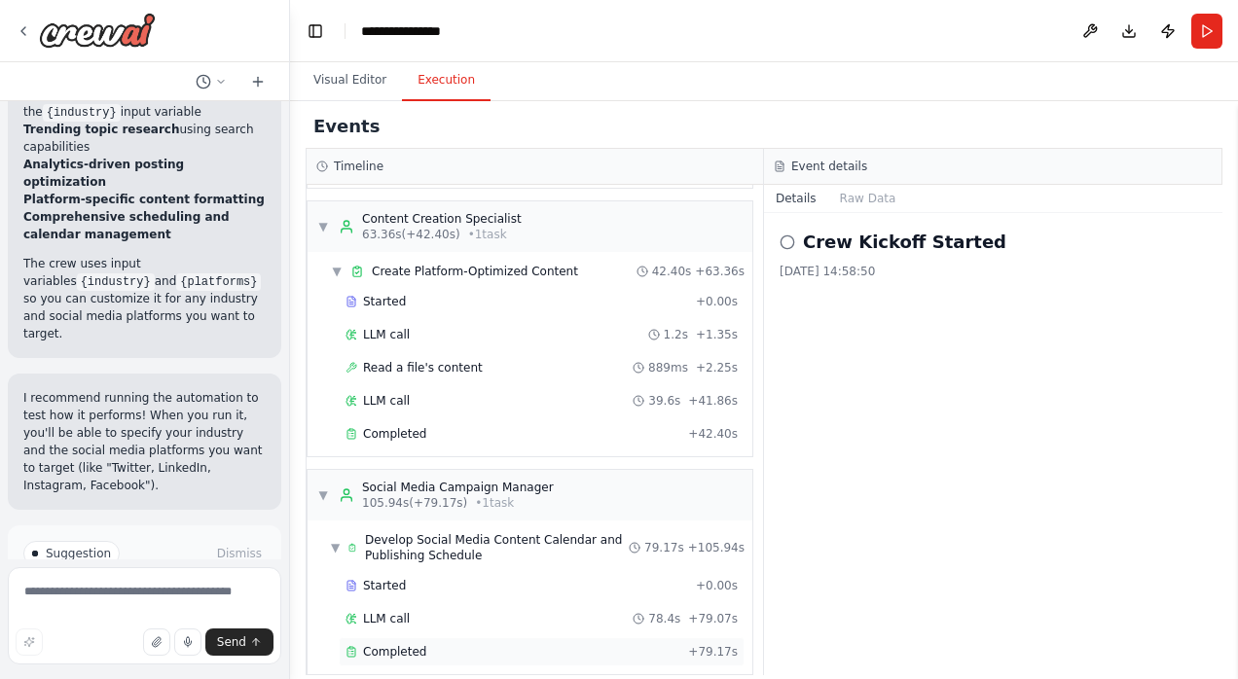
click at [392, 644] on span "Completed" at bounding box center [394, 652] width 63 height 16
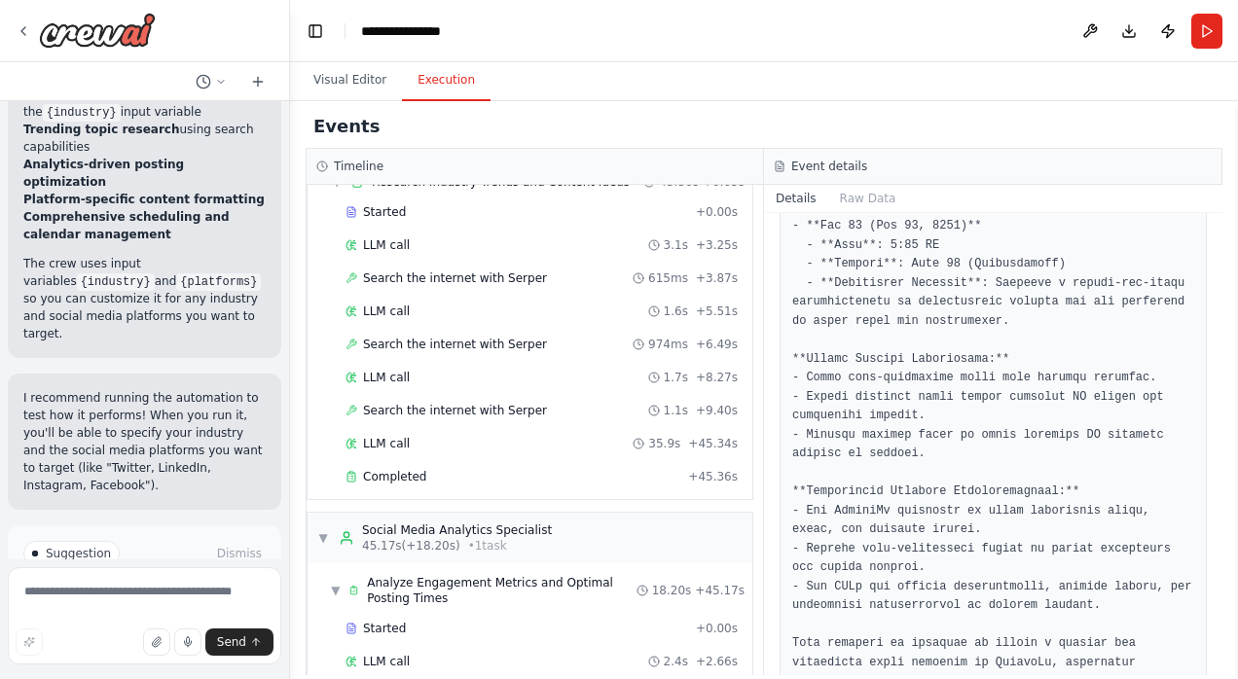
scroll to position [0, 0]
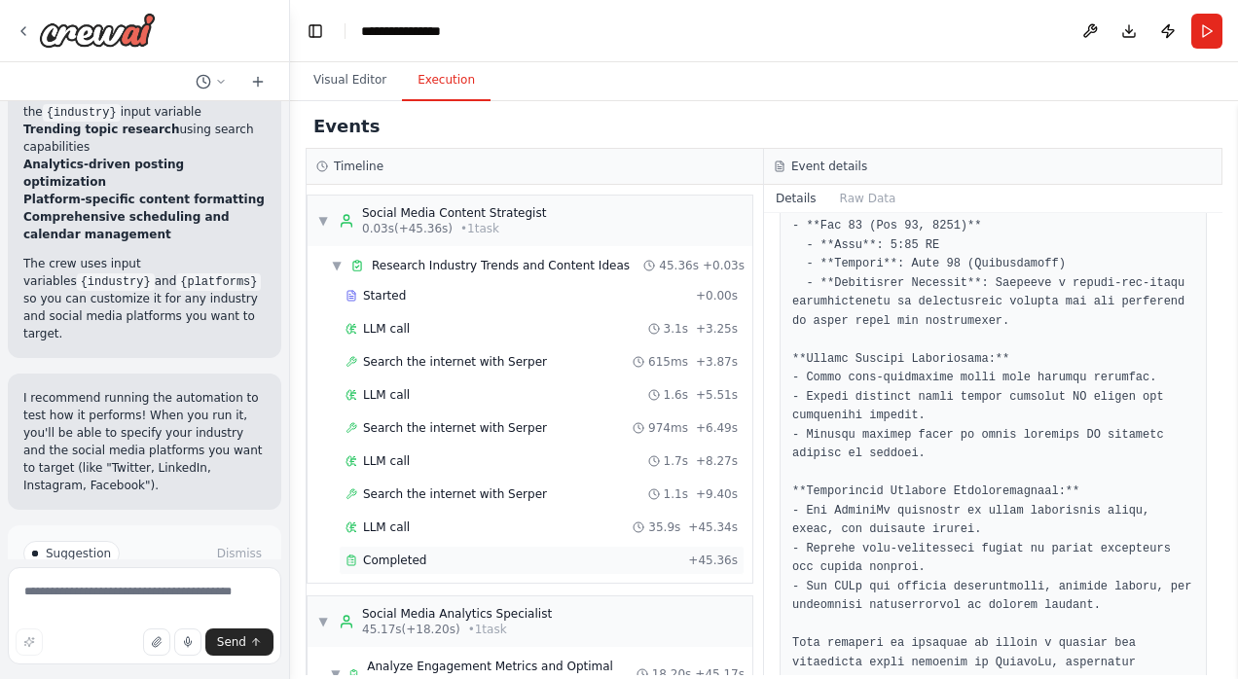
click at [372, 564] on div "Completed + 45.36s" at bounding box center [542, 560] width 406 height 29
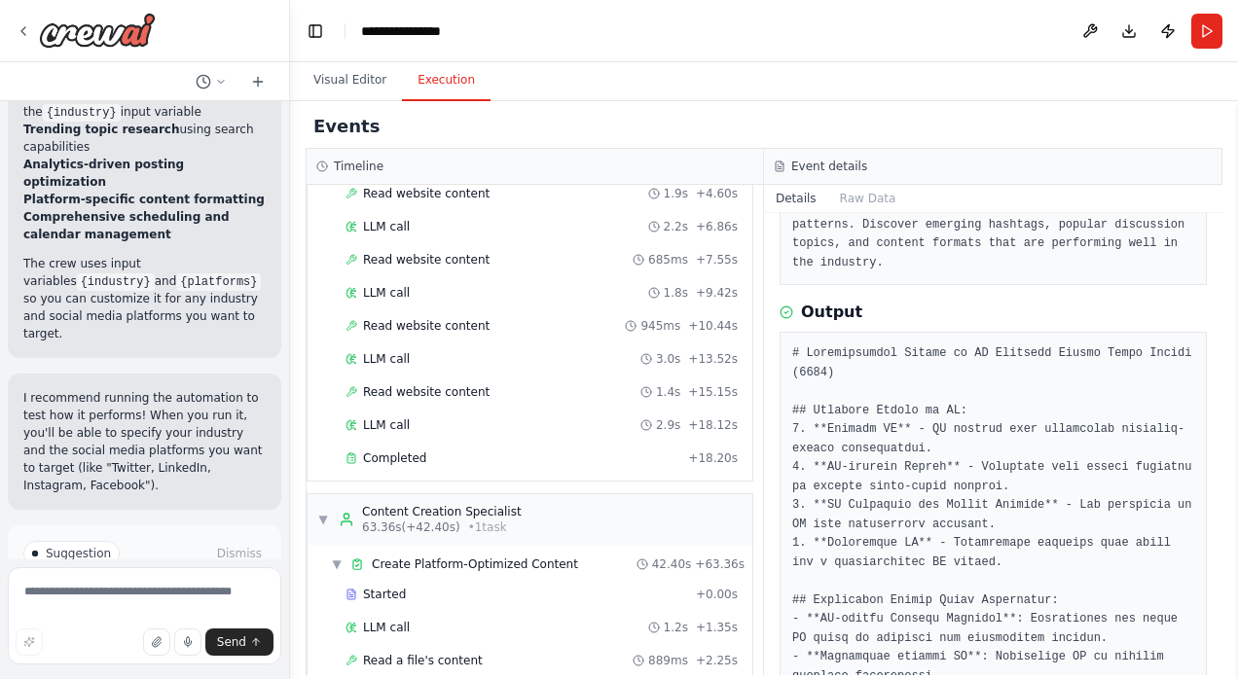
scroll to position [597, 0]
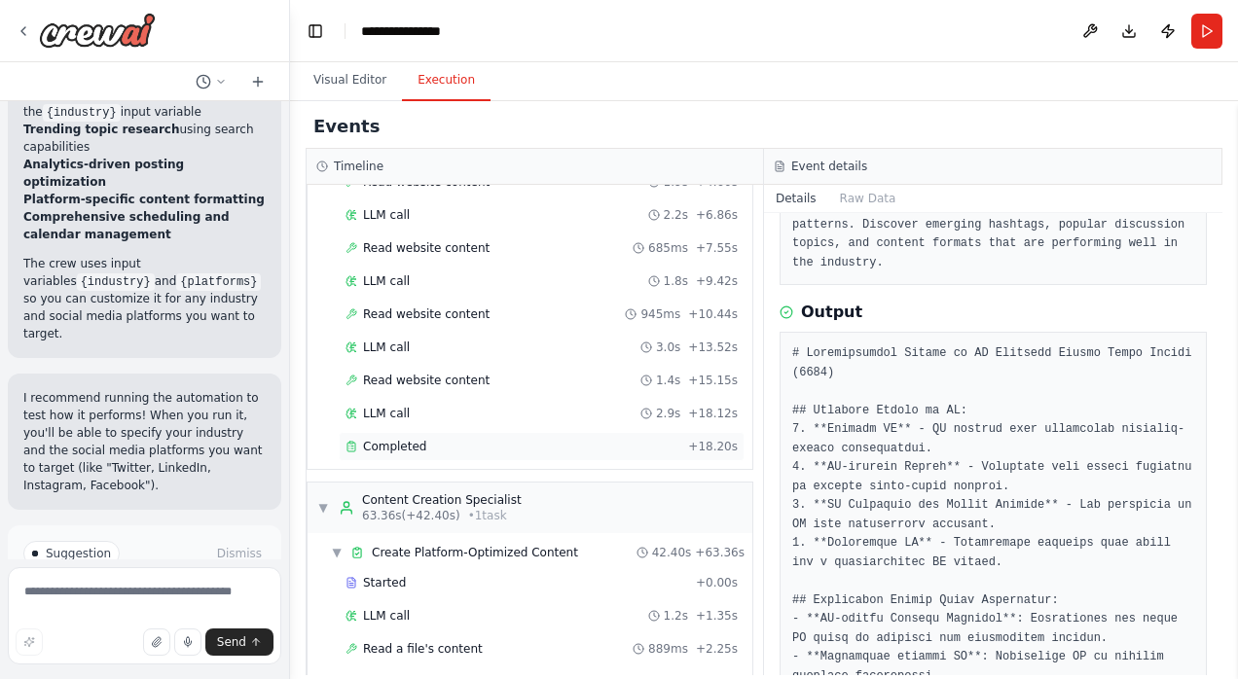
click at [402, 439] on span "Completed" at bounding box center [394, 447] width 63 height 16
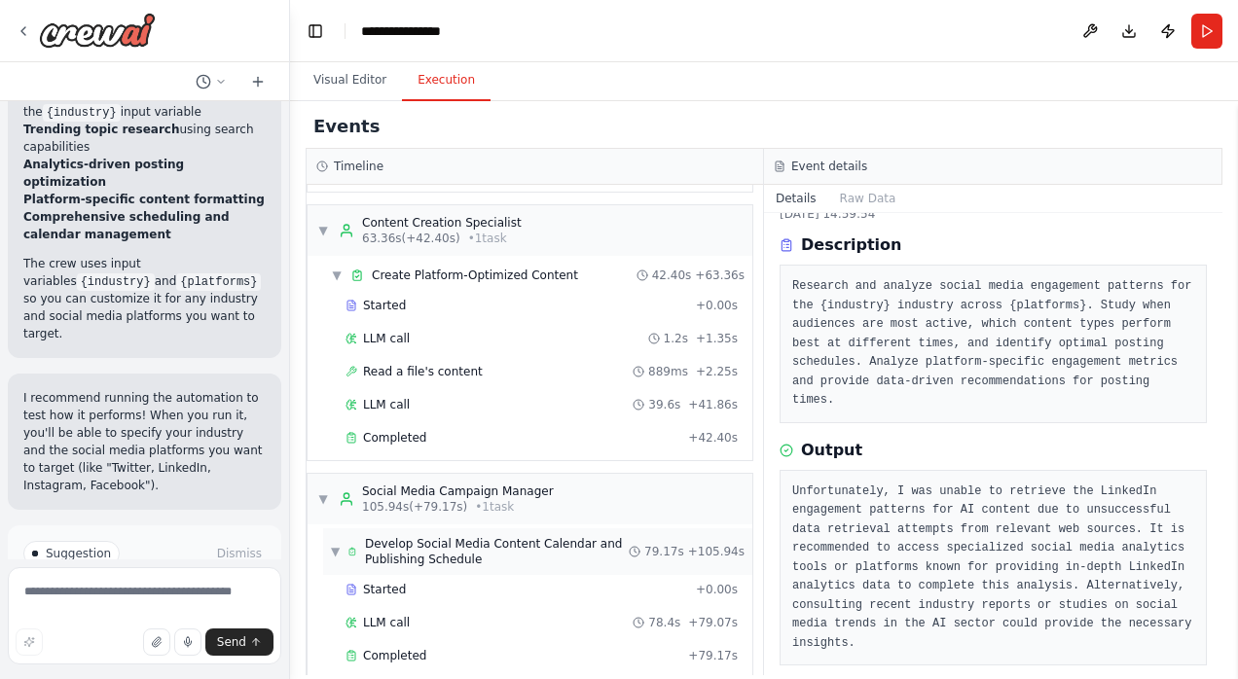
scroll to position [878, 0]
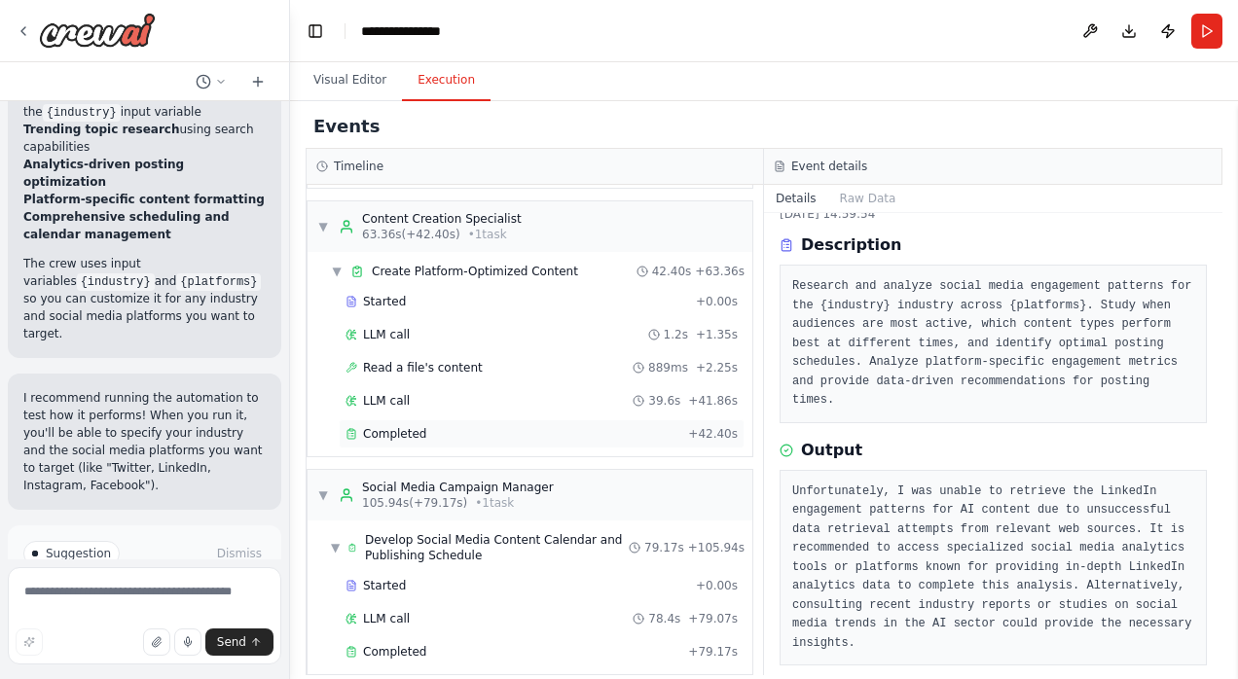
click at [399, 420] on div "Completed + 42.40s" at bounding box center [542, 434] width 406 height 29
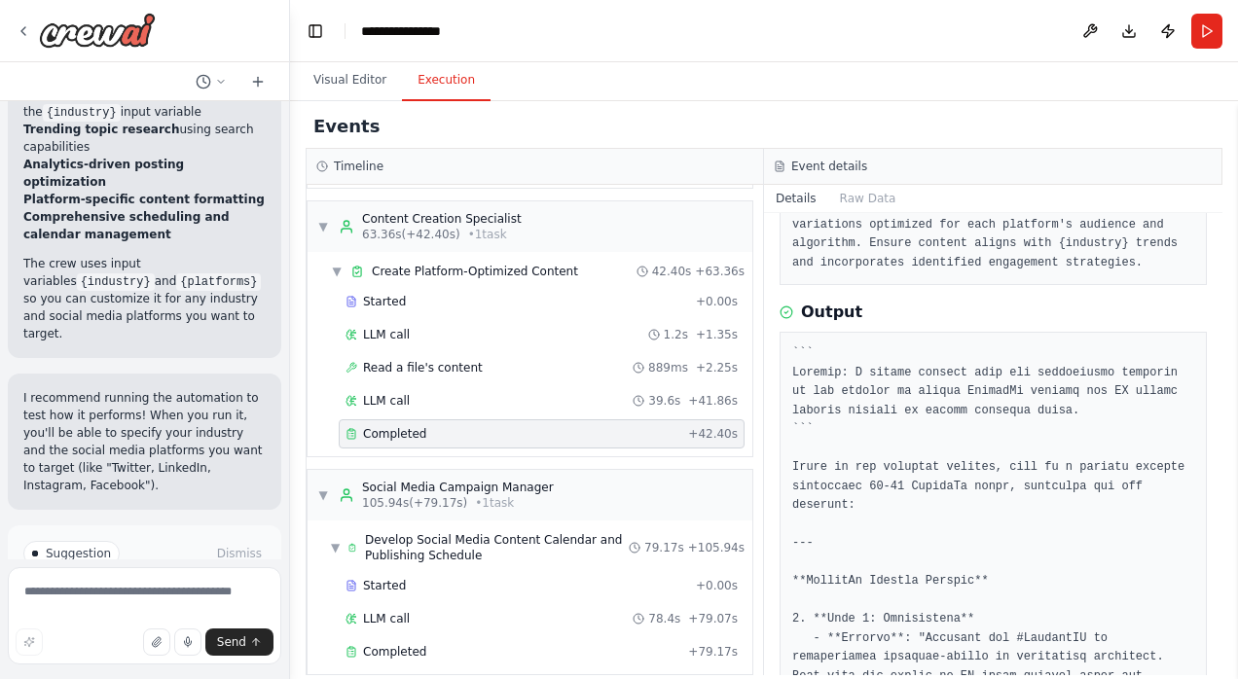
click at [1224, 306] on div "Events Timeline ▼ Social Media Content Strategist 0.03s (+45.36s) • 1 task ▼ Re…" at bounding box center [764, 390] width 948 height 578
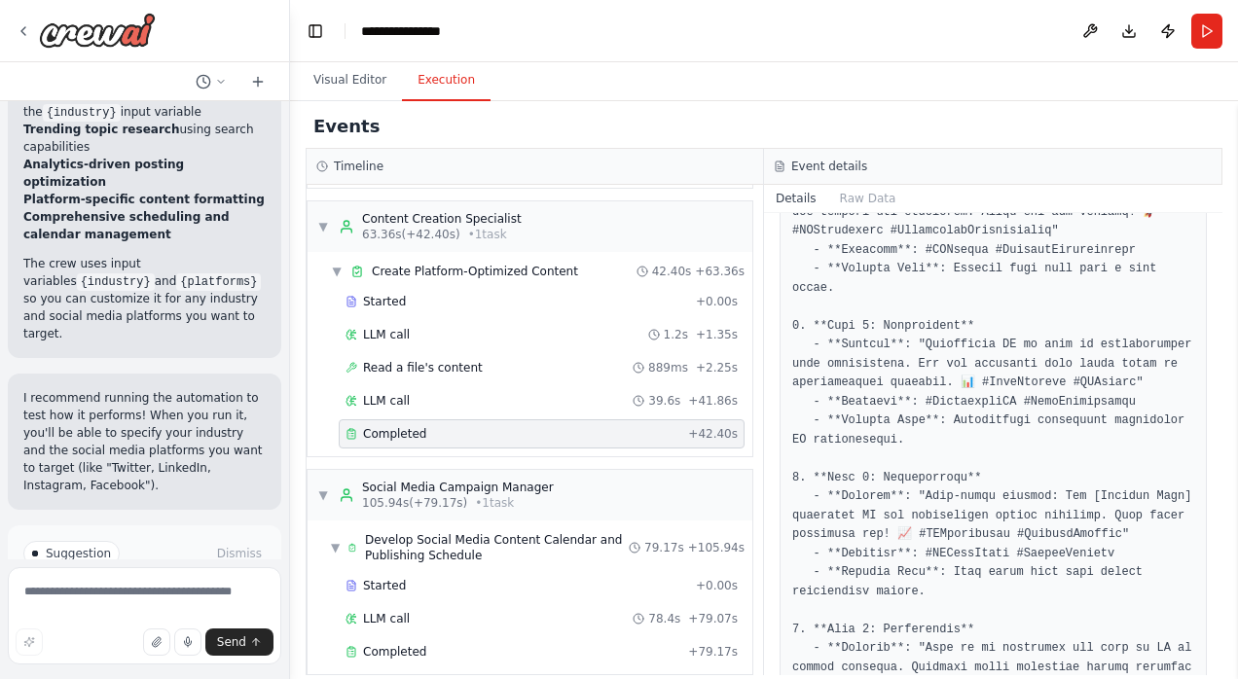
scroll to position [1099, 0]
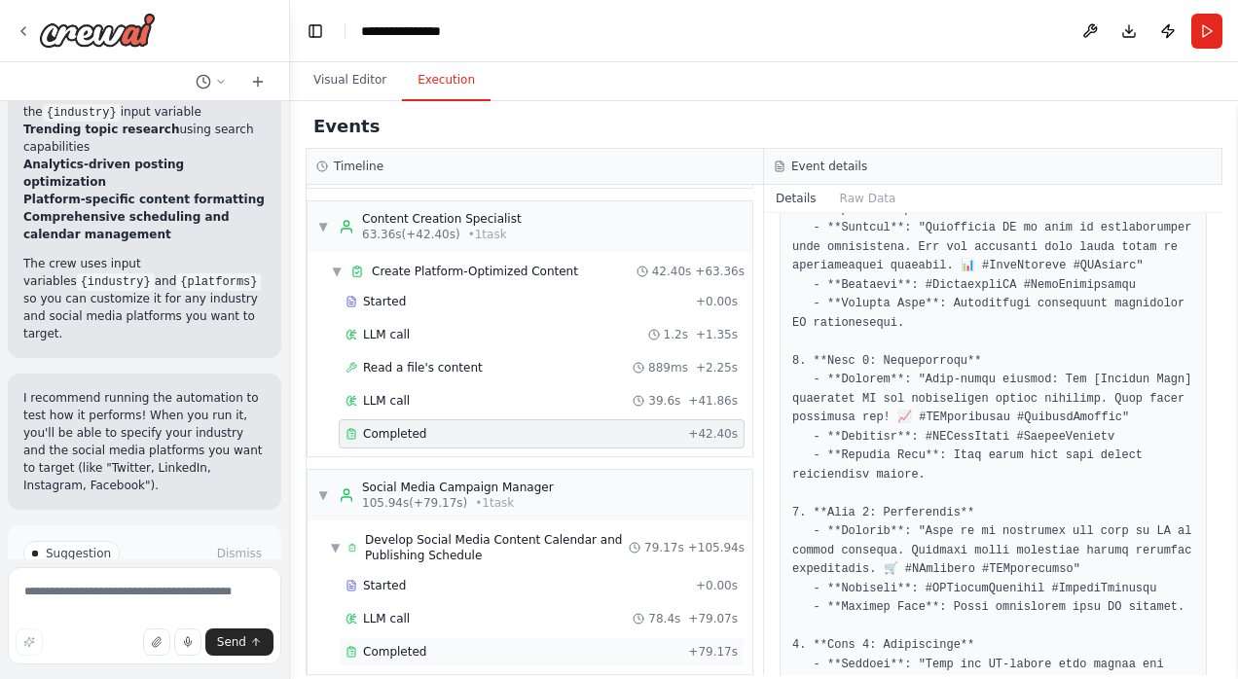
click at [395, 644] on span "Completed" at bounding box center [394, 652] width 63 height 16
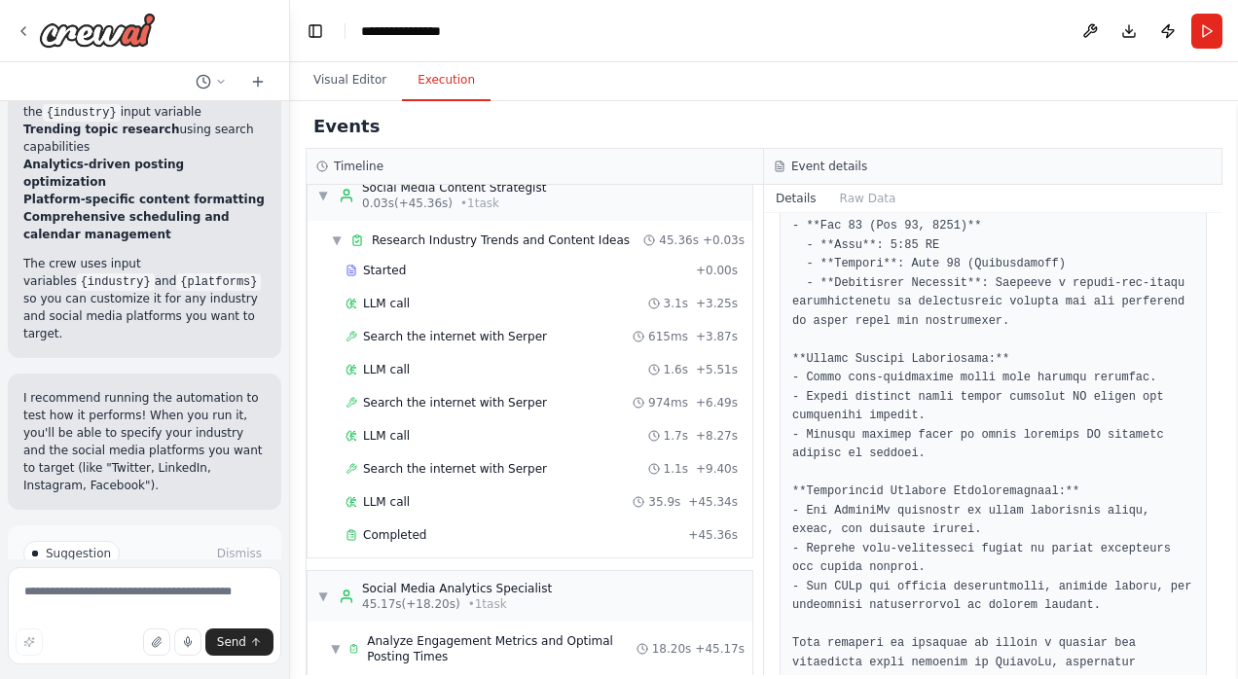
scroll to position [0, 0]
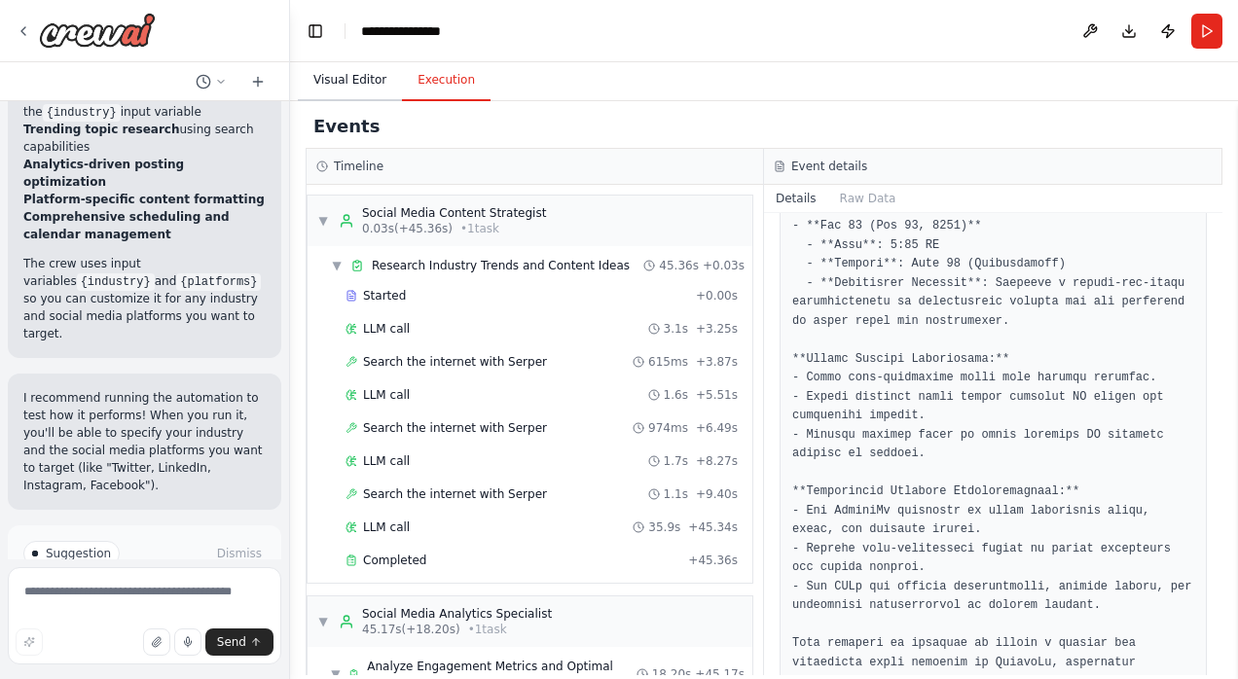
click at [350, 73] on button "Visual Editor" at bounding box center [350, 80] width 104 height 41
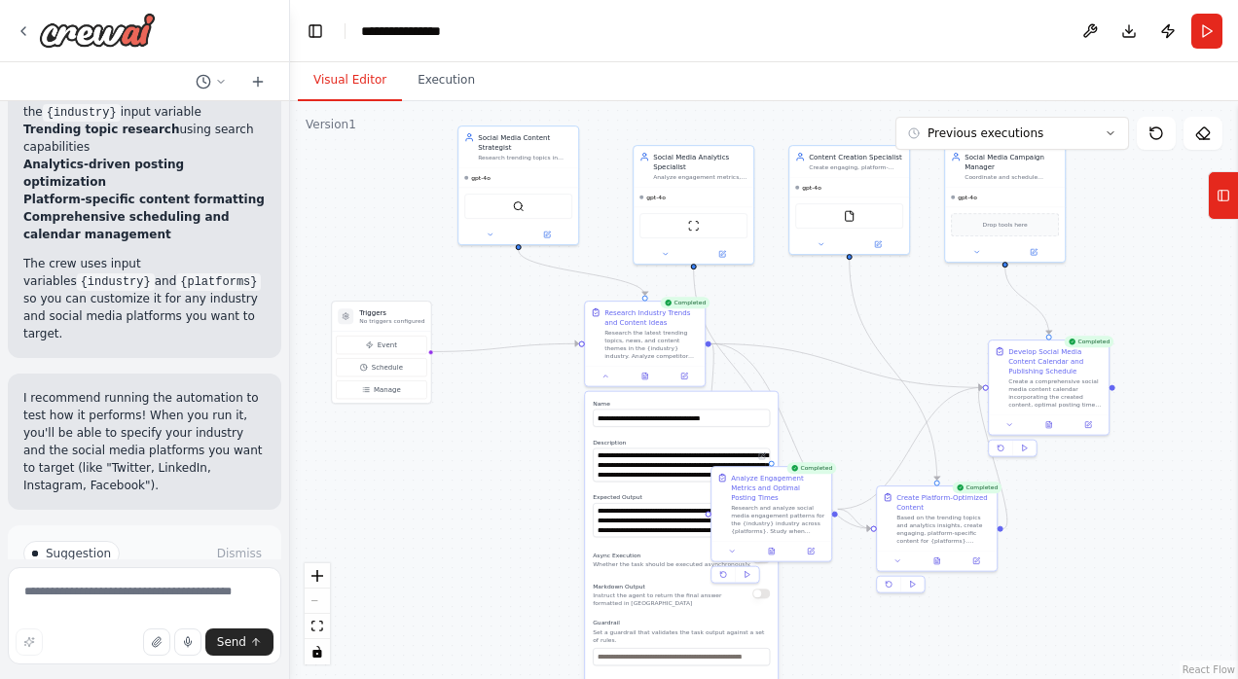
drag, startPoint x: 874, startPoint y: 258, endPoint x: 1113, endPoint y: 182, distance: 250.3
click at [1113, 182] on div ".deletable-edge-delete-btn { width: 20px; height: 20px; border: 0px solid #ffff…" at bounding box center [764, 390] width 948 height 578
click at [31, 43] on div at bounding box center [86, 30] width 140 height 35
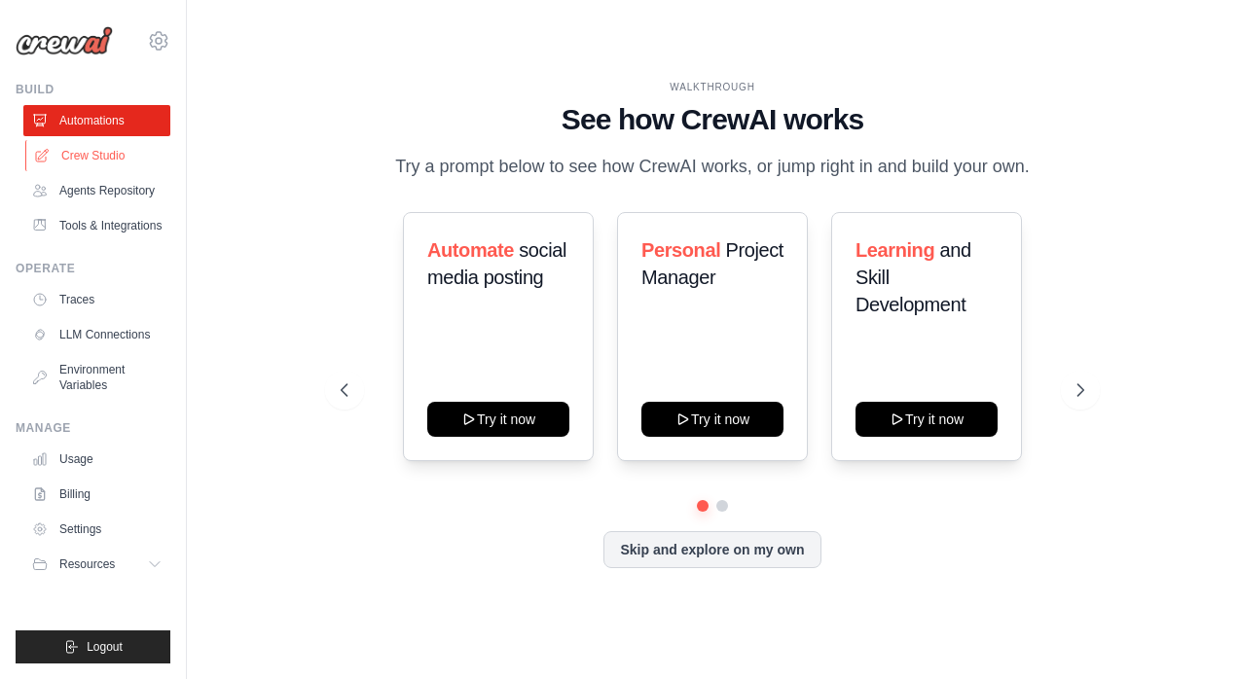
click at [83, 148] on link "Crew Studio" at bounding box center [98, 155] width 147 height 31
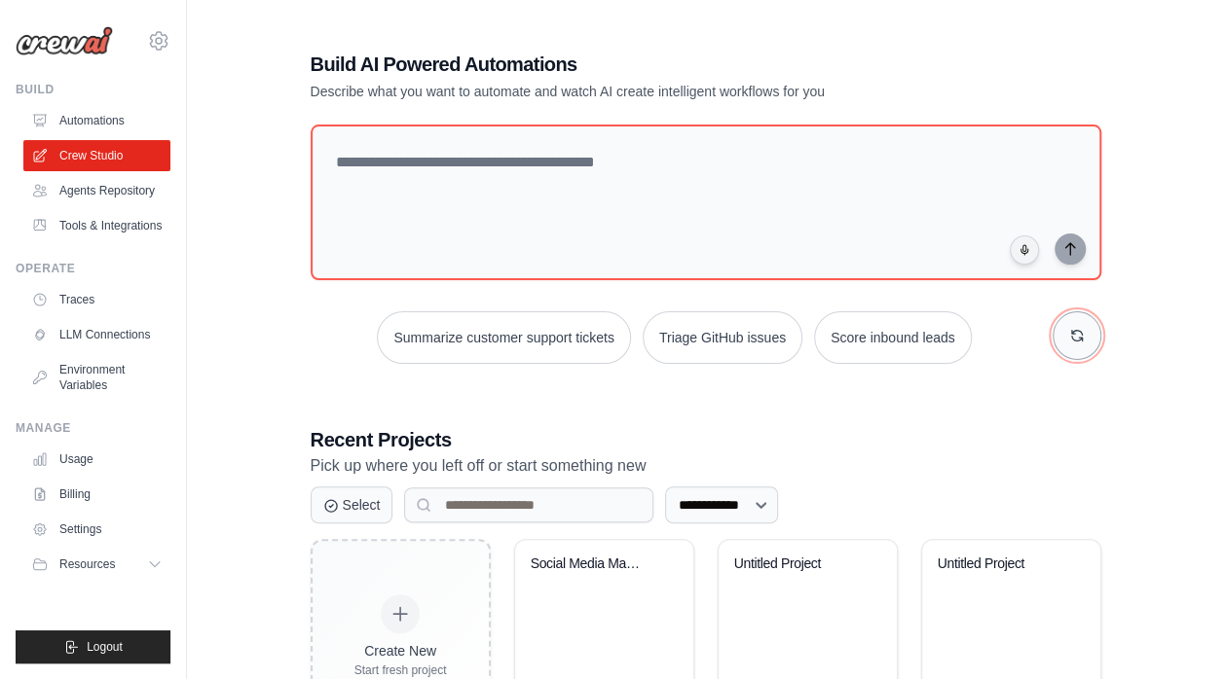
click at [1069, 337] on icon "button" at bounding box center [1077, 336] width 16 height 16
click at [926, 335] on button "Generate weekly reports" at bounding box center [896, 337] width 182 height 53
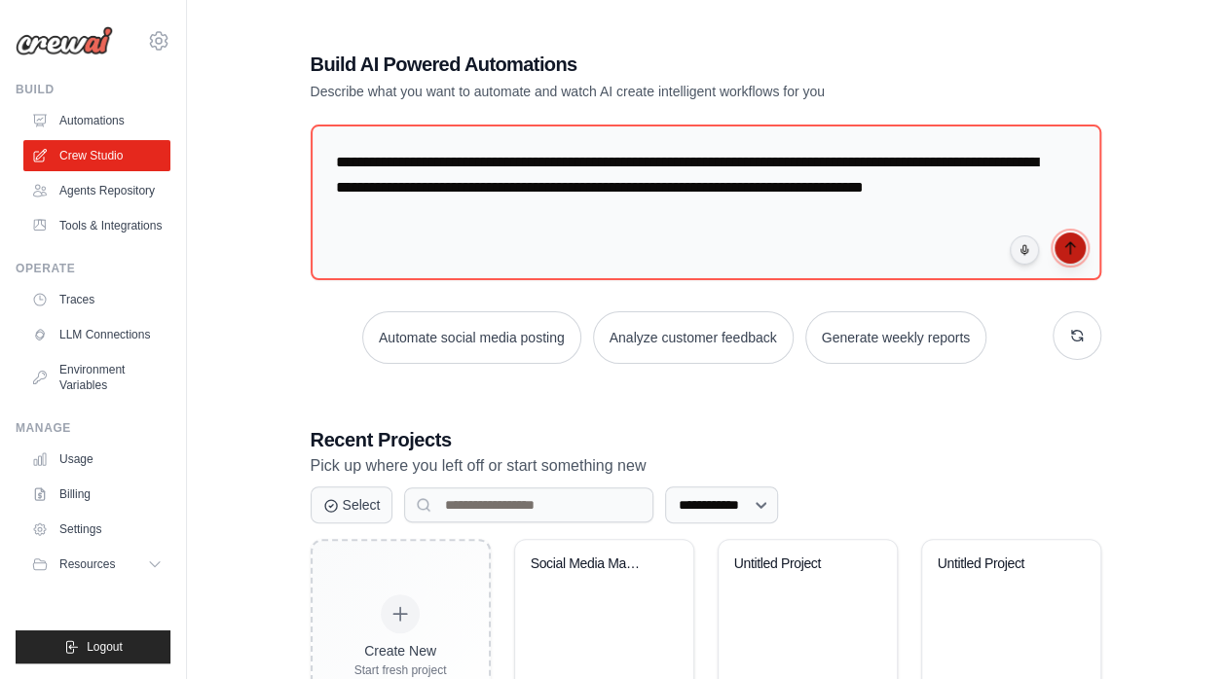
click at [1072, 248] on icon "submit" at bounding box center [1070, 248] width 16 height 16
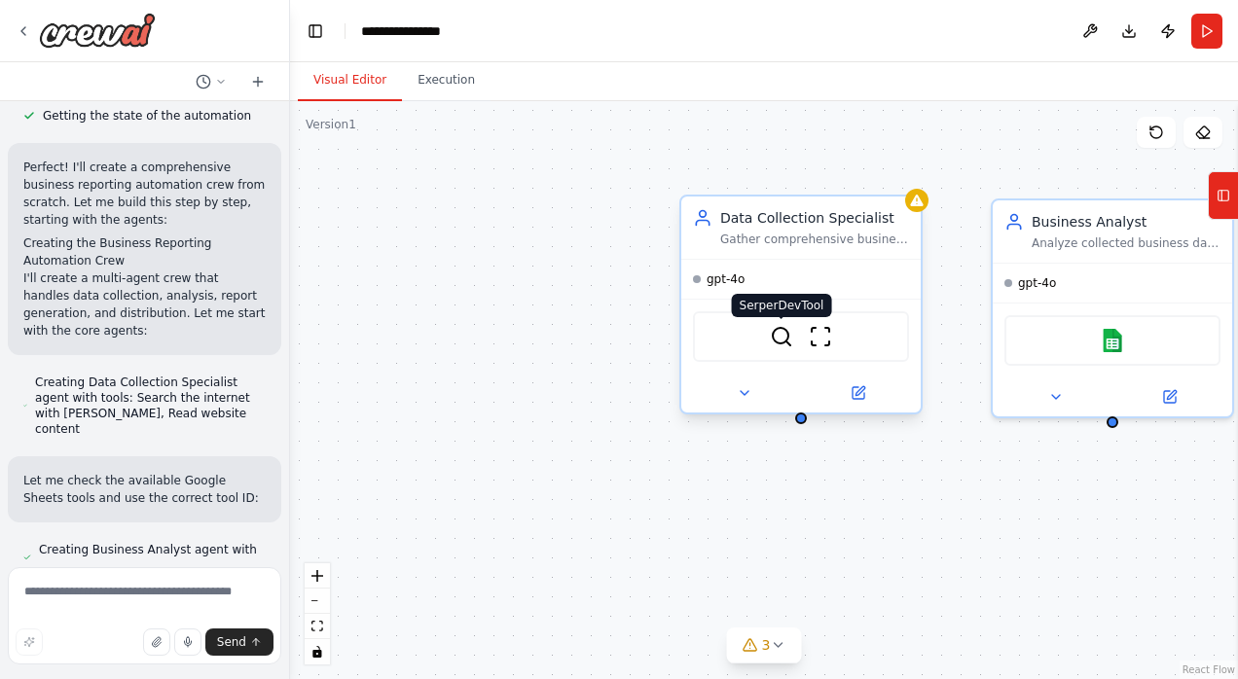
scroll to position [784, 0]
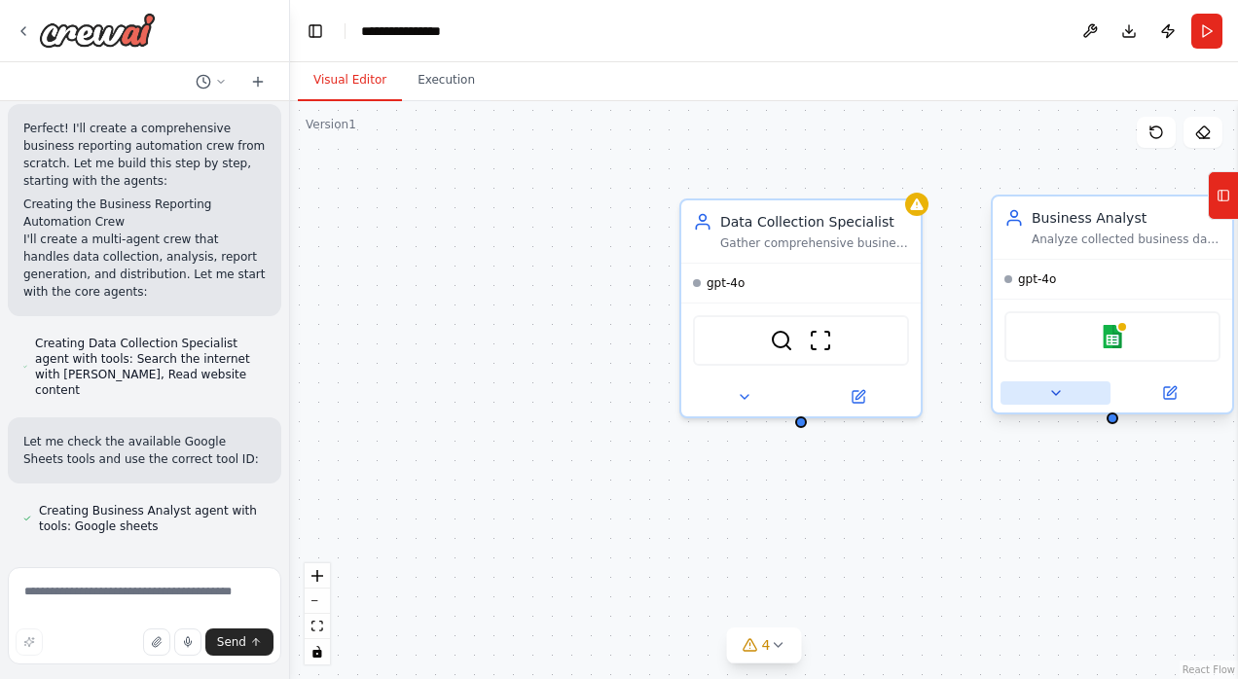
click at [1057, 398] on icon at bounding box center [1056, 393] width 16 height 16
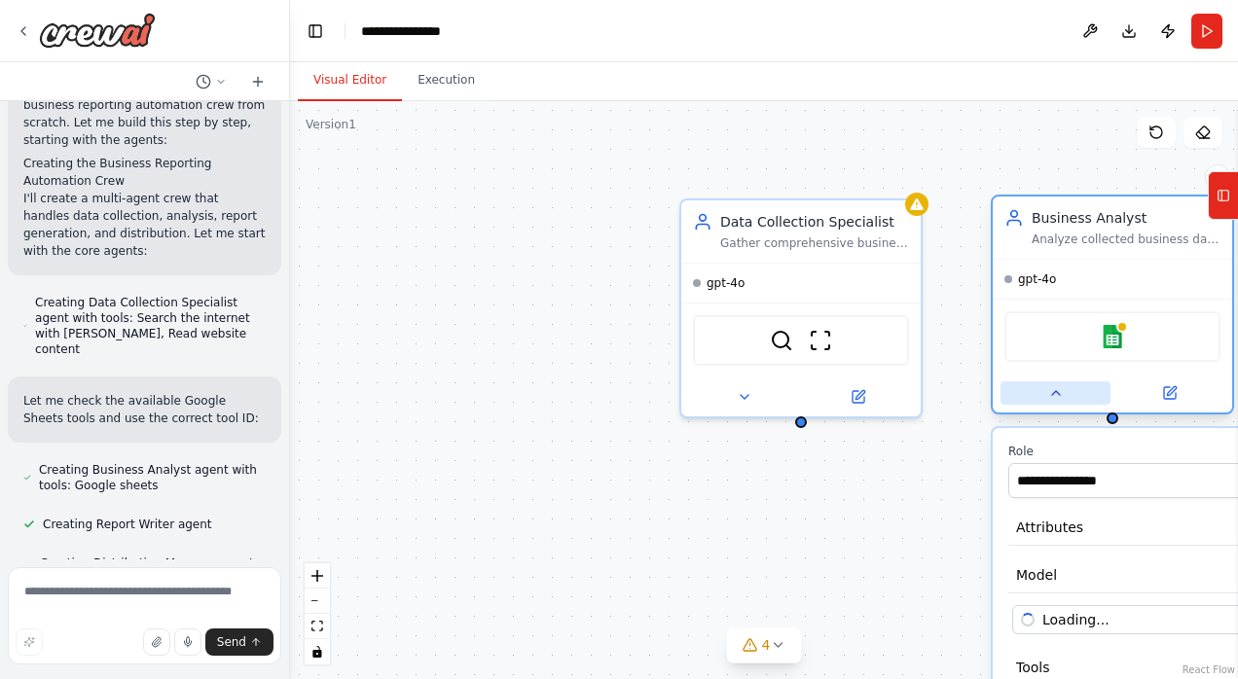
scroll to position [838, 0]
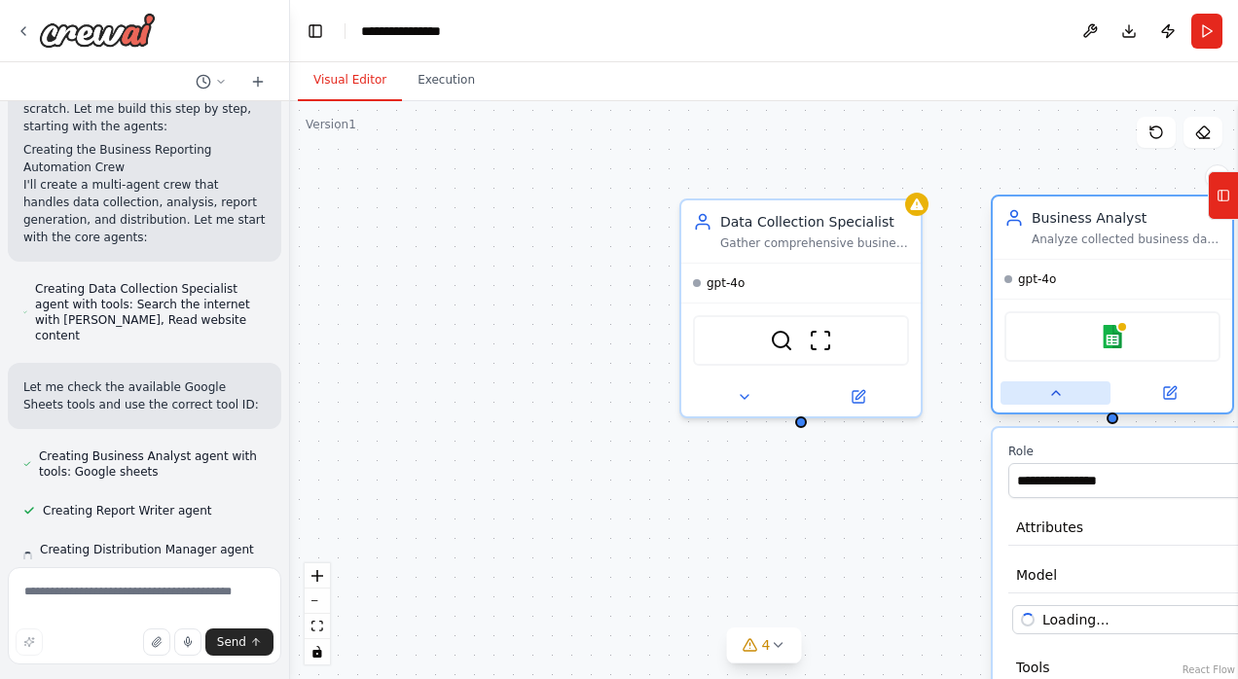
click at [1057, 398] on icon at bounding box center [1056, 393] width 16 height 16
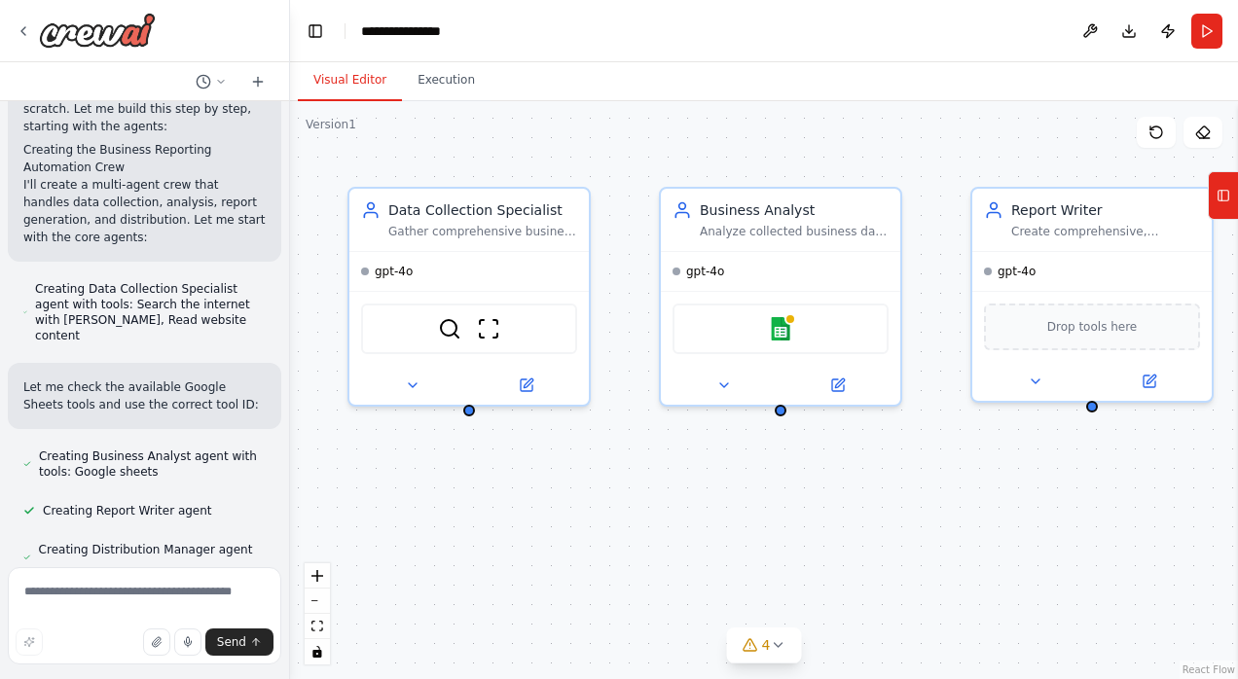
drag, startPoint x: 830, startPoint y: 160, endPoint x: 504, endPoint y: 154, distance: 326.1
click at [504, 154] on div "Data Collection Specialist Gather comprehensive business data from multiple sou…" at bounding box center [764, 390] width 948 height 578
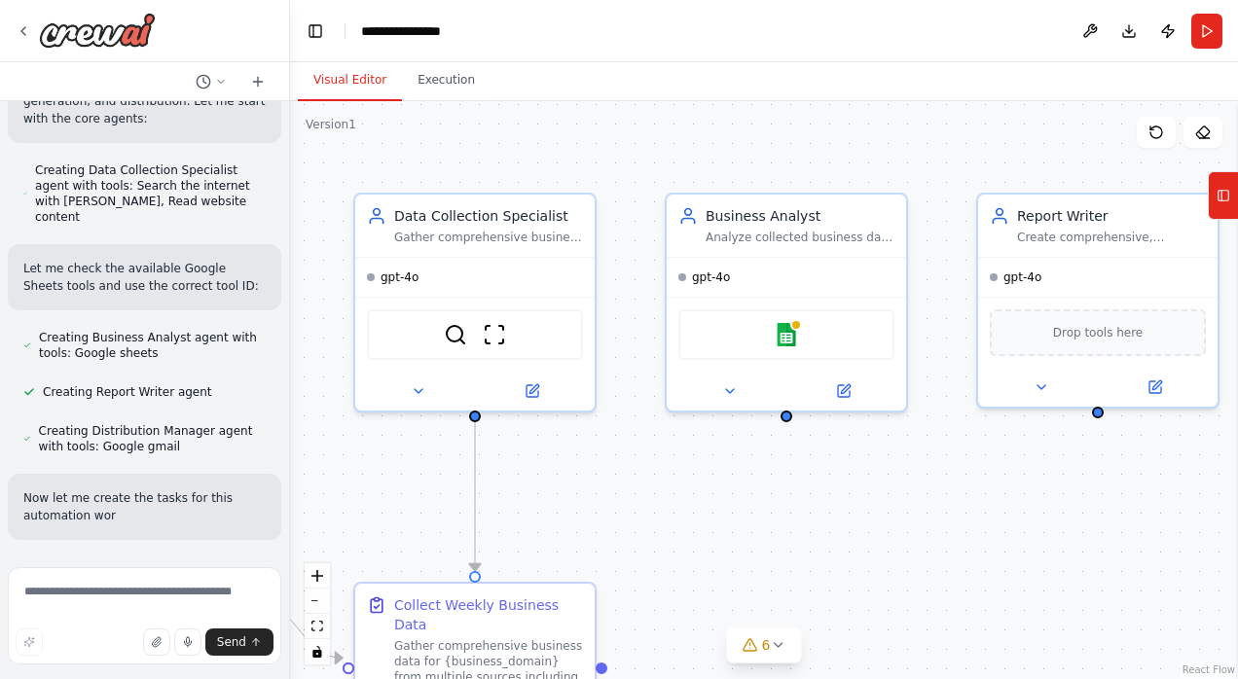
scroll to position [974, 0]
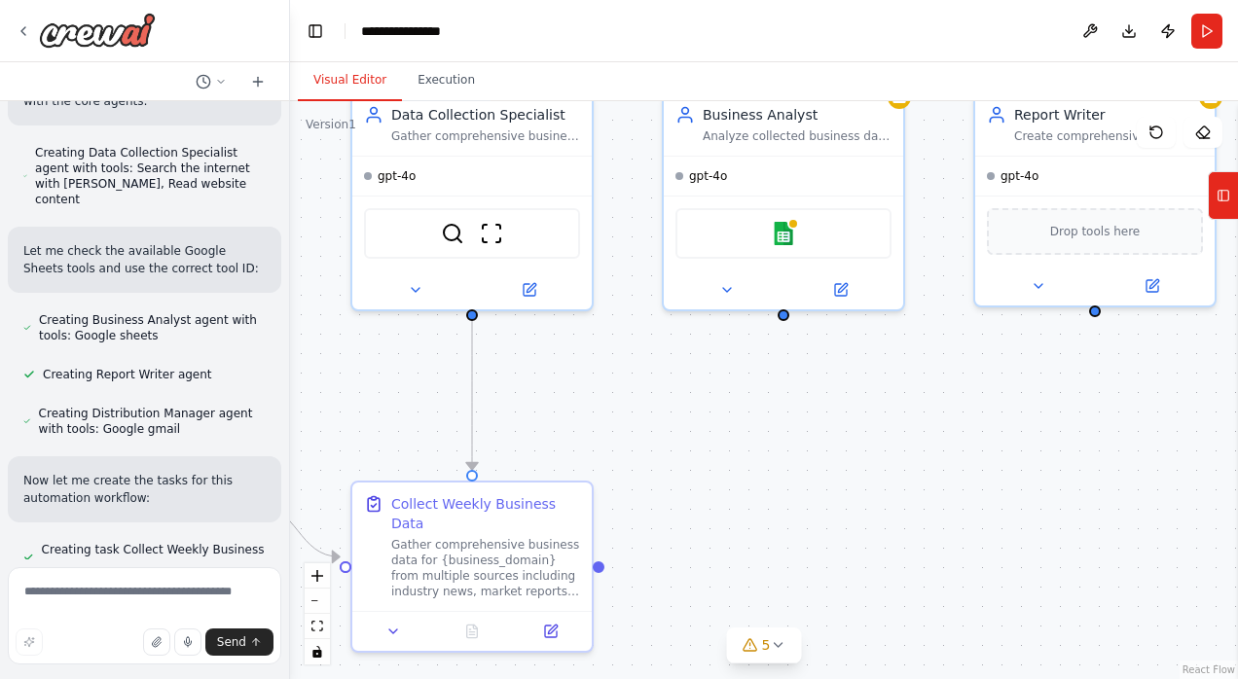
drag, startPoint x: 764, startPoint y: 494, endPoint x: 761, endPoint y: 393, distance: 101.3
click at [761, 393] on div ".deletable-edge-delete-btn { width: 20px; height: 20px; border: 0px solid #ffff…" at bounding box center [764, 390] width 948 height 578
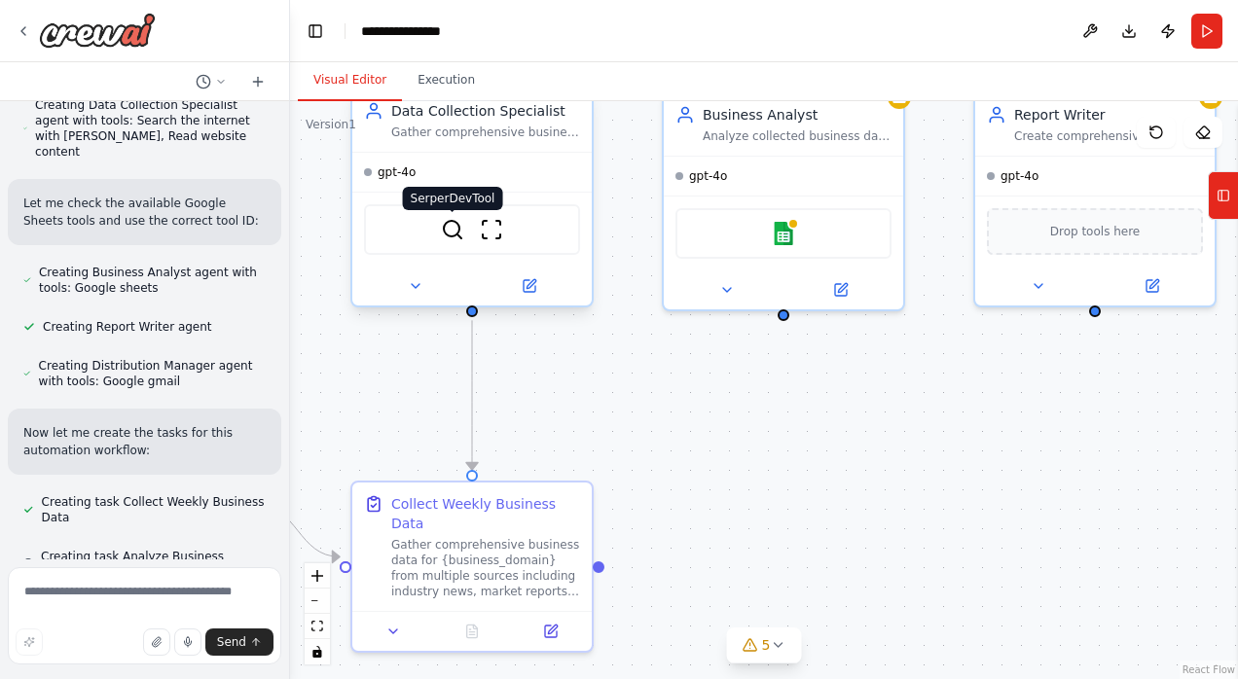
scroll to position [1029, 0]
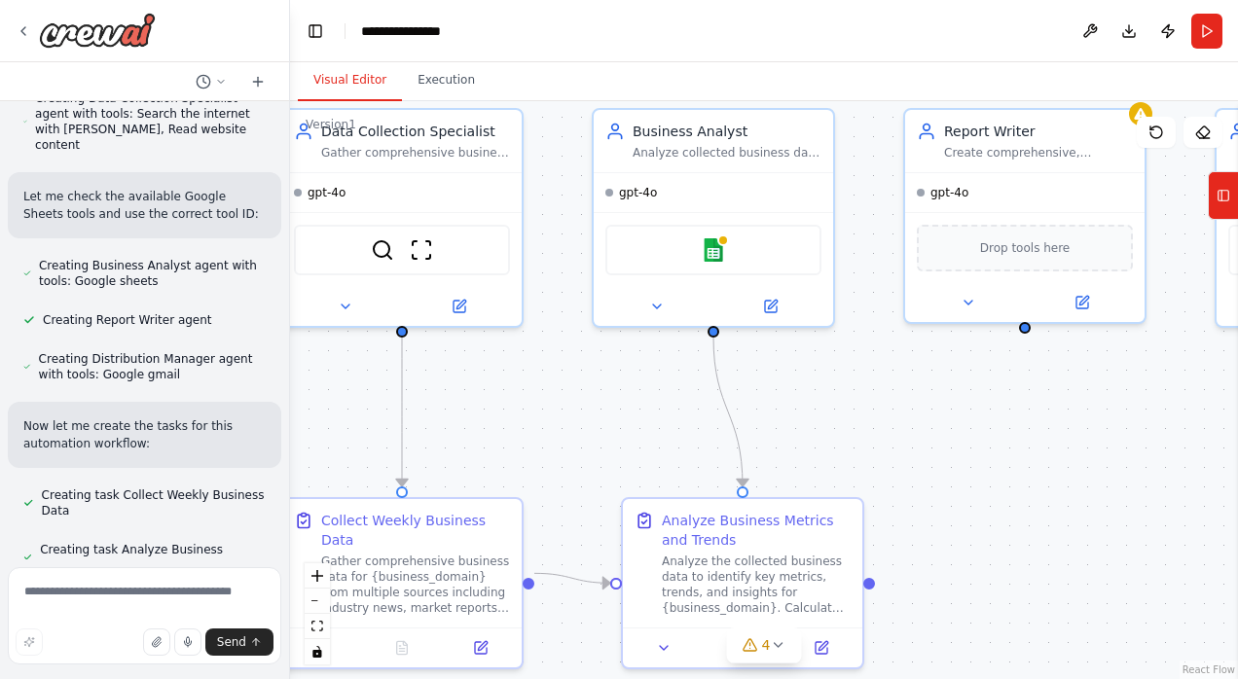
drag, startPoint x: 696, startPoint y: 406, endPoint x: 626, endPoint y: 422, distance: 72.0
click at [626, 422] on div ".deletable-edge-delete-btn { width: 20px; height: 20px; border: 0px solid #ffff…" at bounding box center [764, 390] width 948 height 578
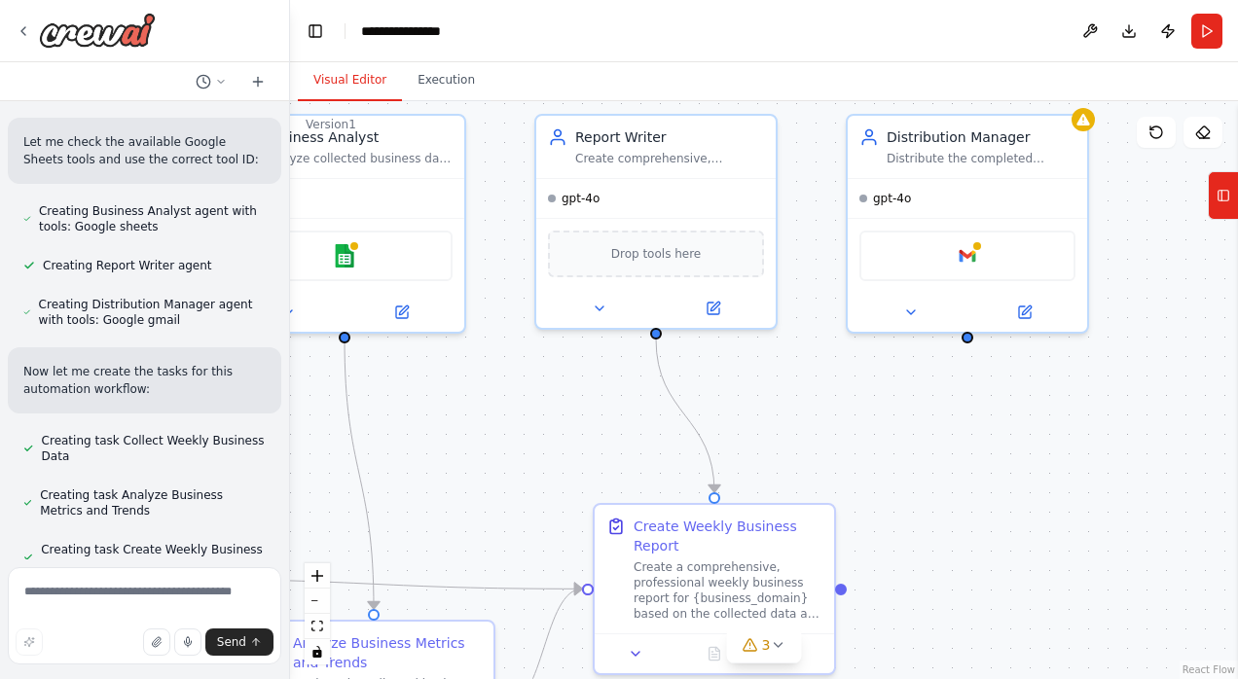
drag, startPoint x: 932, startPoint y: 390, endPoint x: 566, endPoint y: 418, distance: 367.0
click at [566, 418] on div ".deletable-edge-delete-btn { width: 20px; height: 20px; border: 0px solid #ffff…" at bounding box center [764, 390] width 948 height 578
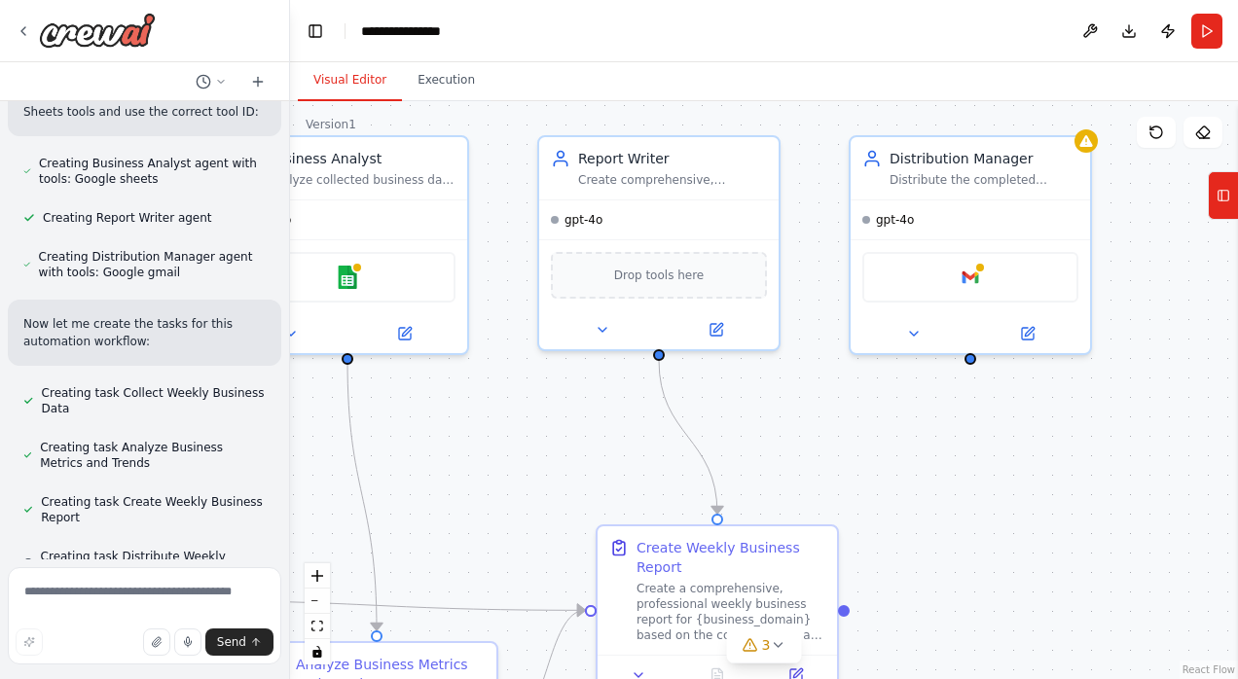
scroll to position [1138, 0]
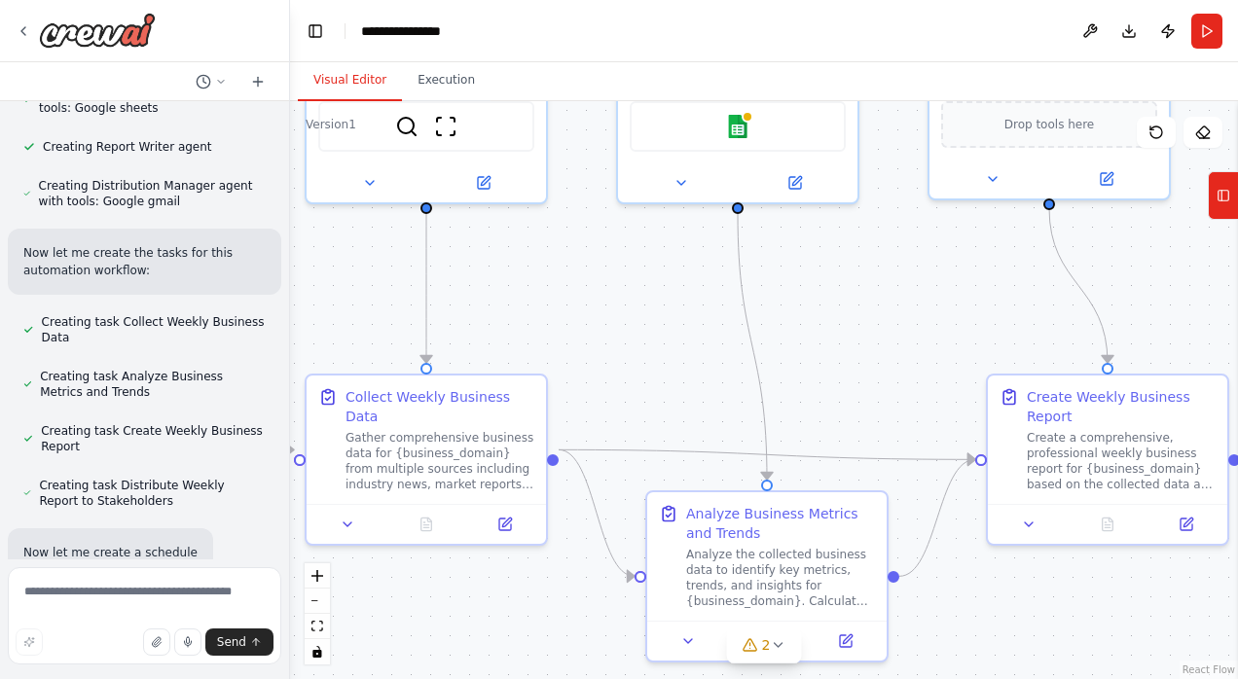
drag, startPoint x: 851, startPoint y: 438, endPoint x: 1241, endPoint y: 295, distance: 415.7
click at [1237, 295] on html "Set up a crew that collects data from multiple sources, creates comprehensive w…" at bounding box center [619, 339] width 1238 height 679
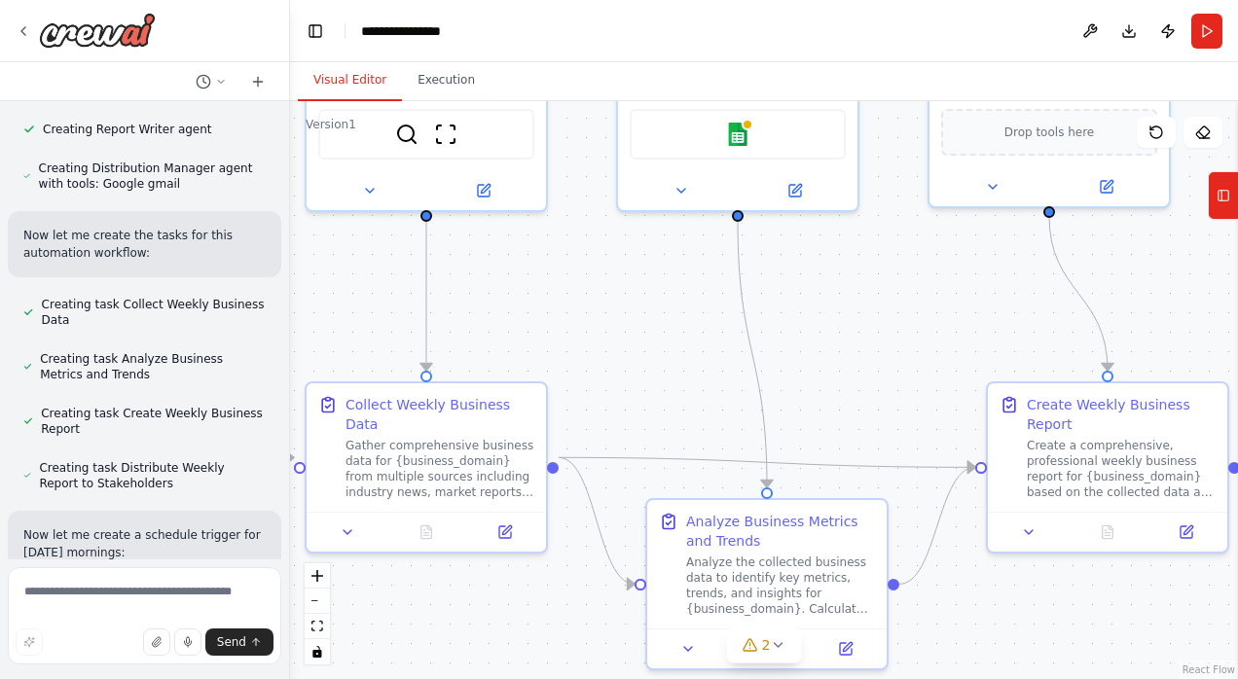
scroll to position [1274, 0]
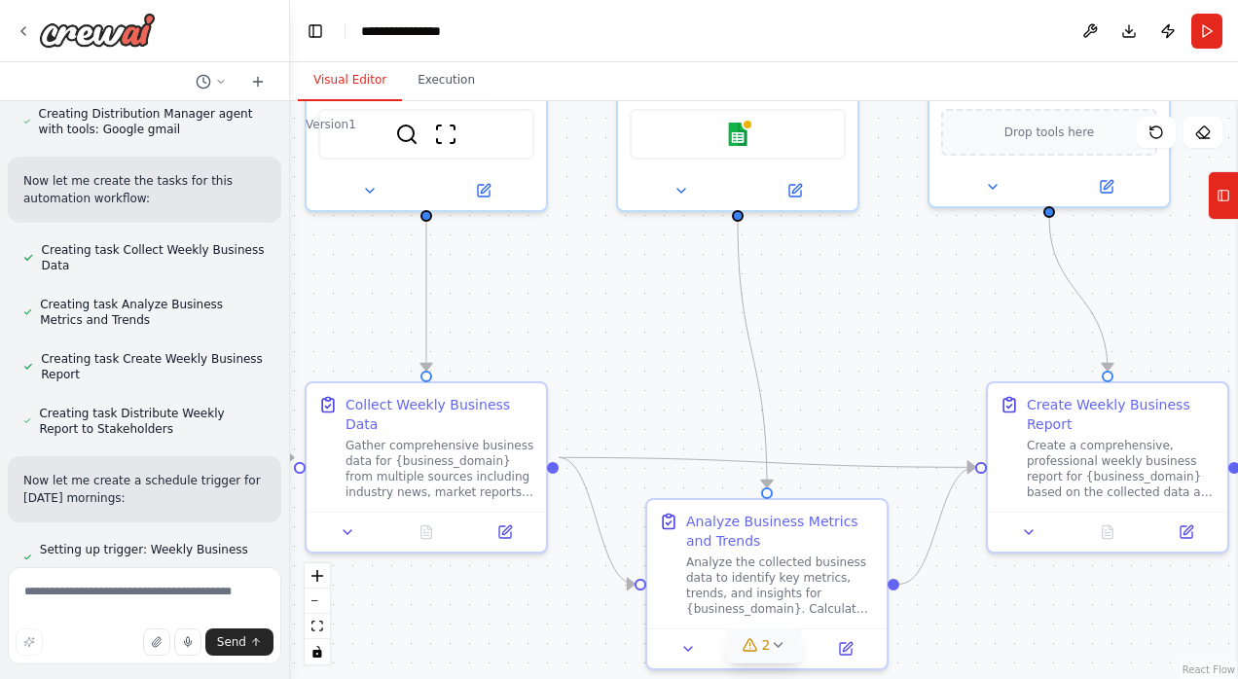
click at [779, 653] on button "2" at bounding box center [764, 646] width 75 height 36
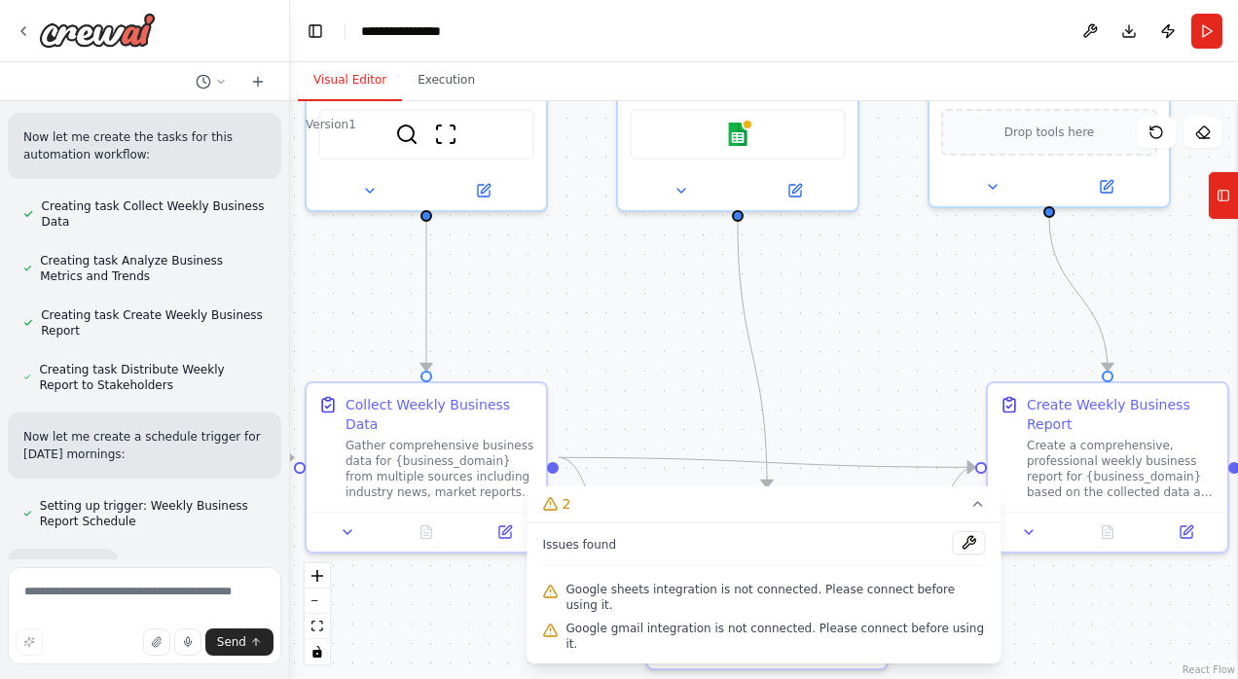
scroll to position [1321, 0]
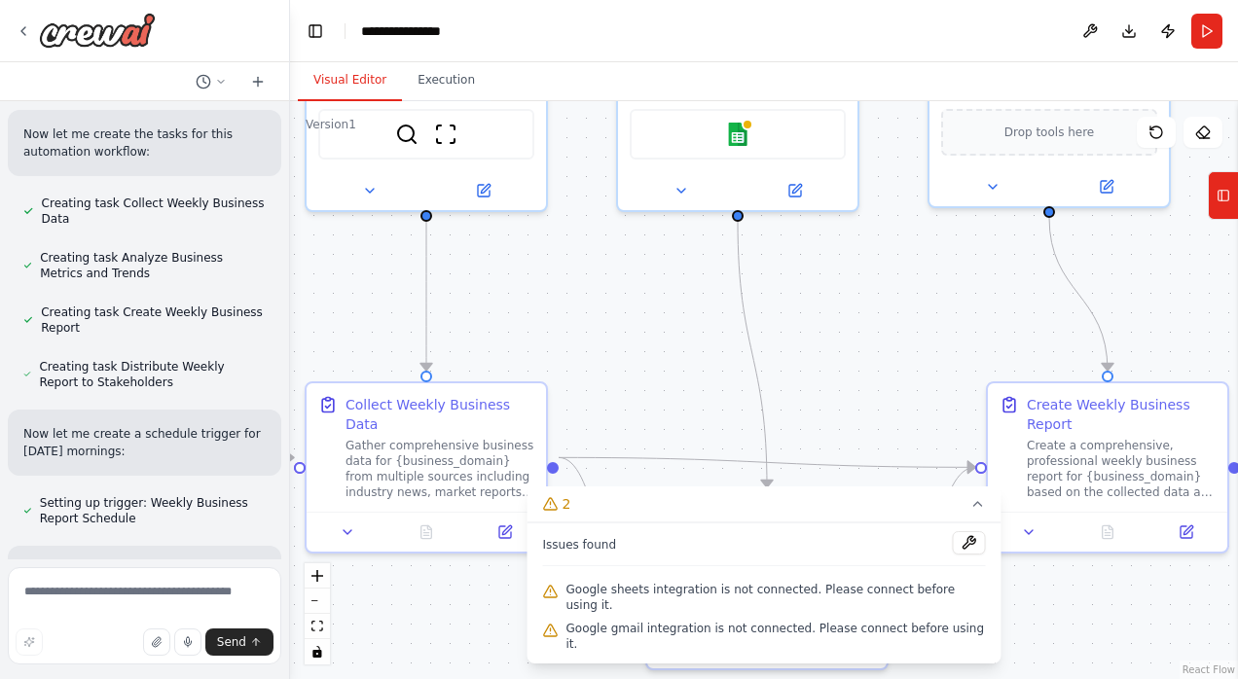
click at [559, 600] on icon at bounding box center [551, 592] width 16 height 16
click at [953, 555] on button at bounding box center [969, 542] width 33 height 23
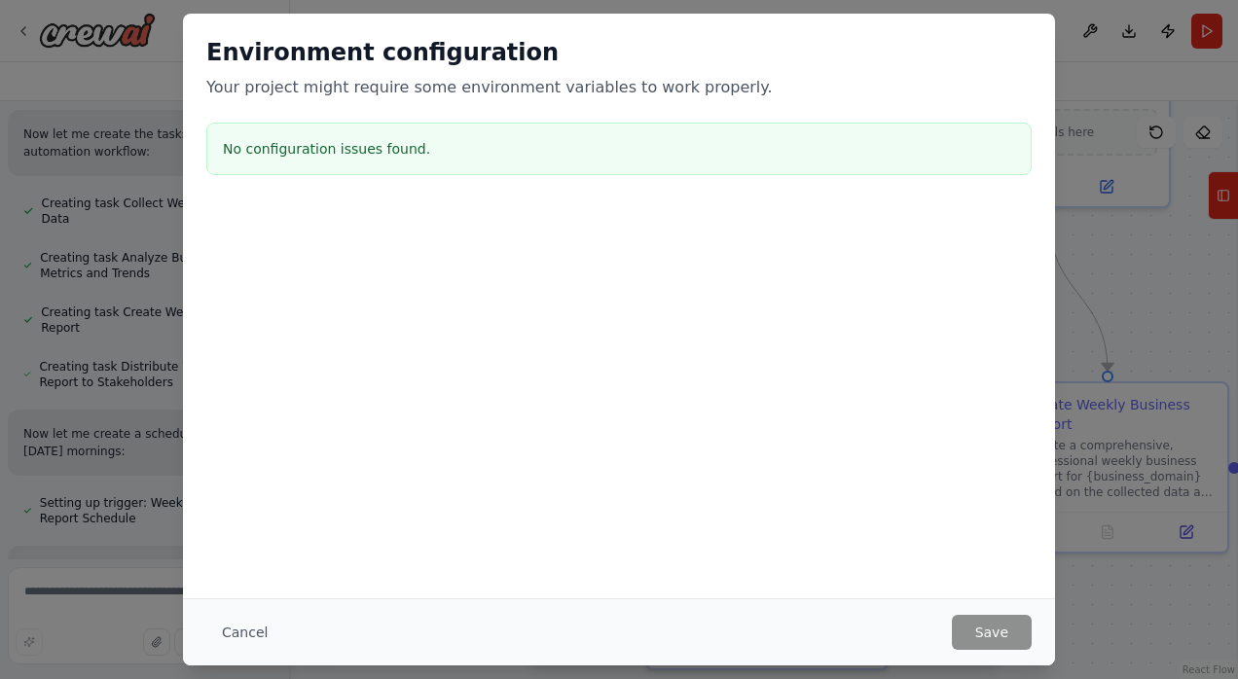
click at [956, 620] on div "Cancel Save" at bounding box center [618, 632] width 825 height 35
click at [245, 640] on button "Cancel" at bounding box center [244, 632] width 77 height 35
